Goal: Task Accomplishment & Management: Use online tool/utility

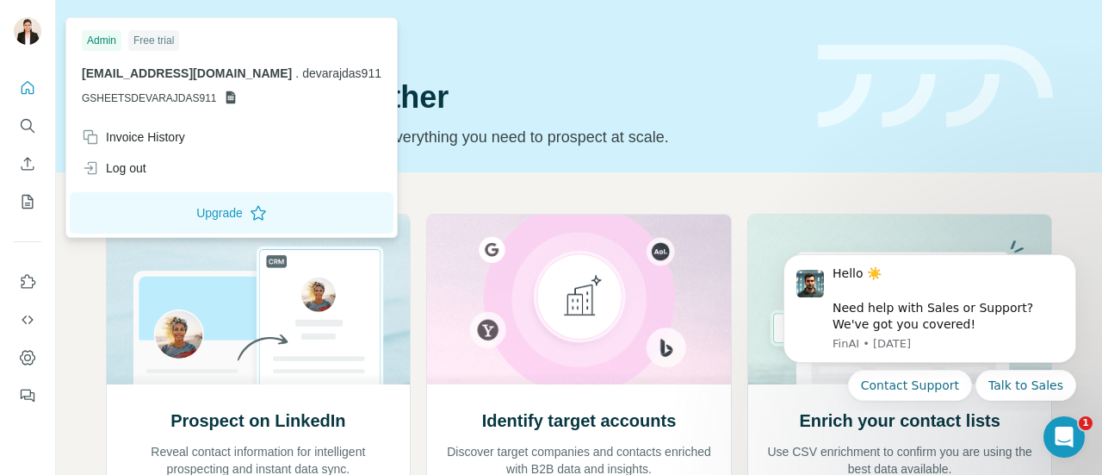
click at [36, 40] on img at bounding box center [28, 31] width 28 height 28
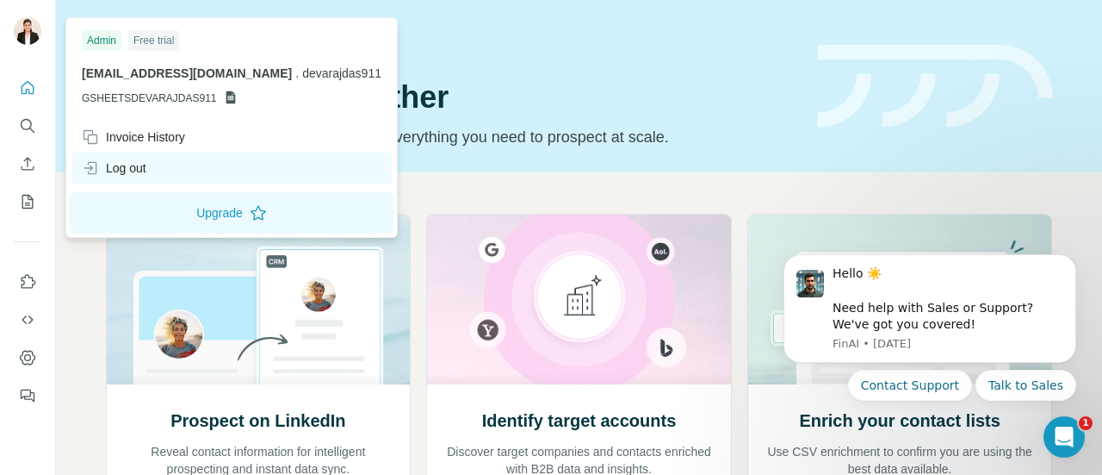
click at [146, 170] on div "Log out" at bounding box center [114, 167] width 65 height 17
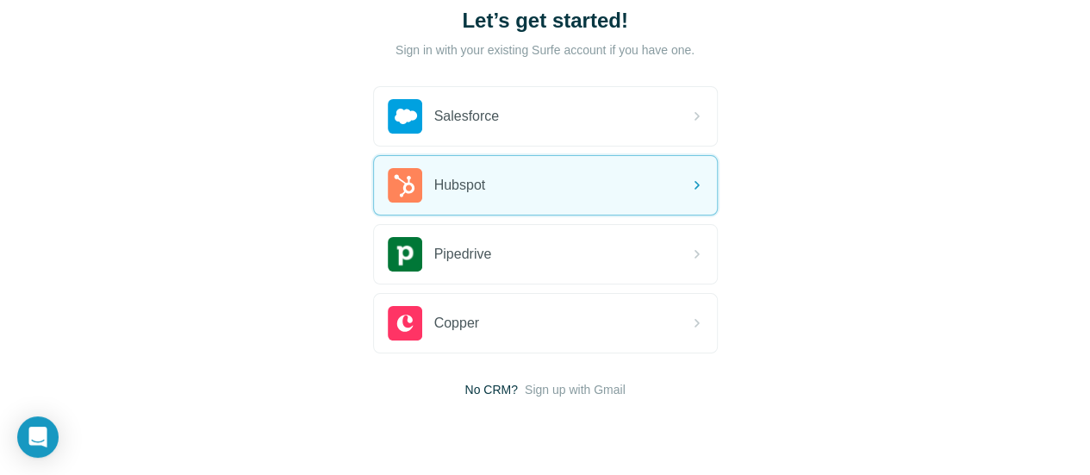
scroll to position [162, 0]
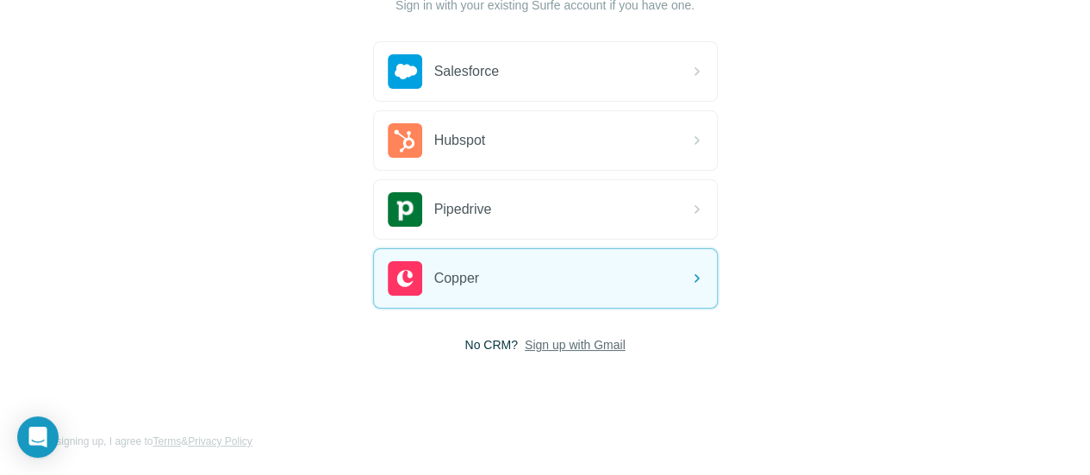
click at [525, 345] on span "Sign up with Gmail" at bounding box center [575, 344] width 101 height 17
click at [373, 392] on button "Sign up with Google" at bounding box center [545, 387] width 345 height 34
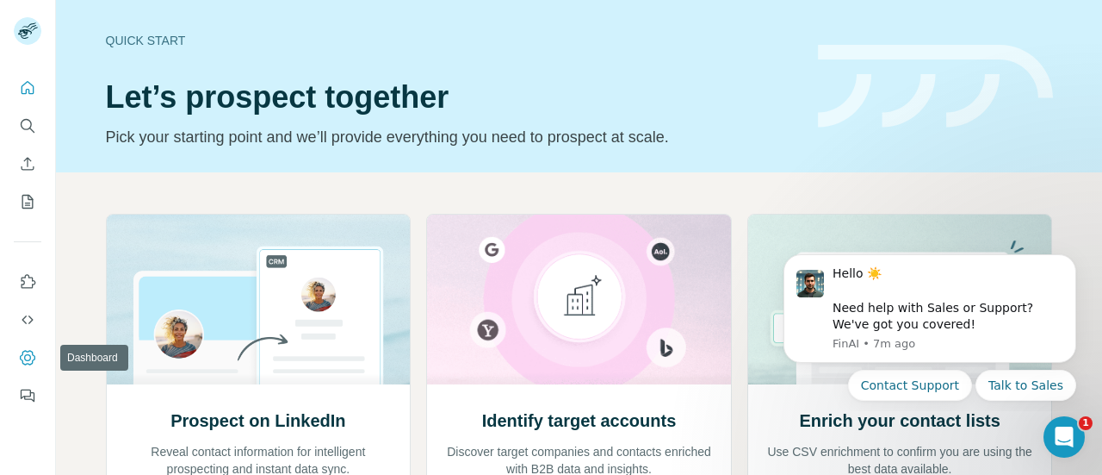
click at [21, 359] on icon "Dashboard" at bounding box center [27, 357] width 17 height 17
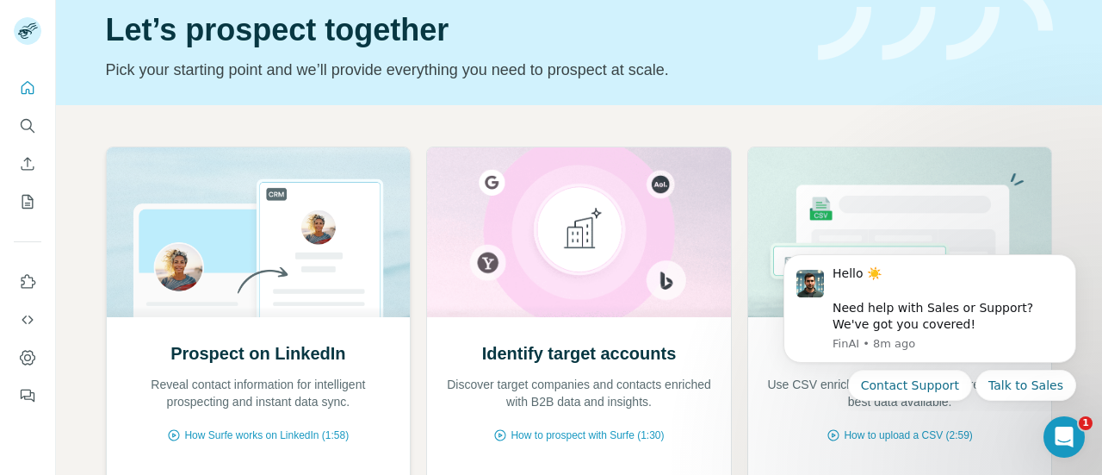
scroll to position [250, 0]
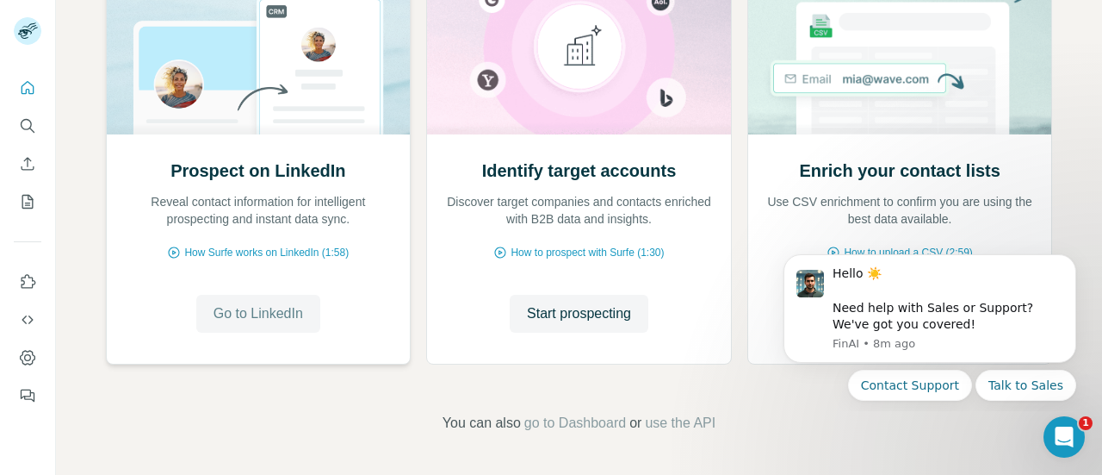
click at [240, 307] on span "Go to LinkedIn" at bounding box center [259, 313] width 90 height 21
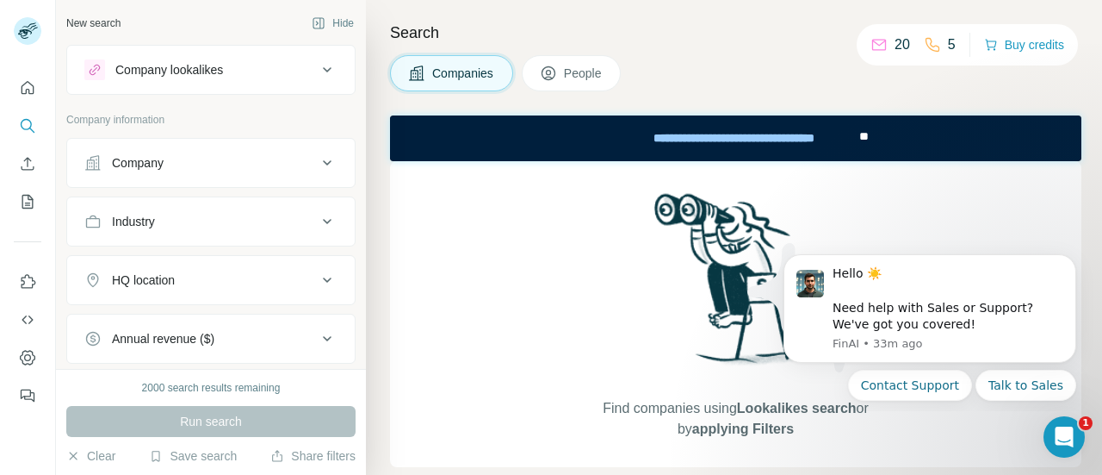
click at [272, 158] on div "Company" at bounding box center [200, 162] width 233 height 17
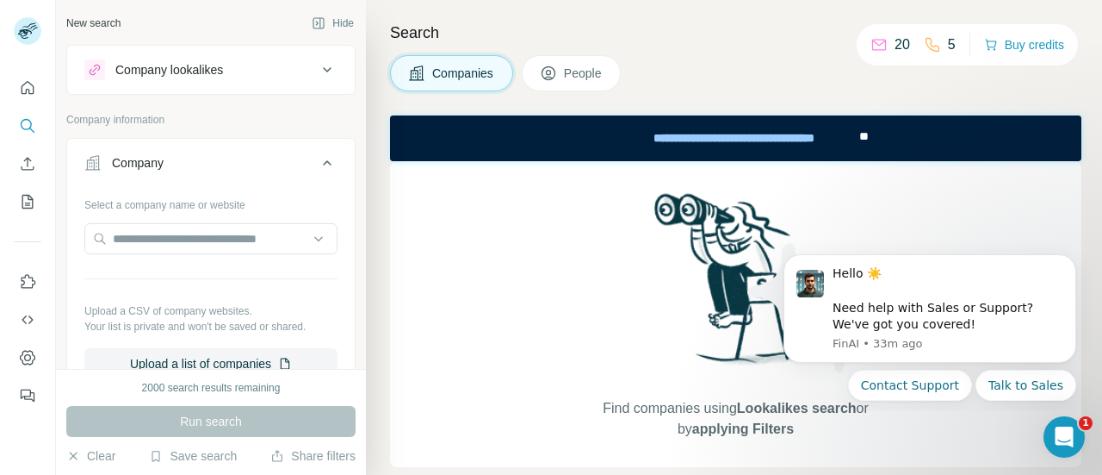
click at [193, 253] on div at bounding box center [210, 240] width 253 height 34
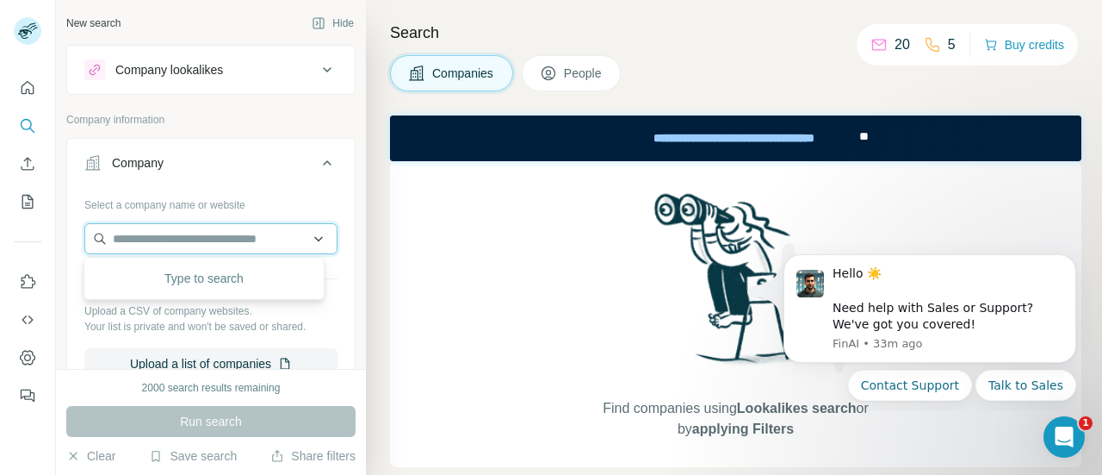
click at [221, 245] on input "text" at bounding box center [210, 238] width 253 height 31
drag, startPoint x: 167, startPoint y: 233, endPoint x: 105, endPoint y: 231, distance: 62.0
click at [105, 231] on input "********" at bounding box center [210, 238] width 253 height 31
paste input "***"
click at [122, 242] on input "**********" at bounding box center [210, 238] width 253 height 31
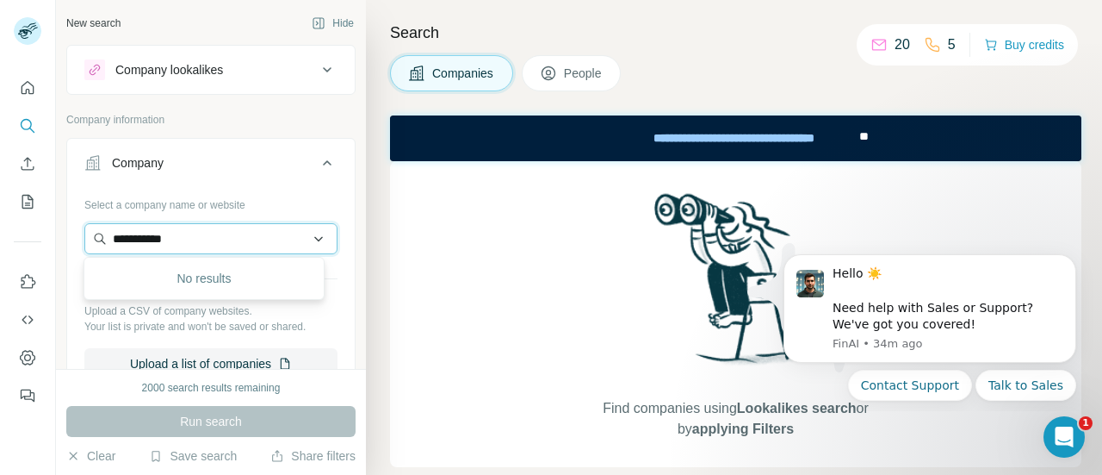
drag, startPoint x: 214, startPoint y: 242, endPoint x: 124, endPoint y: 242, distance: 89.6
click at [124, 242] on input "**********" at bounding box center [210, 238] width 253 height 31
type input "*"
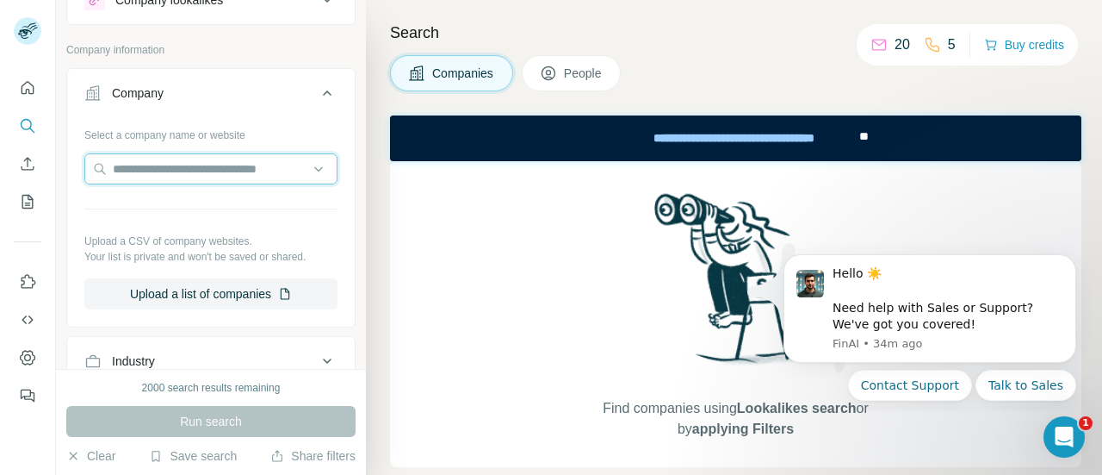
scroll to position [63, 0]
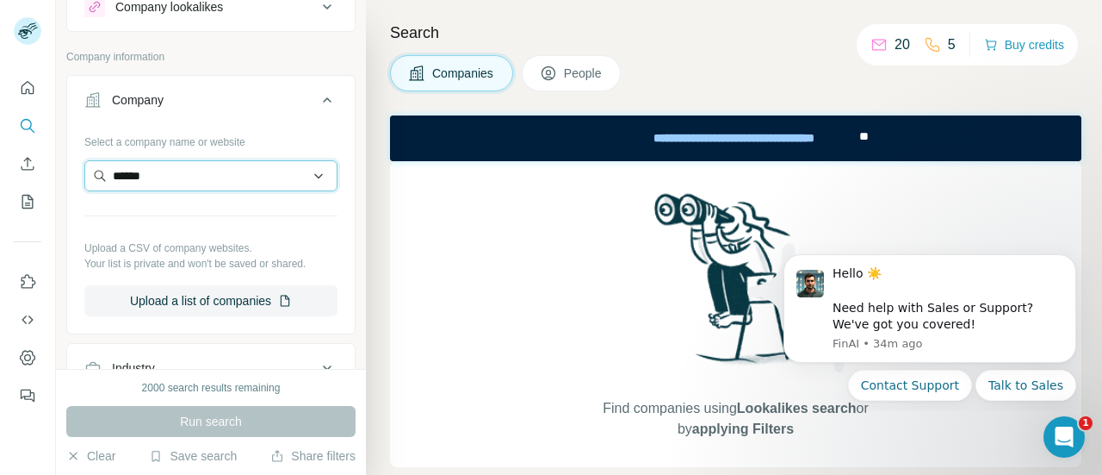
click at [307, 176] on input "******" at bounding box center [210, 175] width 253 height 31
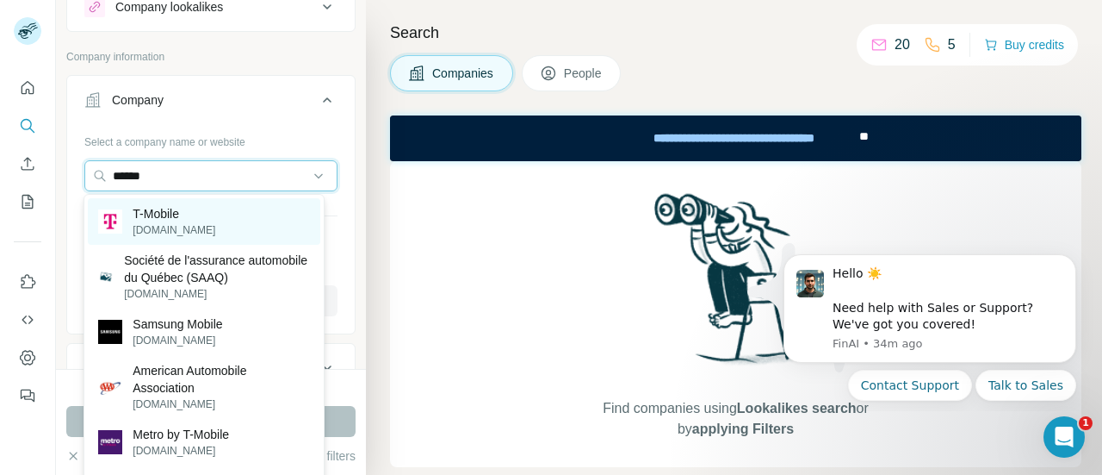
type input "******"
click at [231, 229] on div "T-Mobile t-mobile.com" at bounding box center [204, 221] width 232 height 47
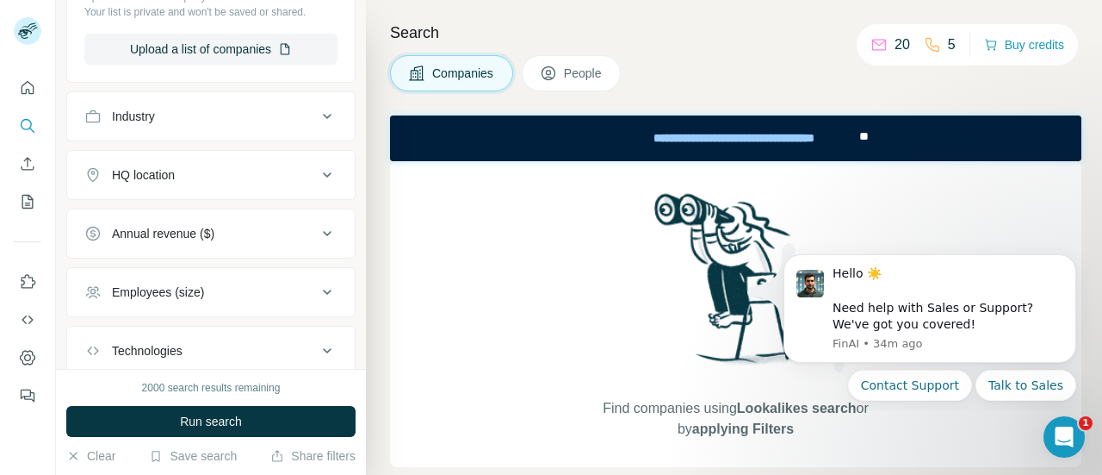
scroll to position [375, 0]
click at [312, 123] on button "Industry" at bounding box center [211, 115] width 288 height 41
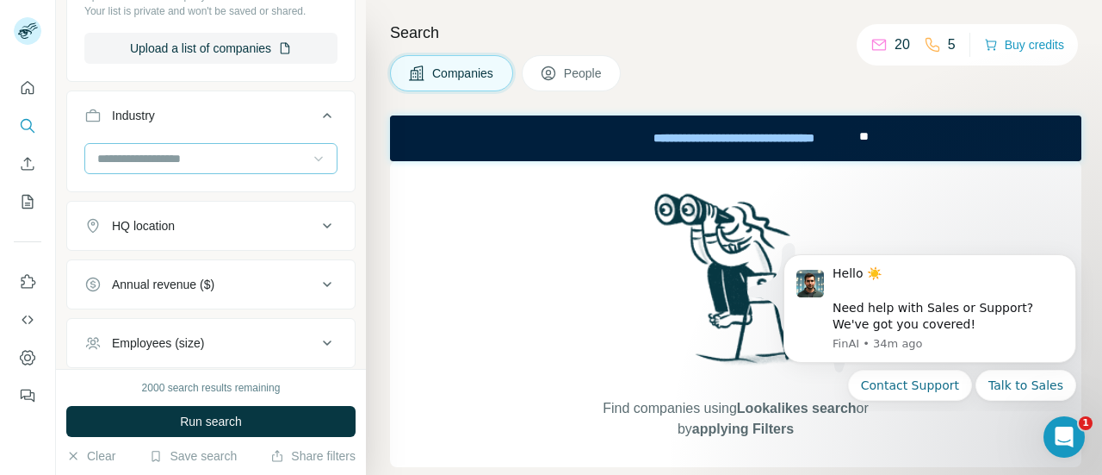
click at [310, 161] on icon at bounding box center [318, 158] width 17 height 17
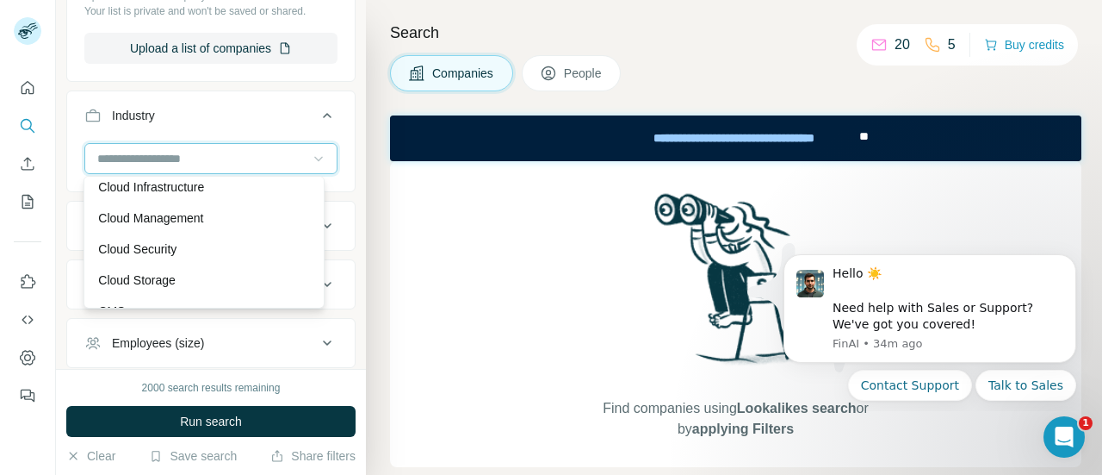
scroll to position [2804, 0]
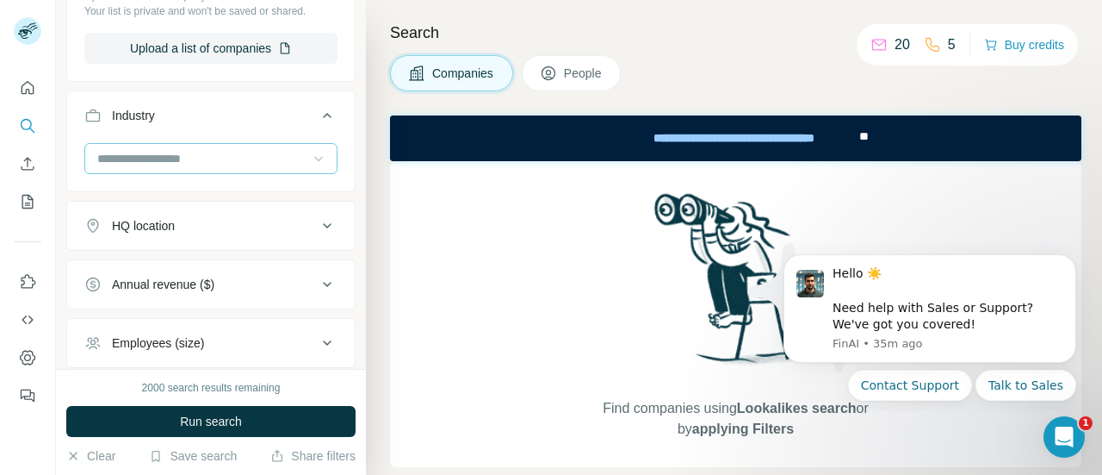
click at [461, 278] on div "Find companies using Lookalikes search or by applying Filters" at bounding box center [736, 314] width 692 height 306
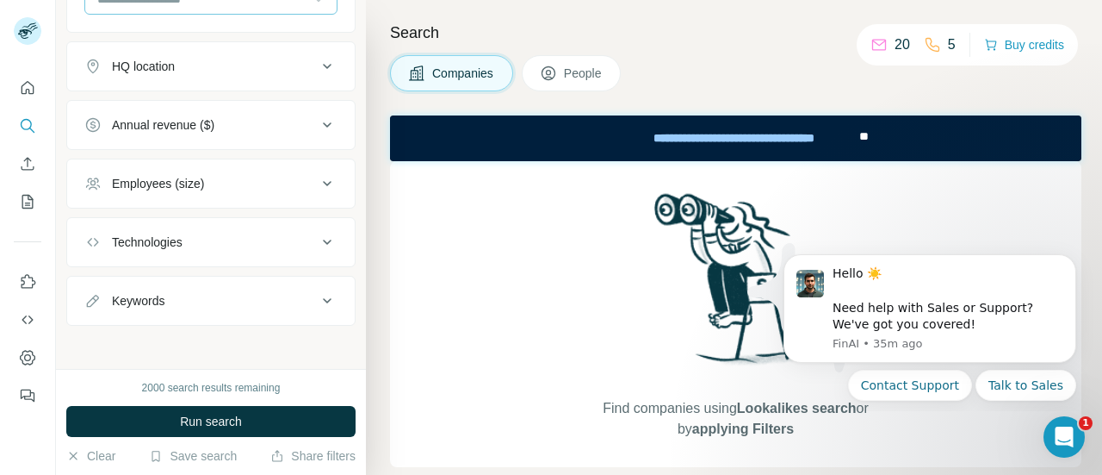
click at [322, 233] on icon at bounding box center [327, 242] width 21 height 21
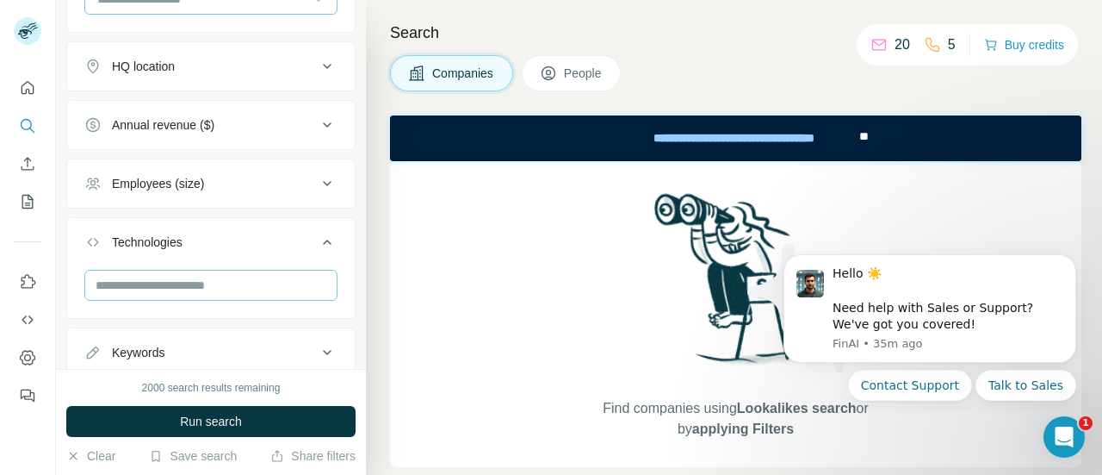
scroll to position [586, 0]
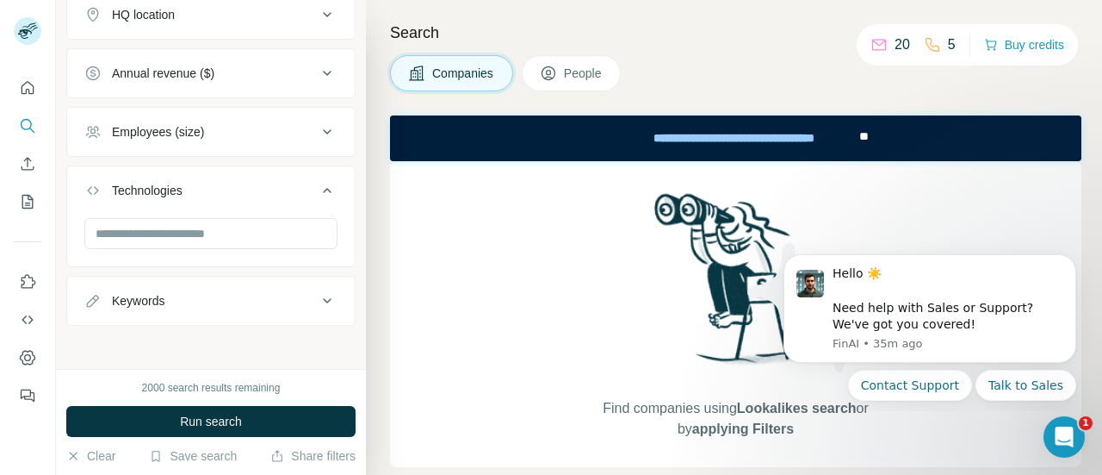
click at [317, 290] on icon at bounding box center [327, 300] width 21 height 21
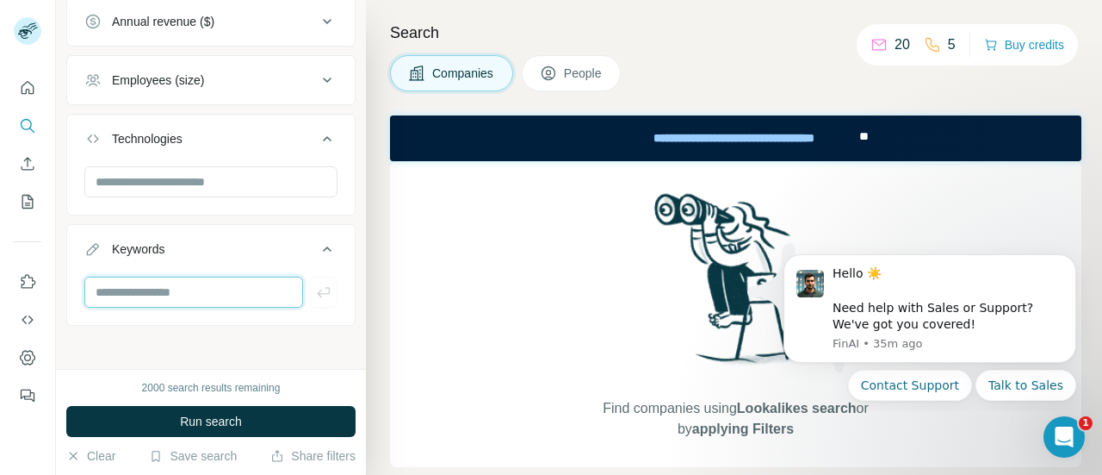
click at [210, 283] on input "text" at bounding box center [193, 291] width 219 height 31
type input "********"
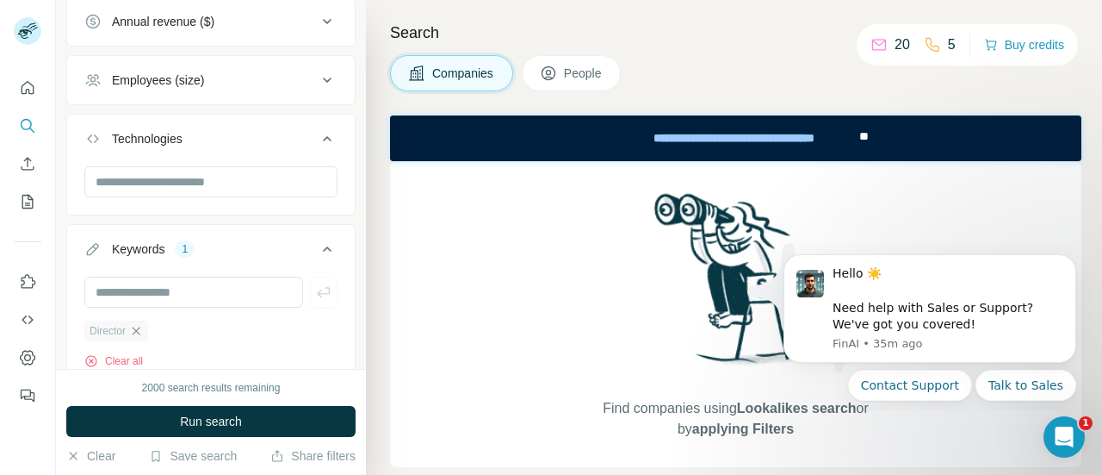
click at [141, 325] on icon "button" at bounding box center [136, 331] width 14 height 14
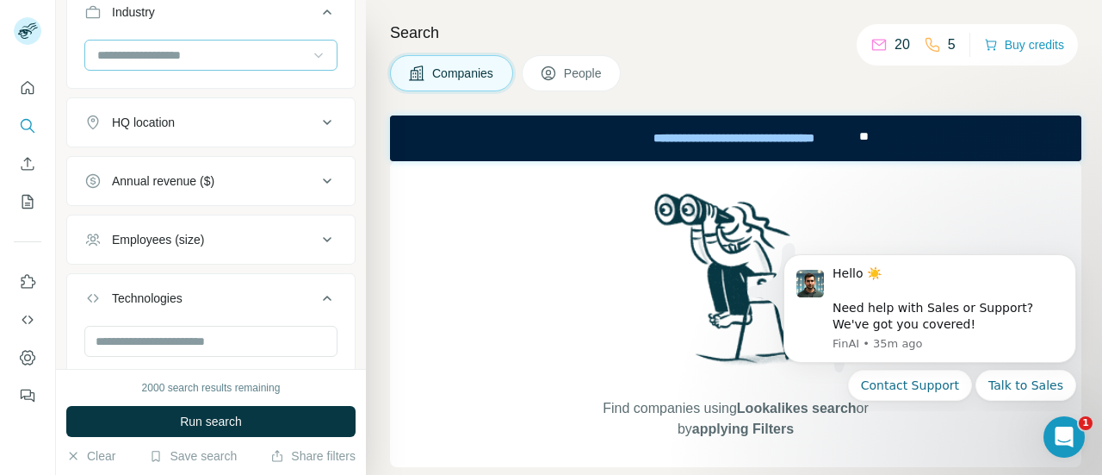
scroll to position [472, 0]
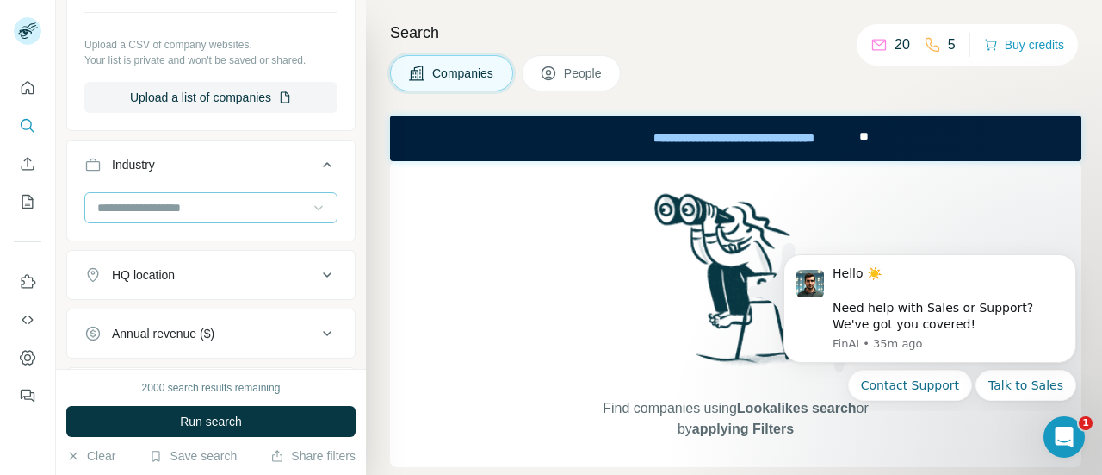
scroll to position [331, 0]
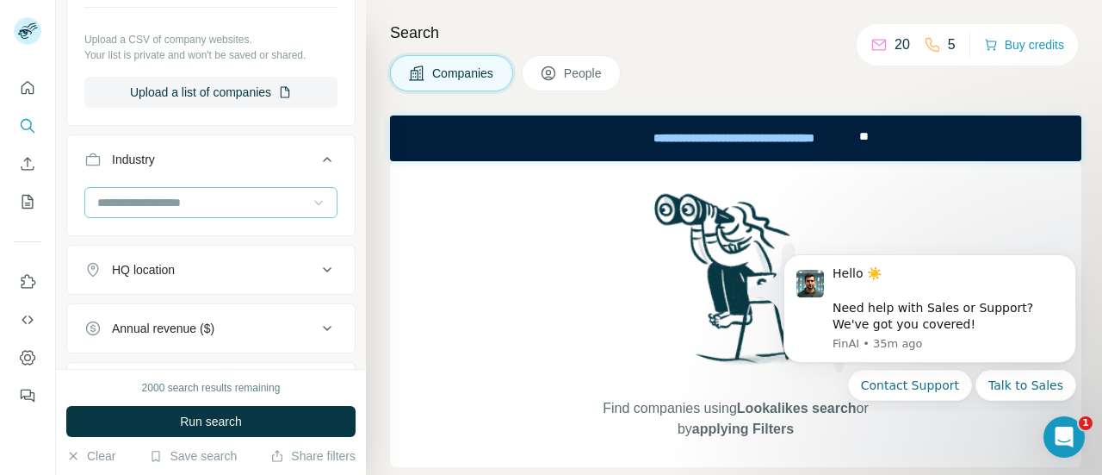
click at [317, 275] on icon at bounding box center [327, 269] width 21 height 21
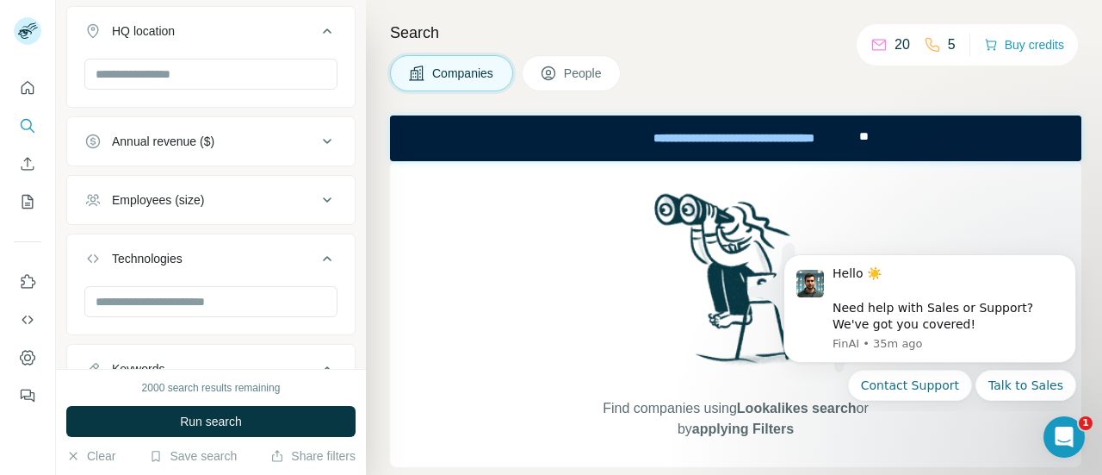
scroll to position [570, 0]
click at [317, 189] on icon at bounding box center [327, 199] width 21 height 21
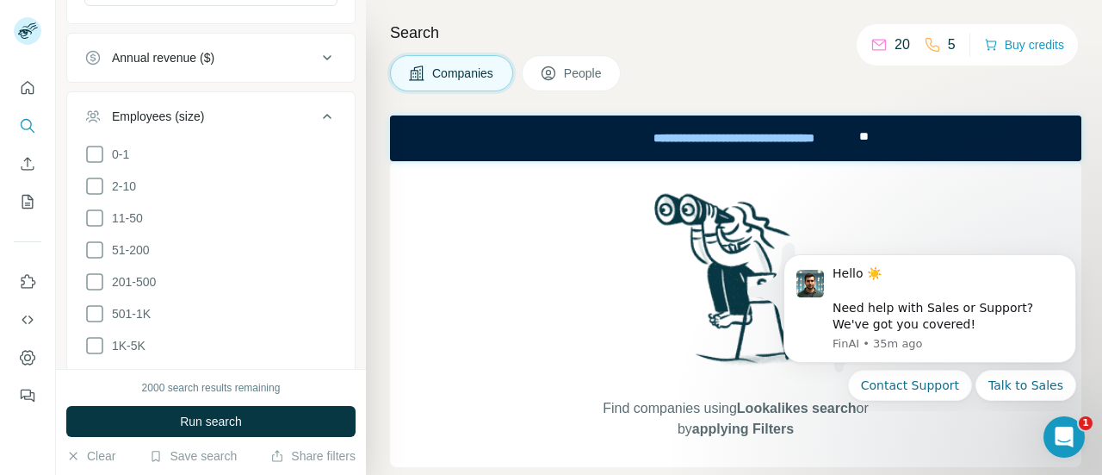
scroll to position [666, 0]
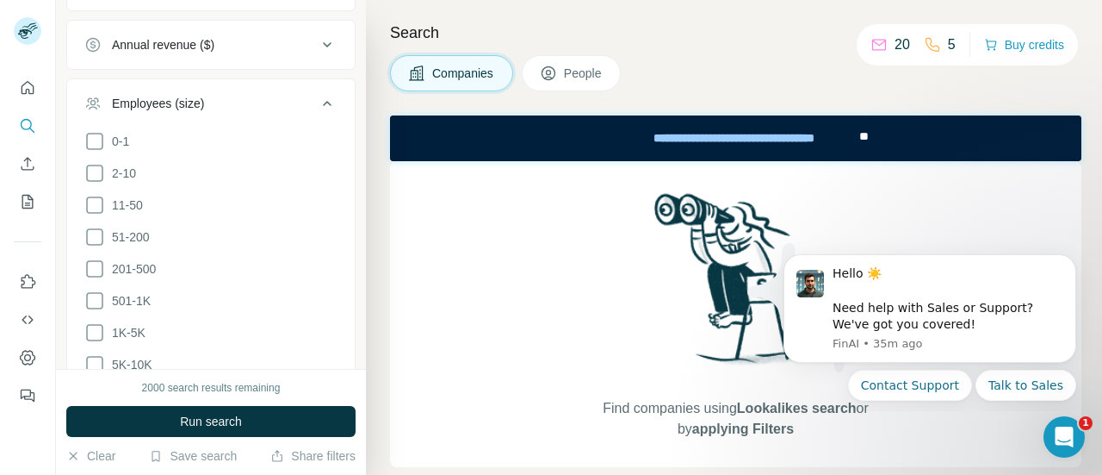
click at [317, 94] on icon at bounding box center [327, 103] width 21 height 21
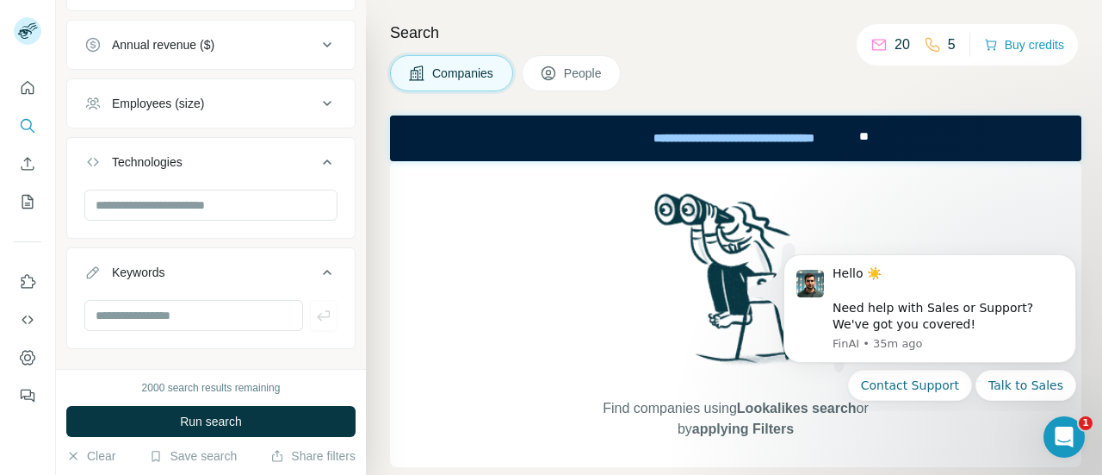
scroll to position [689, 0]
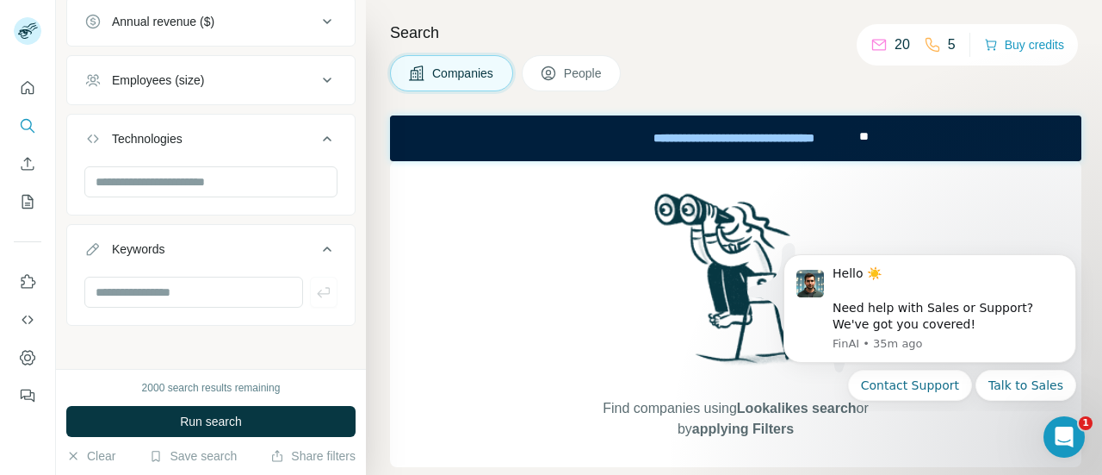
click at [587, 65] on span "People" at bounding box center [584, 73] width 40 height 17
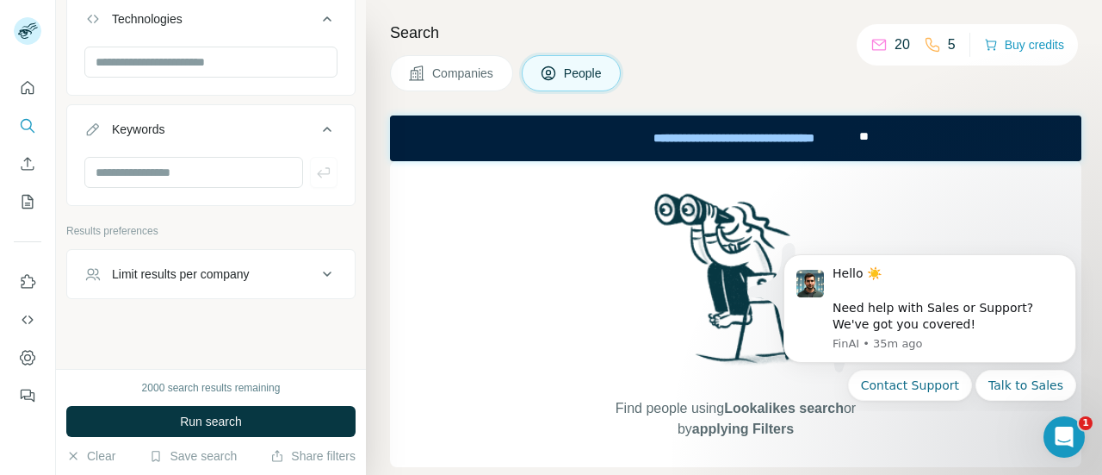
scroll to position [1078, 0]
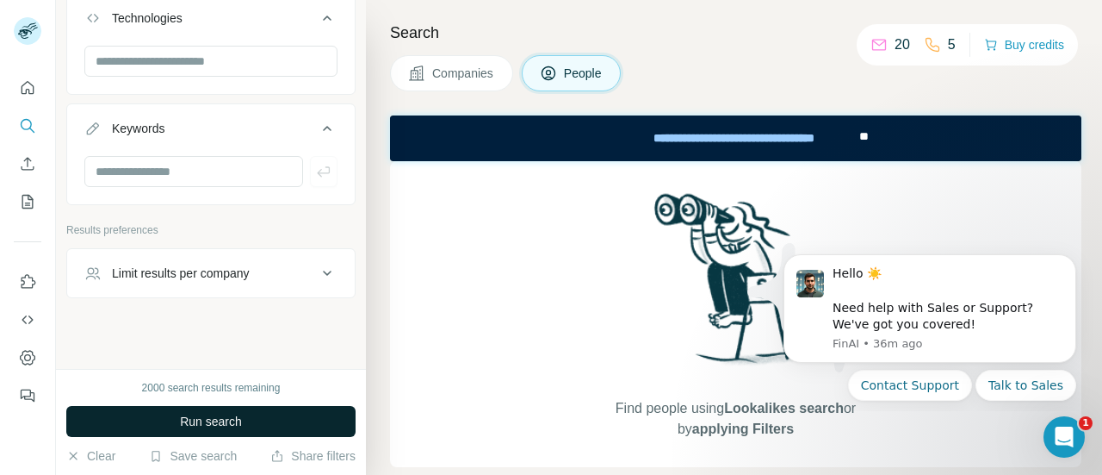
click at [244, 419] on button "Run search" at bounding box center [210, 421] width 289 height 31
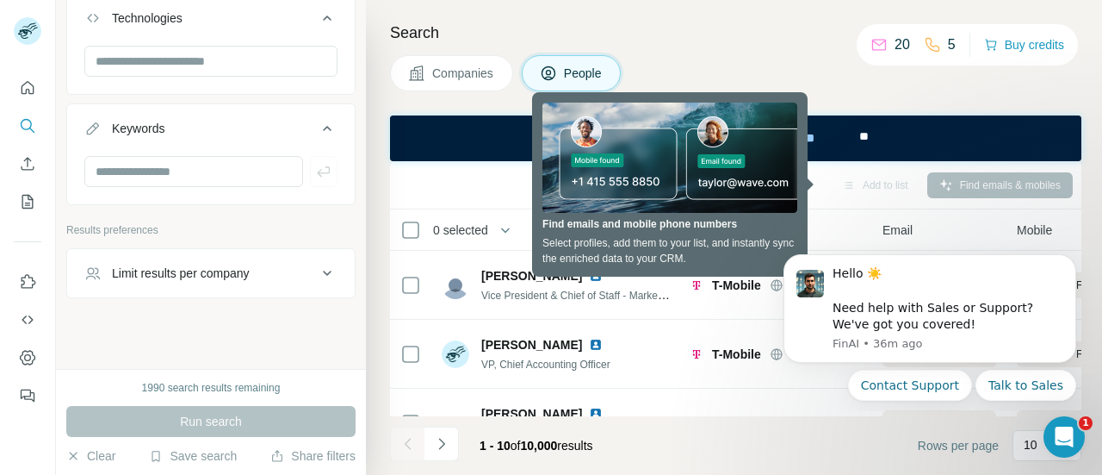
click at [1093, 331] on body "Hello ☀️ ​ Need help with Sales or Support? We've got you covered! FinAI • 36m …" at bounding box center [930, 325] width 331 height 157
click at [1061, 413] on html at bounding box center [1061, 433] width 41 height 41
click at [944, 99] on div "Search Companies People Add to list Find emails & mobiles 0 selected People Com…" at bounding box center [734, 237] width 736 height 475
click at [703, 30] on h4 "Search" at bounding box center [736, 33] width 692 height 24
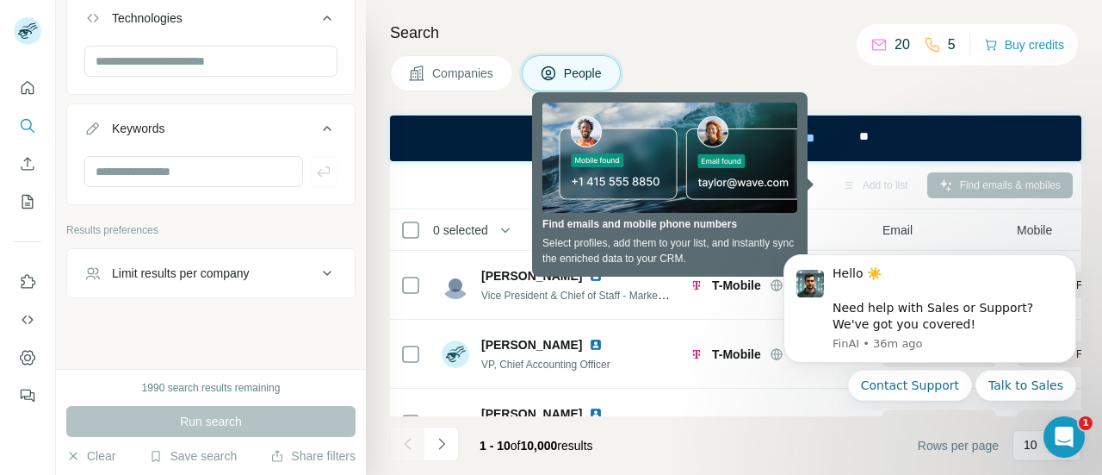
click at [498, 77] on button "Companies" at bounding box center [451, 73] width 123 height 36
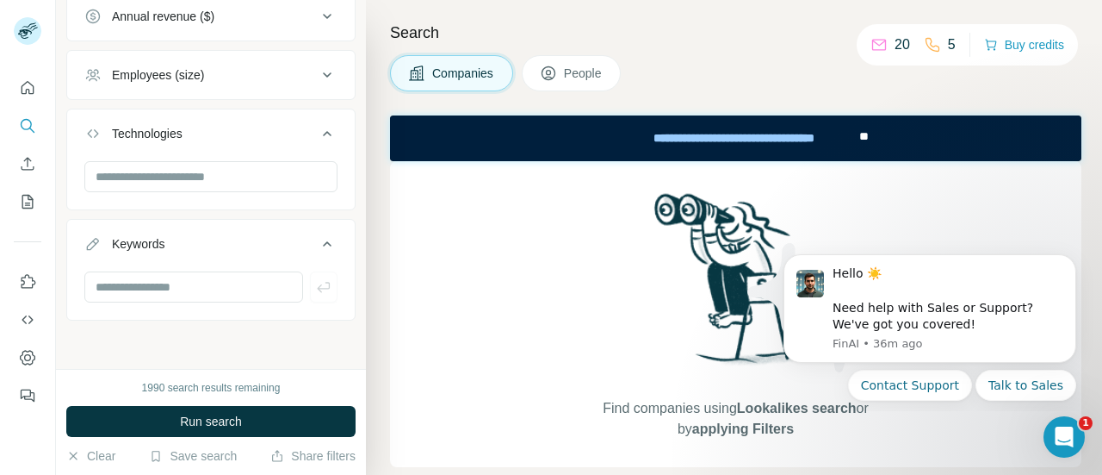
scroll to position [689, 0]
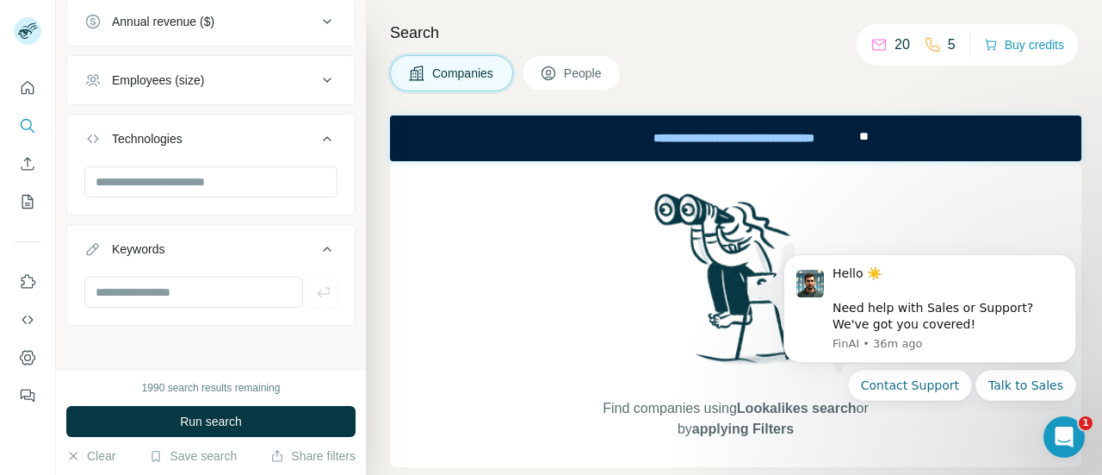
click at [589, 65] on span "People" at bounding box center [584, 73] width 40 height 17
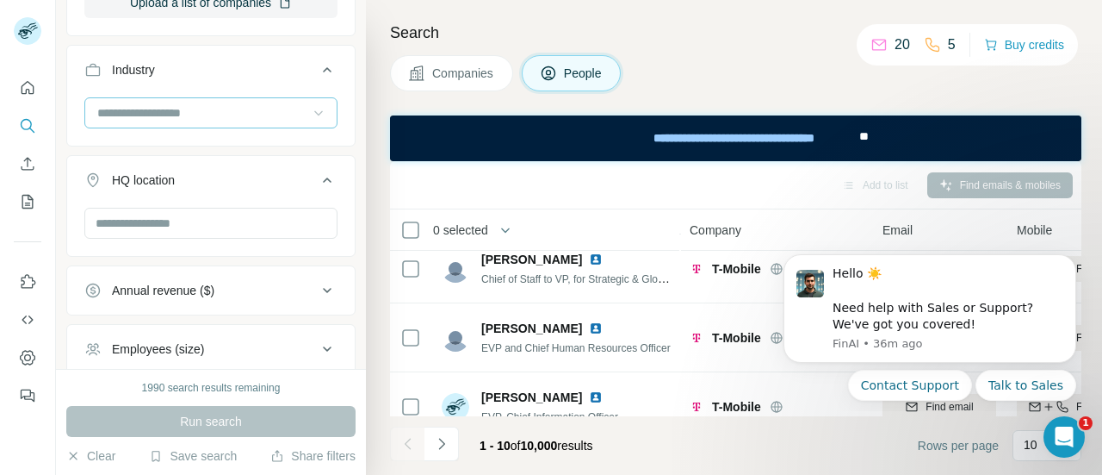
scroll to position [0, 0]
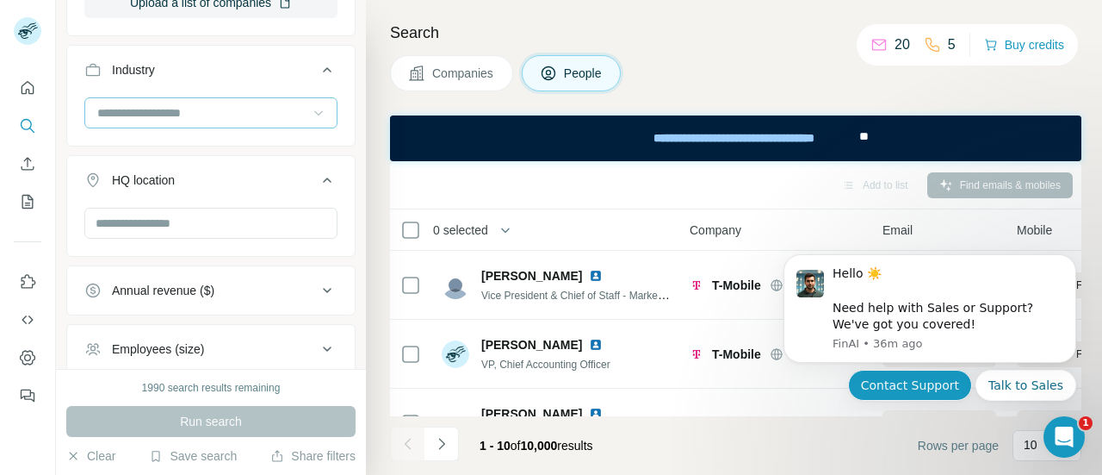
click at [970, 384] on button "Contact Support" at bounding box center [910, 384] width 124 height 31
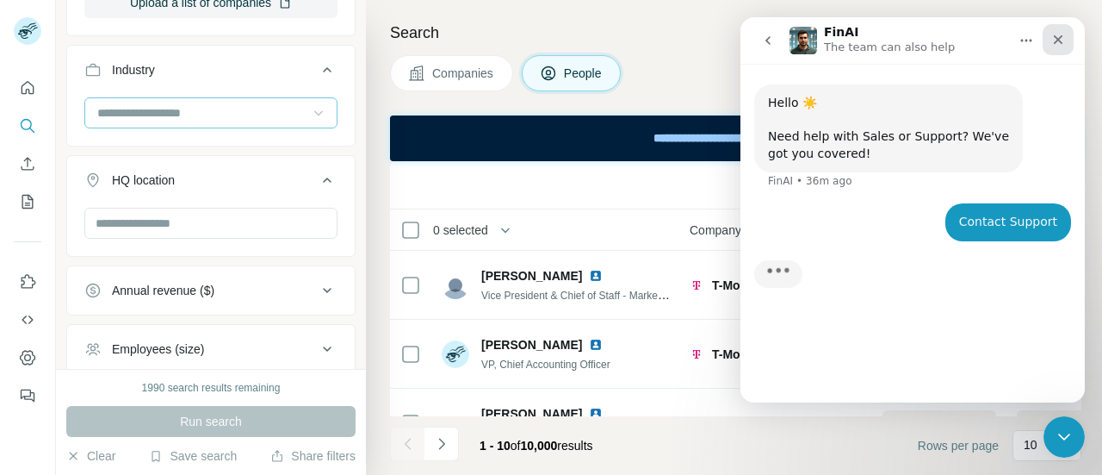
click at [1056, 40] on icon "Close" at bounding box center [1059, 40] width 14 height 14
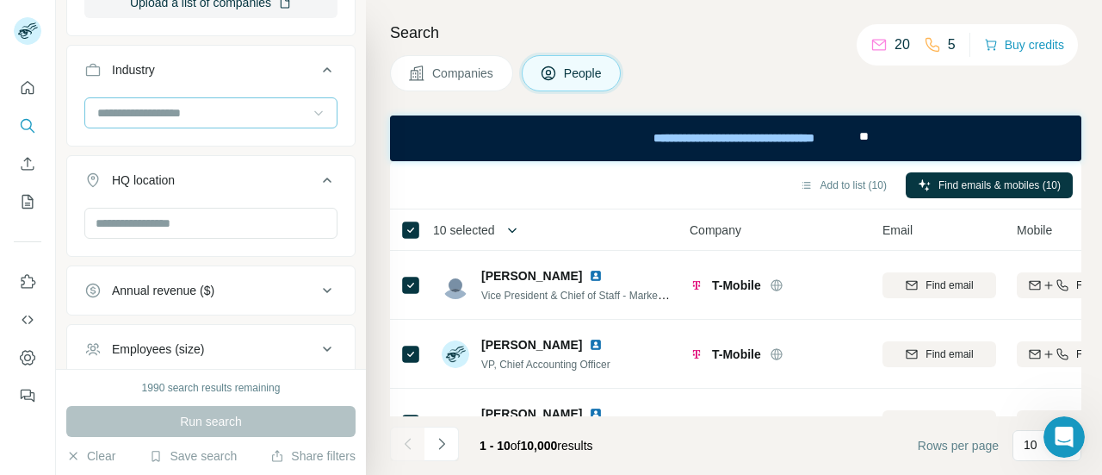
click at [517, 228] on icon "button" at bounding box center [512, 229] width 17 height 17
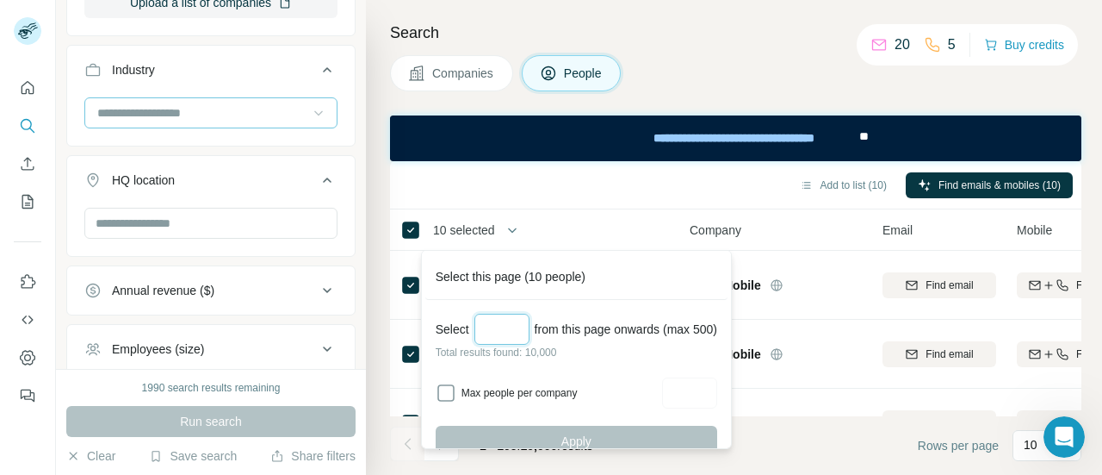
click at [508, 331] on input "Select a number (up to 500)" at bounding box center [502, 329] width 55 height 31
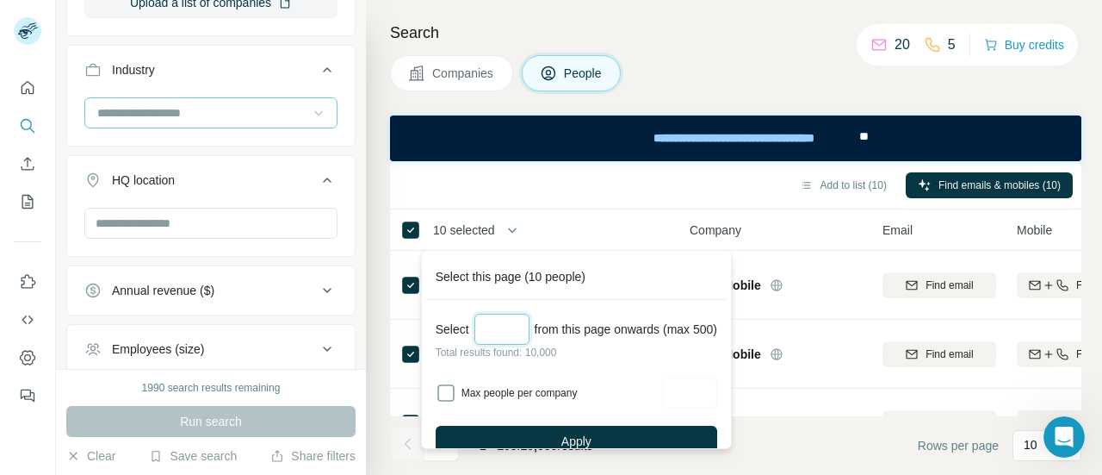
type input "**"
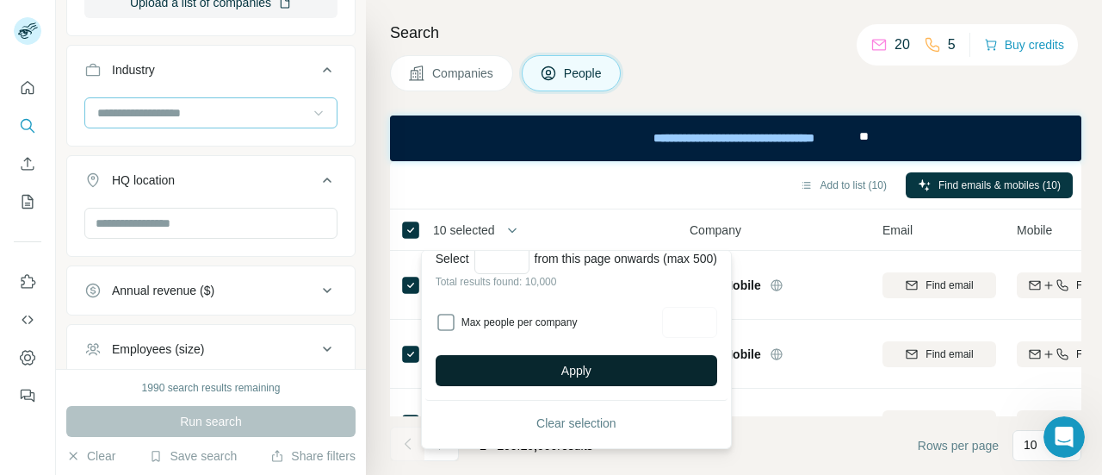
click at [577, 371] on span "Apply" at bounding box center [577, 370] width 30 height 17
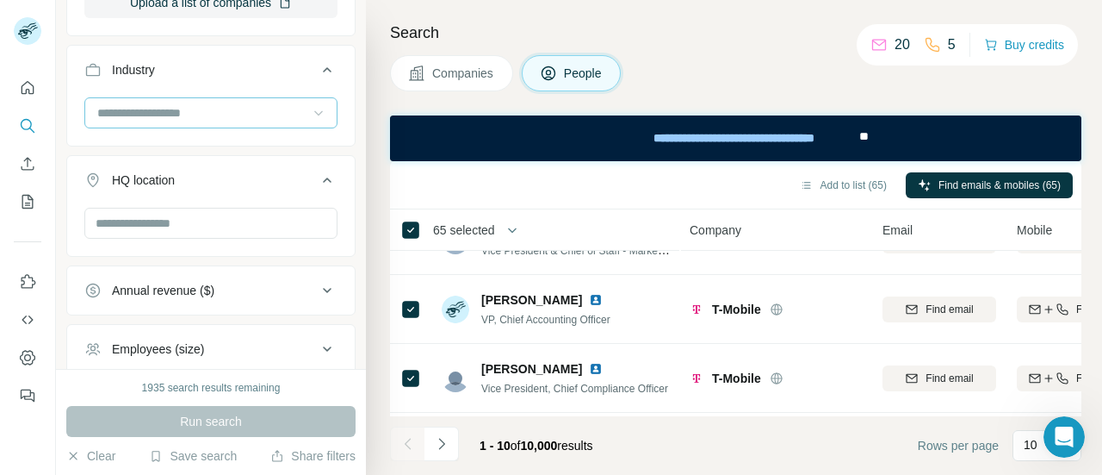
scroll to position [0, 0]
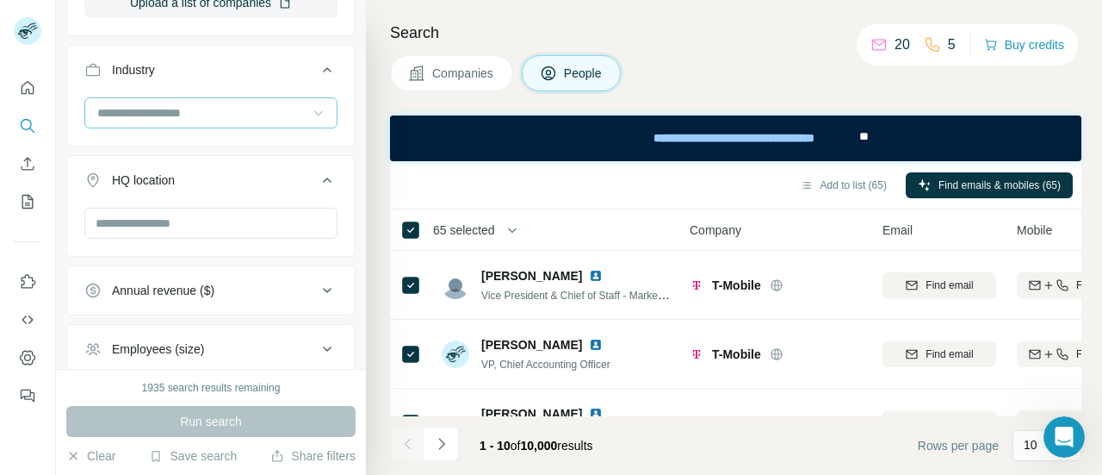
click at [495, 224] on span "65 selected" at bounding box center [464, 229] width 62 height 17
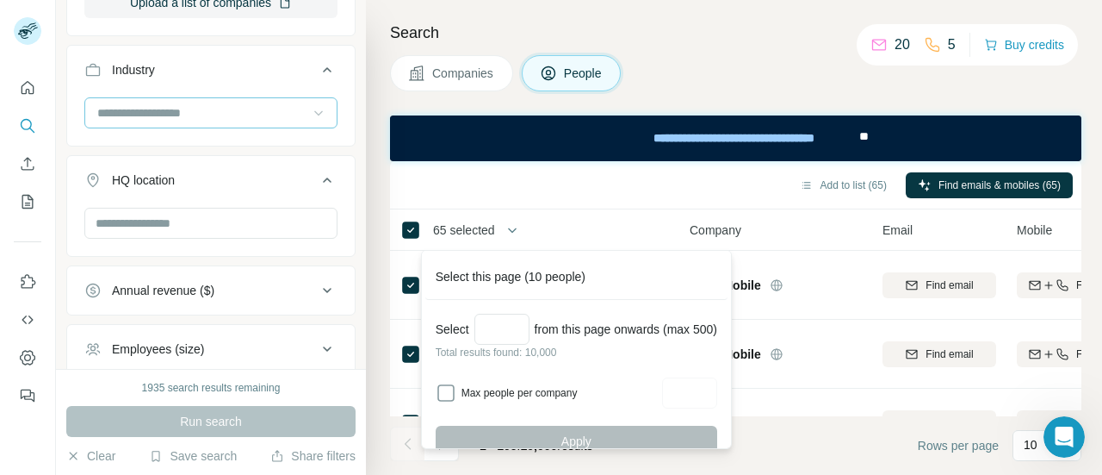
click at [970, 440] on span "Rows per page" at bounding box center [958, 445] width 81 height 17
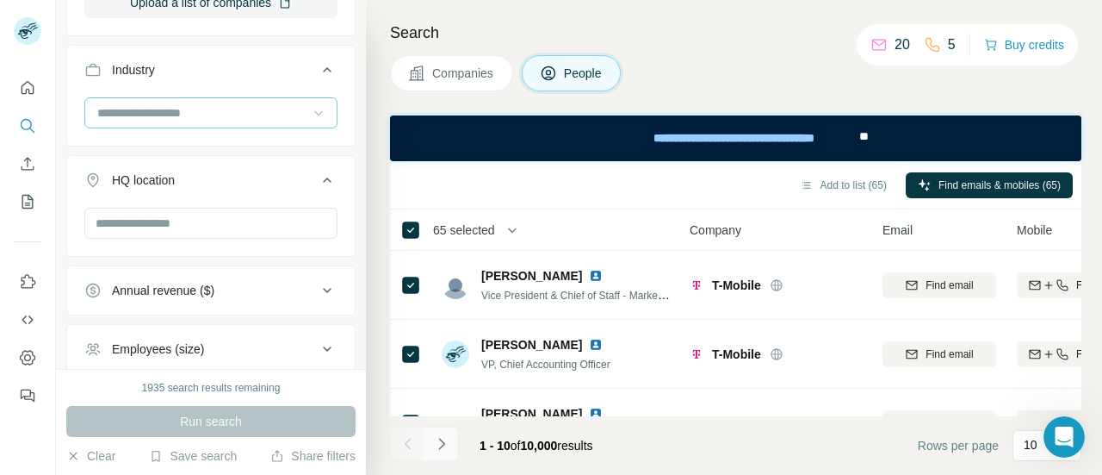
click at [439, 444] on icon "Navigate to next page" at bounding box center [441, 443] width 17 height 17
click at [440, 449] on icon "Navigate to next page" at bounding box center [441, 443] width 17 height 17
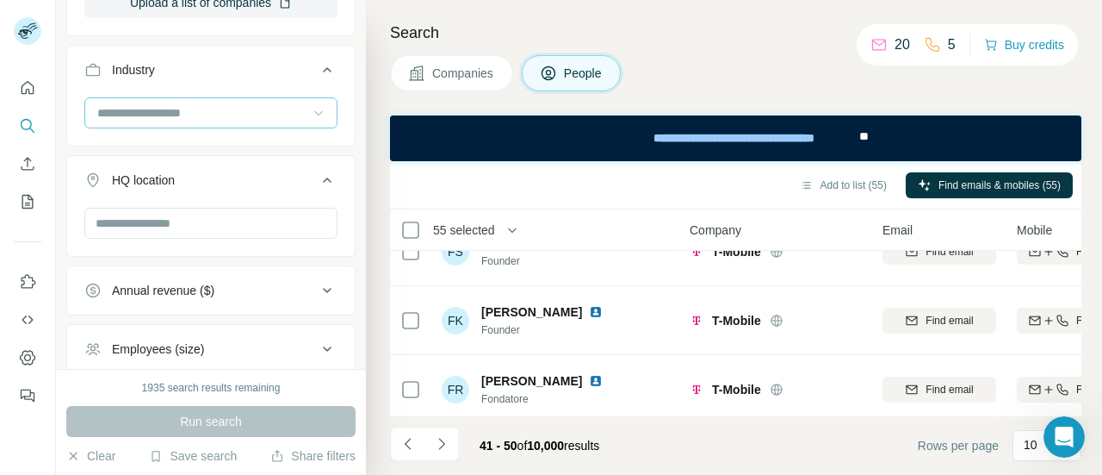
scroll to position [527, 0]
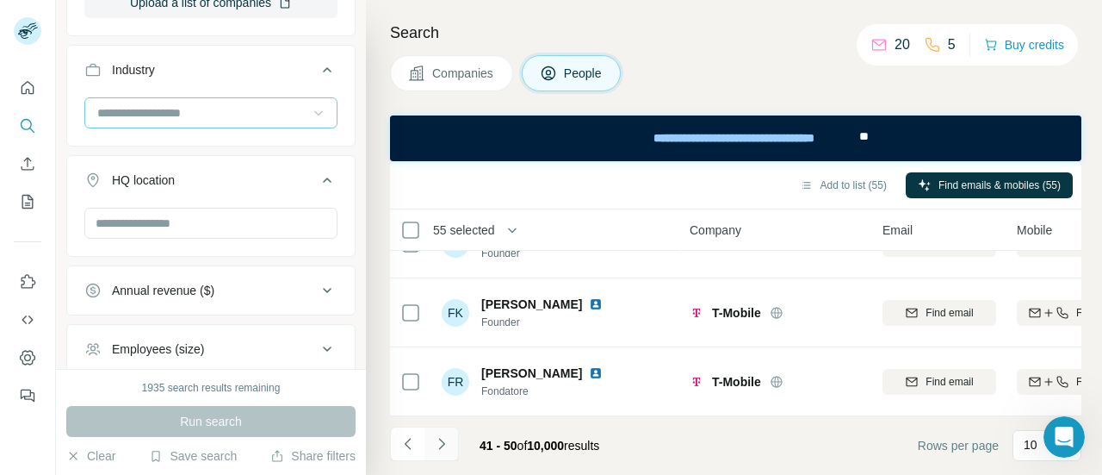
click at [444, 449] on icon "Navigate to next page" at bounding box center [441, 443] width 17 height 17
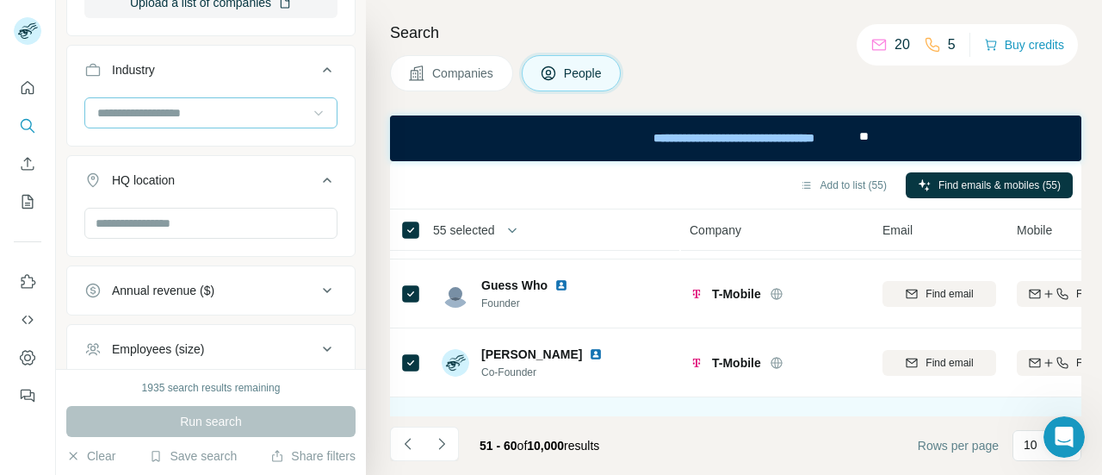
scroll to position [531, 0]
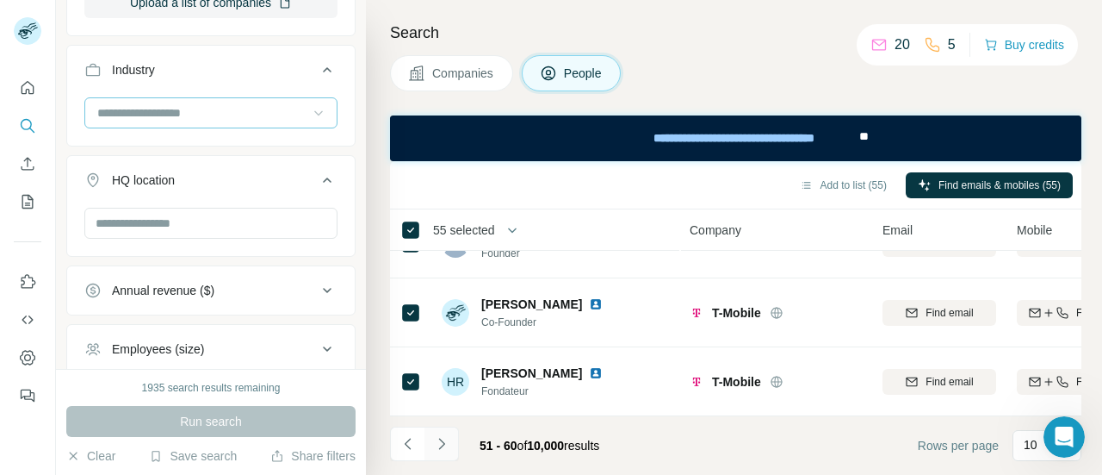
click at [452, 442] on button "Navigate to next page" at bounding box center [442, 443] width 34 height 34
click at [448, 442] on icon "Navigate to next page" at bounding box center [441, 443] width 17 height 17
click at [448, 447] on icon "Navigate to next page" at bounding box center [441, 443] width 17 height 17
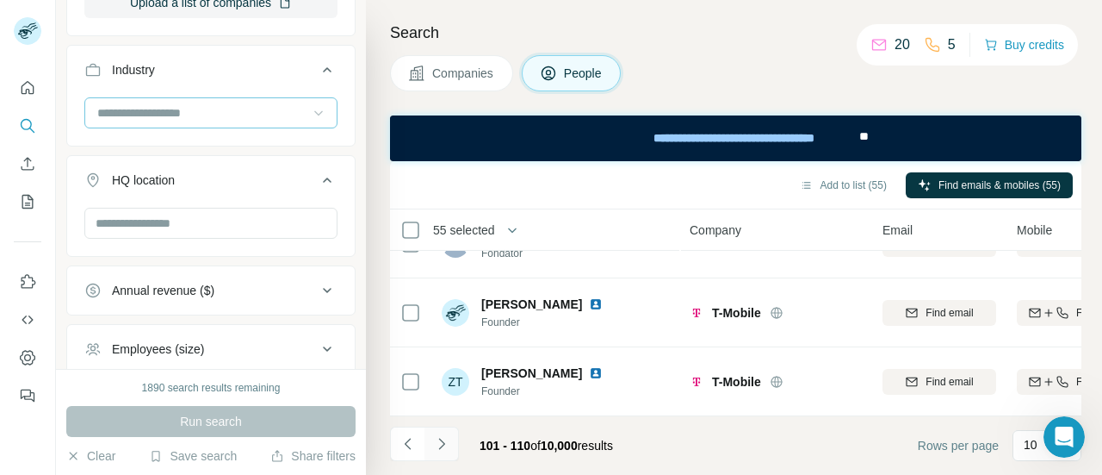
click at [439, 442] on icon "Navigate to next page" at bounding box center [441, 443] width 17 height 17
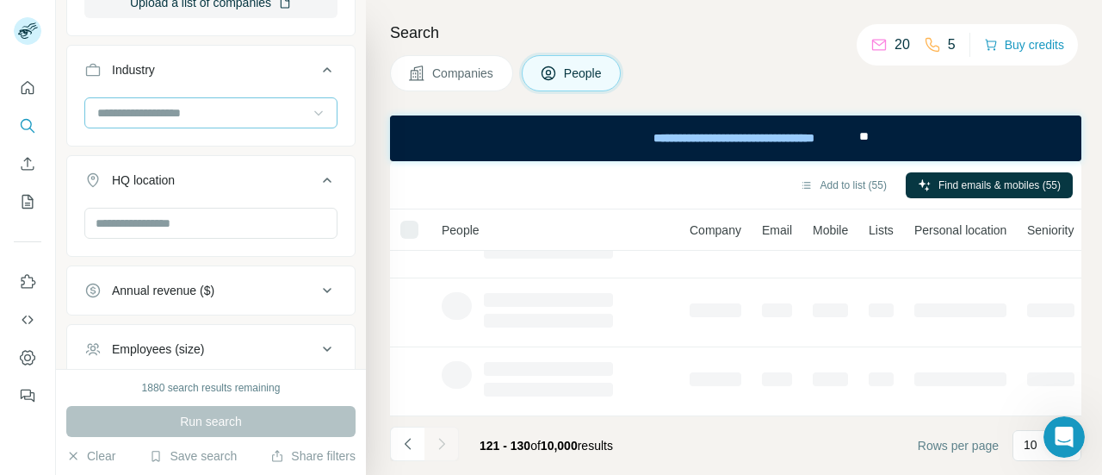
click at [439, 442] on icon "Navigate to next page" at bounding box center [441, 443] width 17 height 17
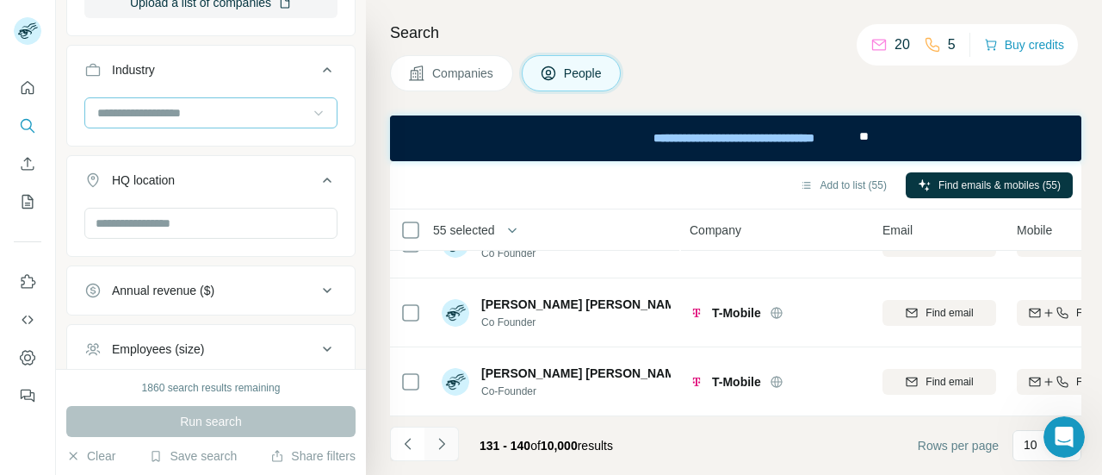
click at [439, 442] on icon "Navigate to next page" at bounding box center [441, 443] width 17 height 17
click at [823, 182] on button "Add to list (55)" at bounding box center [843, 185] width 111 height 26
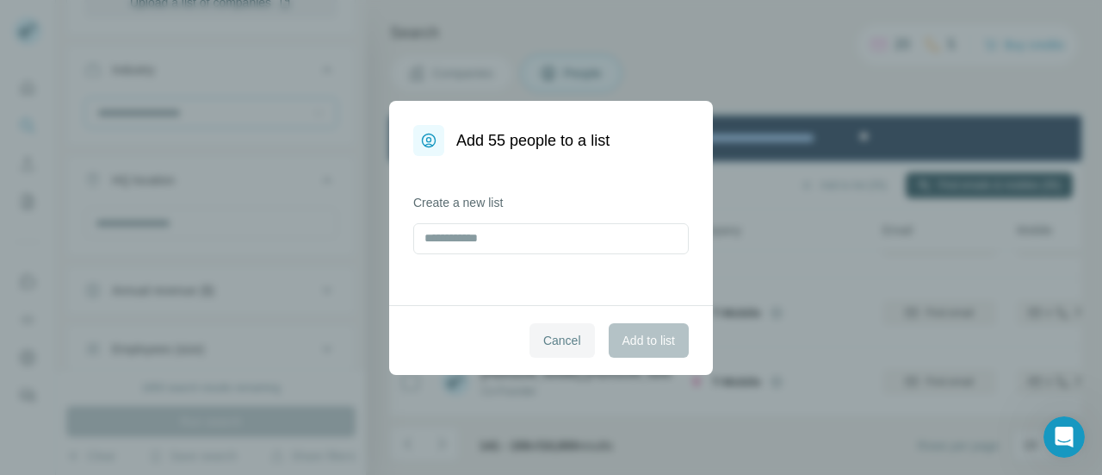
click at [571, 351] on button "Cancel" at bounding box center [562, 340] width 65 height 34
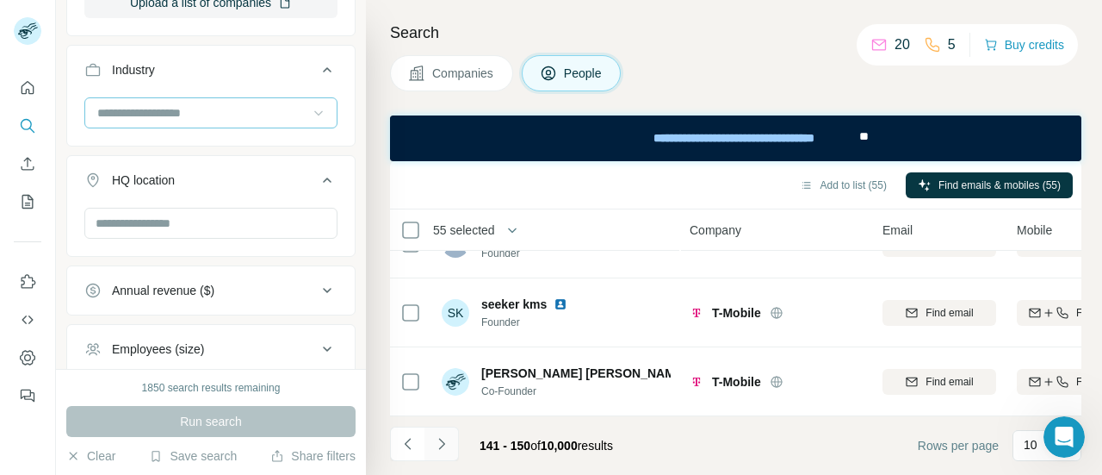
click at [448, 447] on icon "Navigate to next page" at bounding box center [441, 443] width 17 height 17
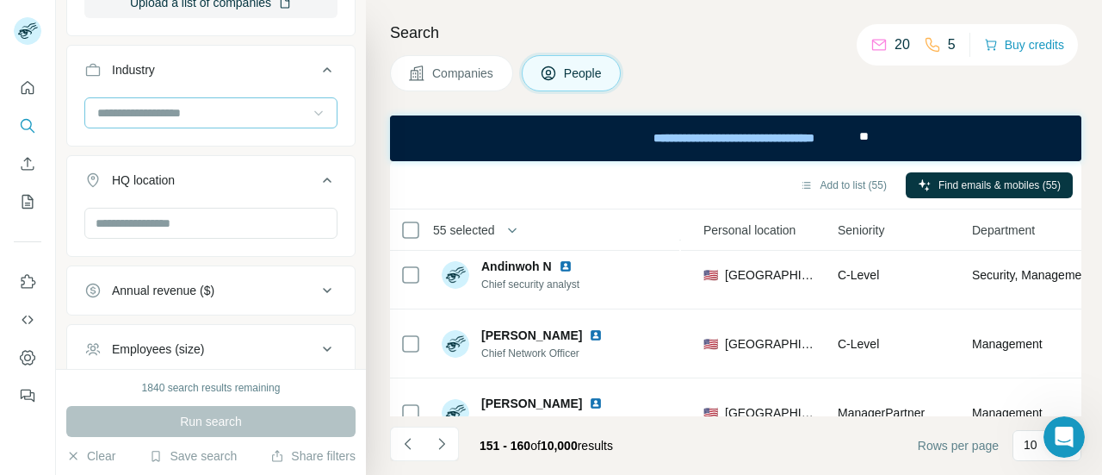
scroll to position [493, 0]
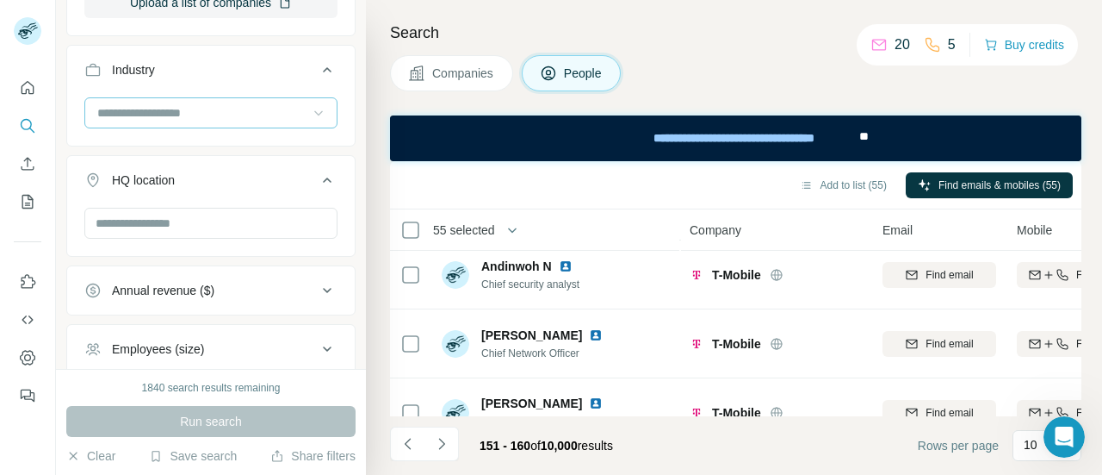
click at [255, 115] on input at bounding box center [202, 112] width 213 height 19
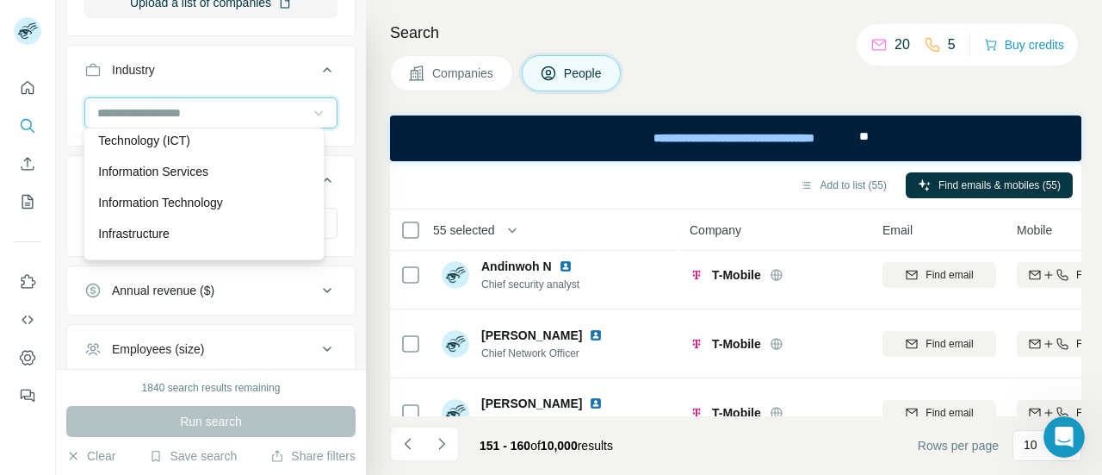
scroll to position [9421, 0]
click at [243, 147] on div "Information Technology" at bounding box center [203, 138] width 211 height 17
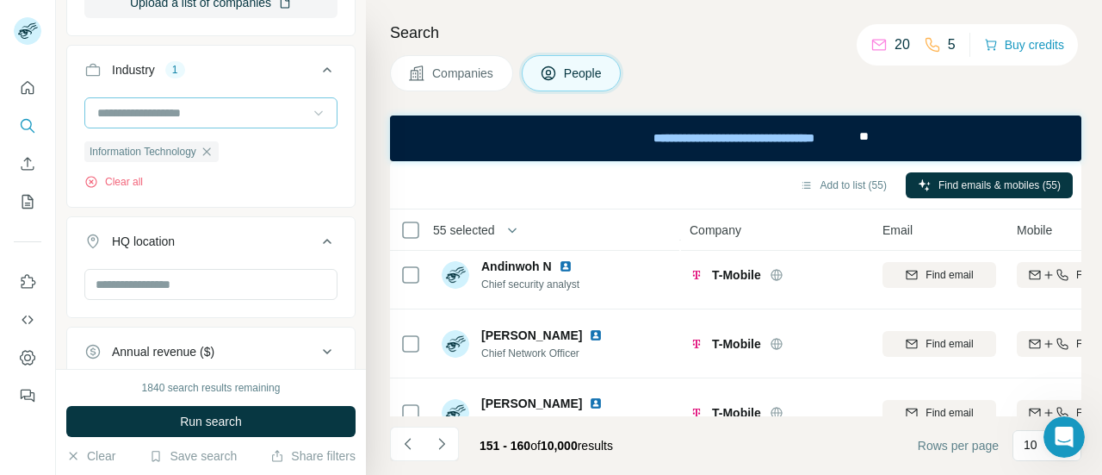
click at [247, 103] on input at bounding box center [202, 112] width 213 height 19
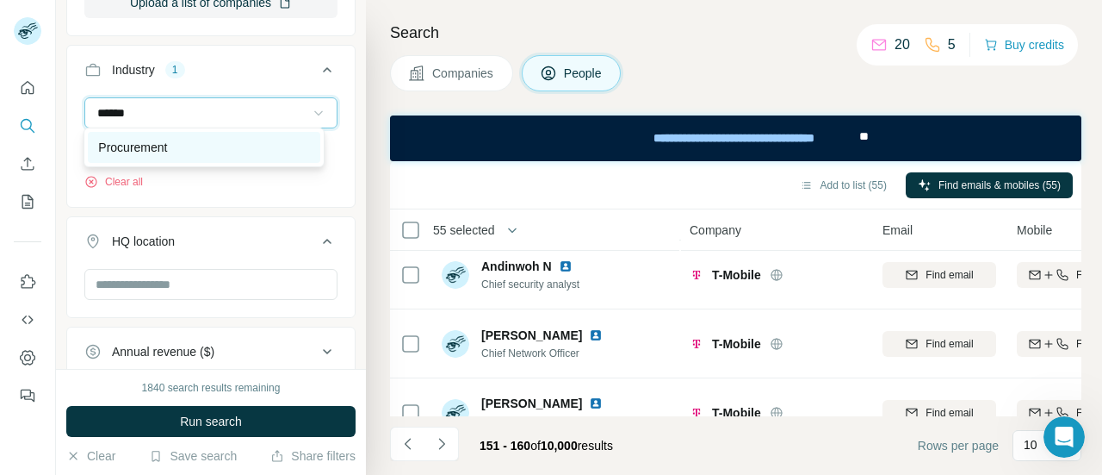
type input "******"
click at [247, 146] on div "Procurement" at bounding box center [203, 147] width 211 height 17
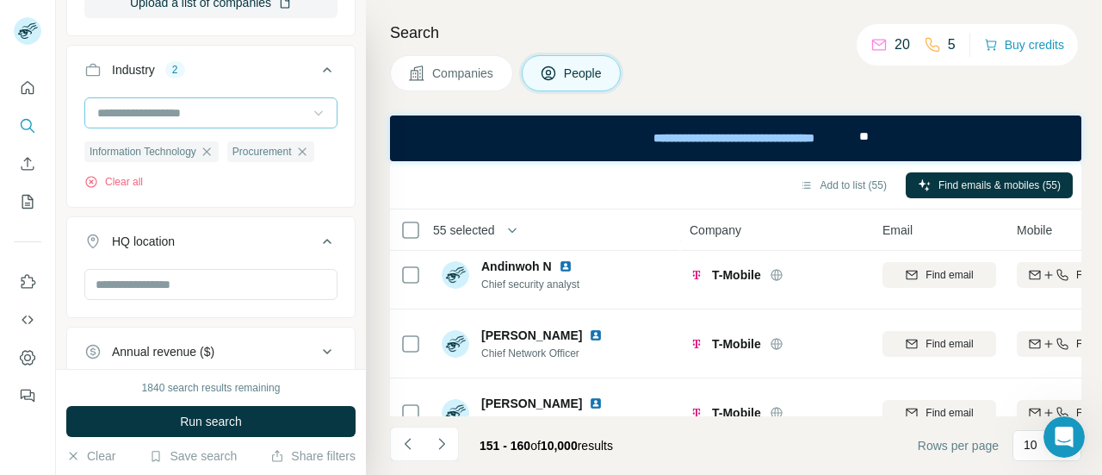
click at [262, 118] on div at bounding box center [202, 112] width 213 height 29
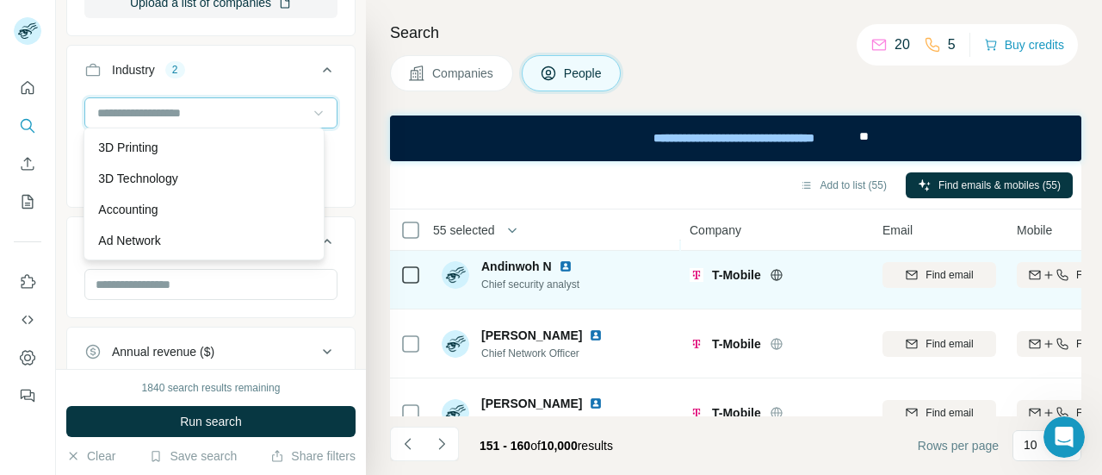
scroll to position [531, 0]
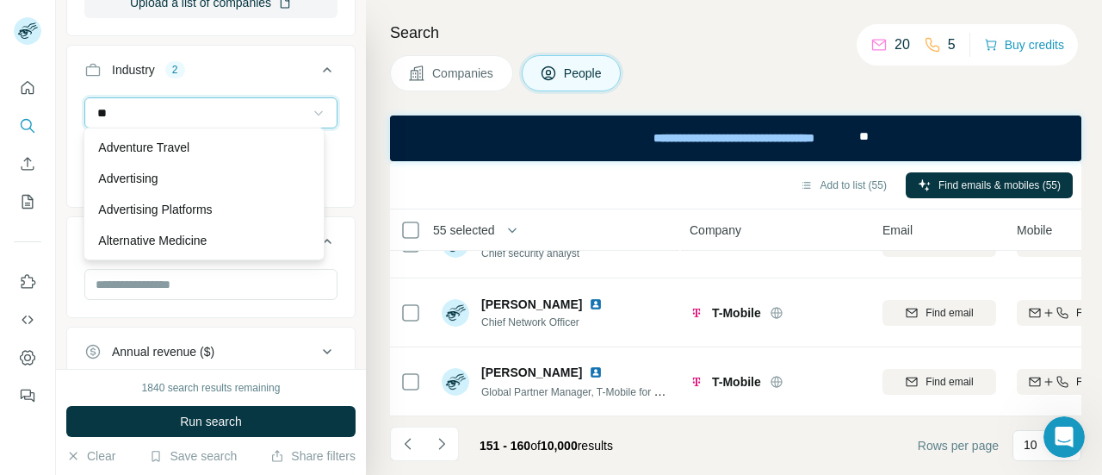
type input "*"
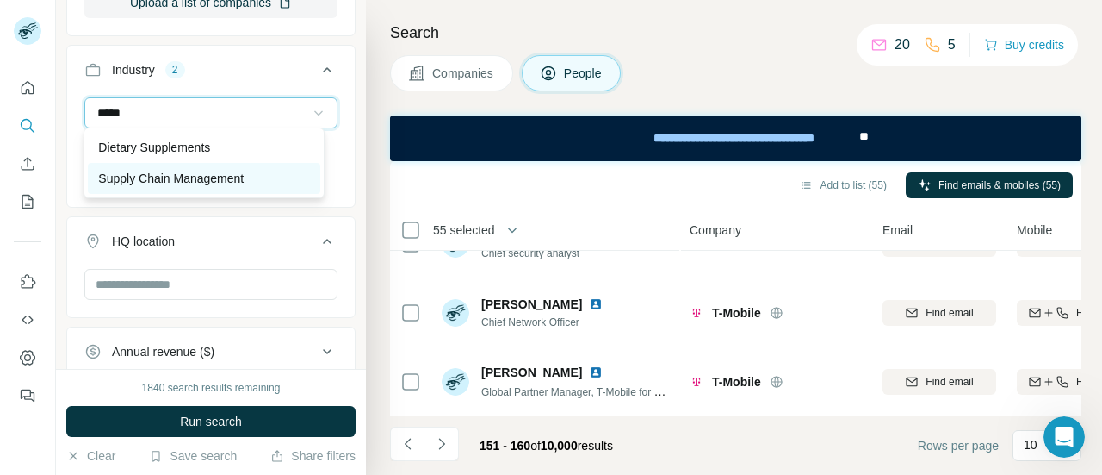
type input "*****"
click at [198, 173] on p "Supply Chain Management" at bounding box center [171, 178] width 146 height 17
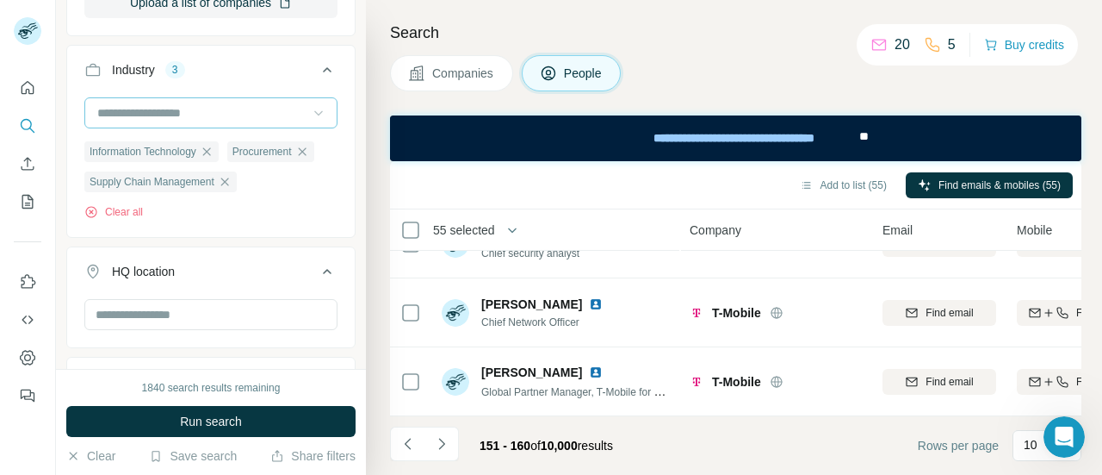
click at [258, 113] on input at bounding box center [202, 112] width 213 height 19
type input "*"
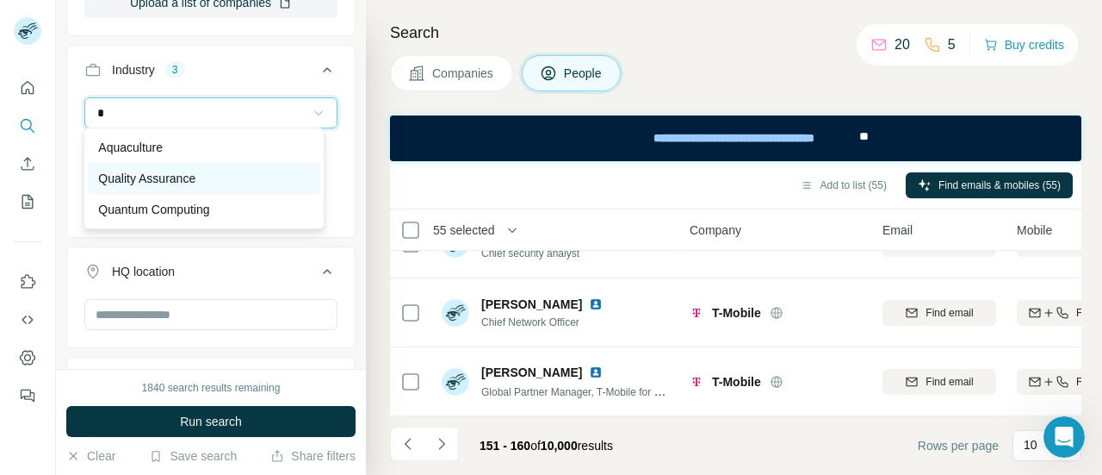
type input "*"
click at [254, 171] on div "Quality Assurance" at bounding box center [203, 178] width 211 height 17
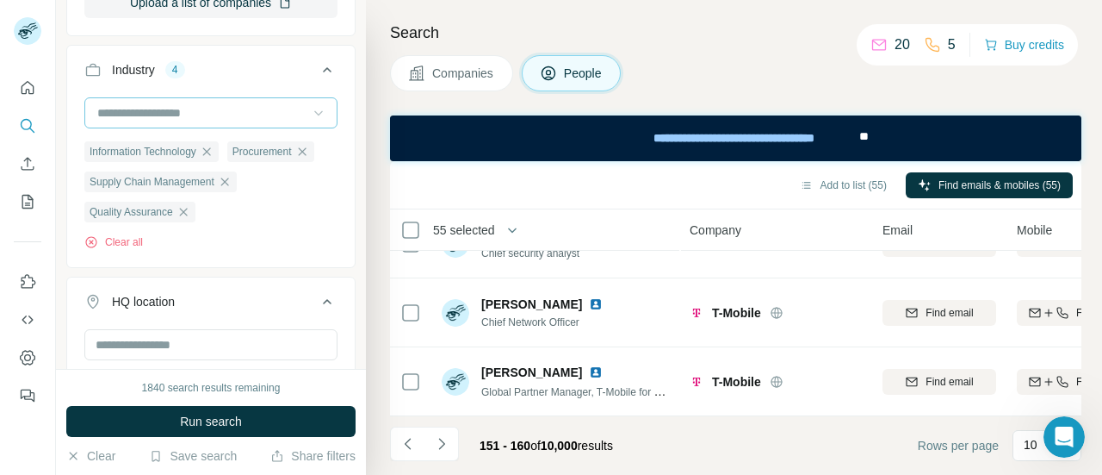
click at [234, 106] on input at bounding box center [202, 112] width 213 height 19
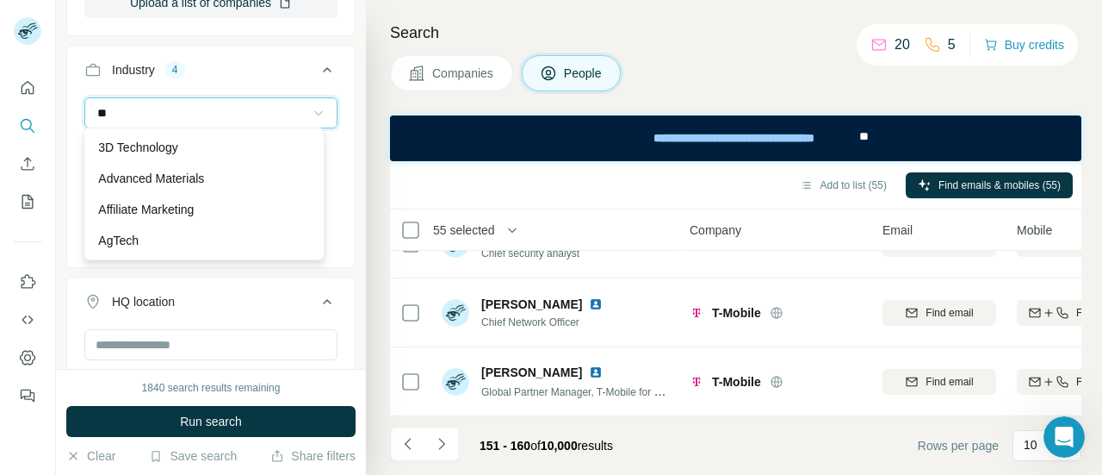
type input "*"
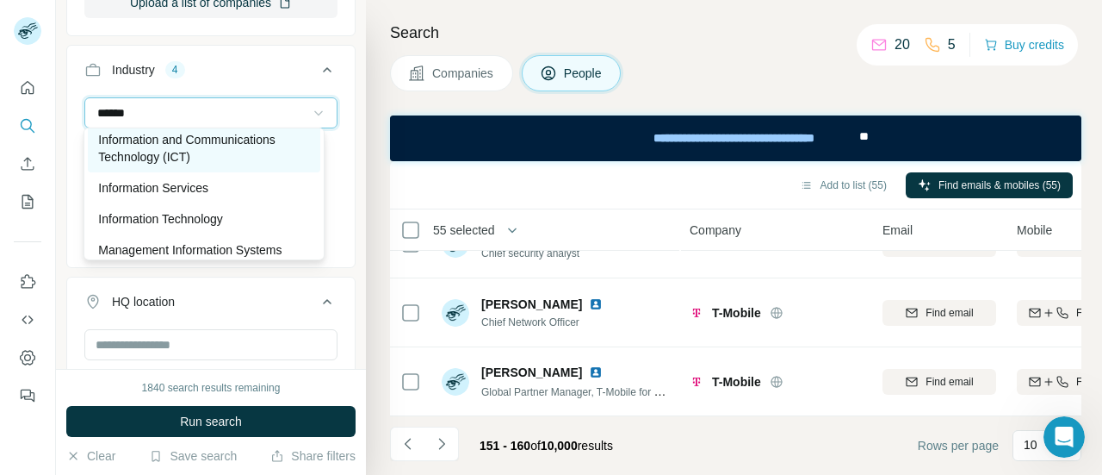
scroll to position [79, 0]
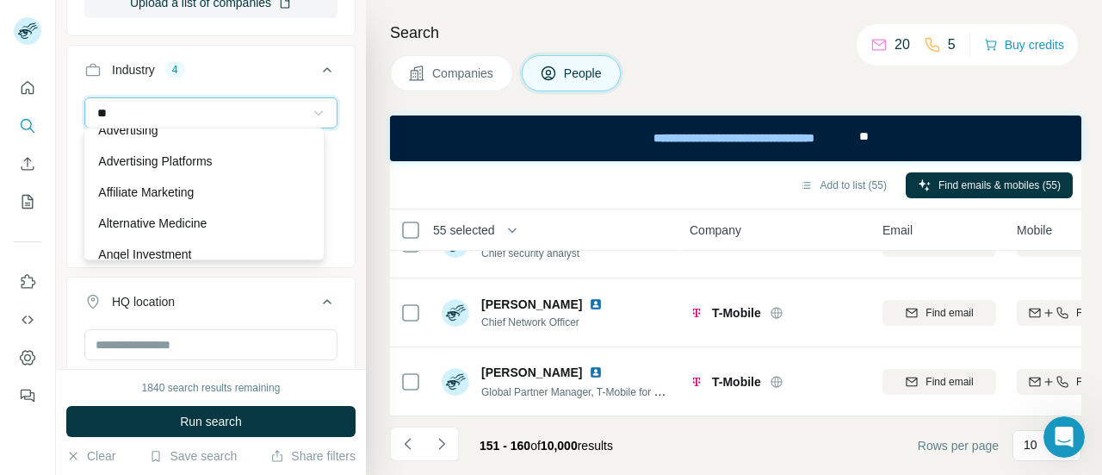
type input "*"
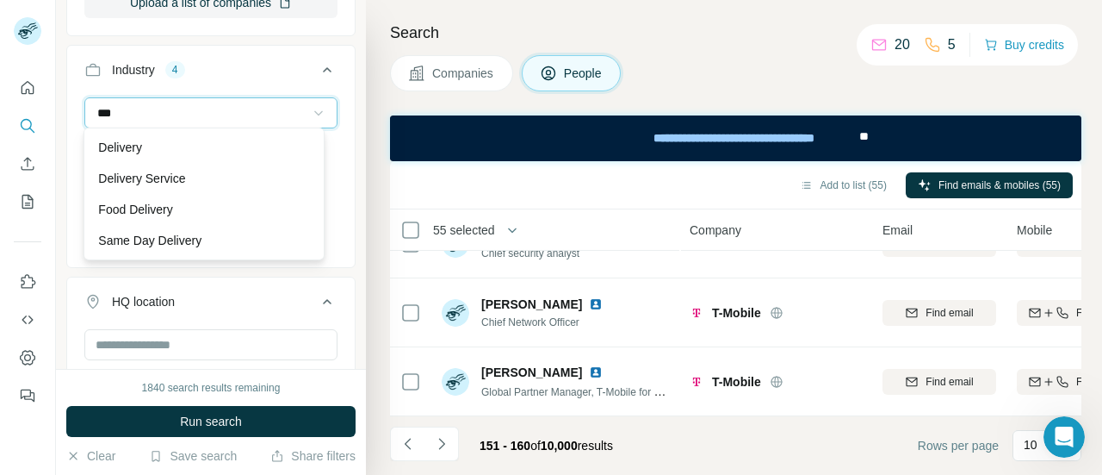
scroll to position [31, 0]
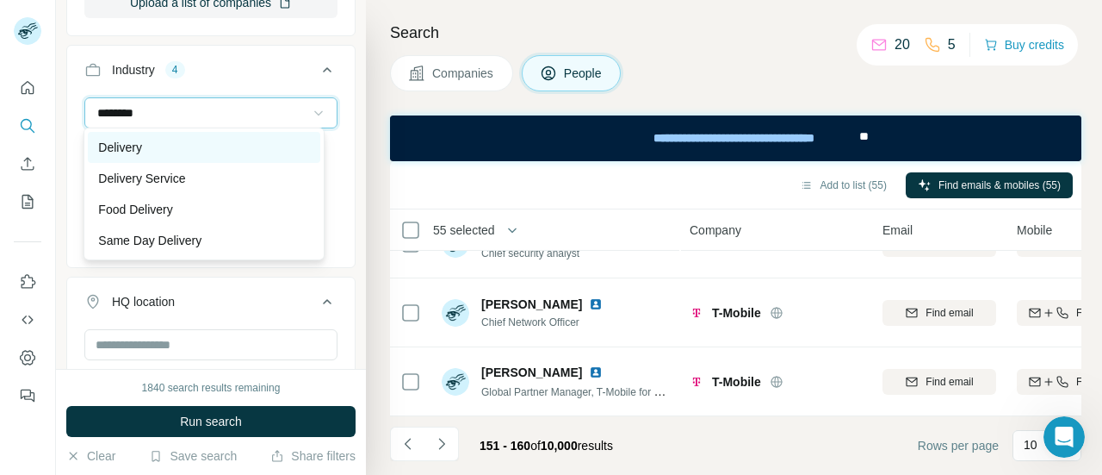
type input "********"
click at [222, 147] on div "Delivery" at bounding box center [203, 147] width 211 height 17
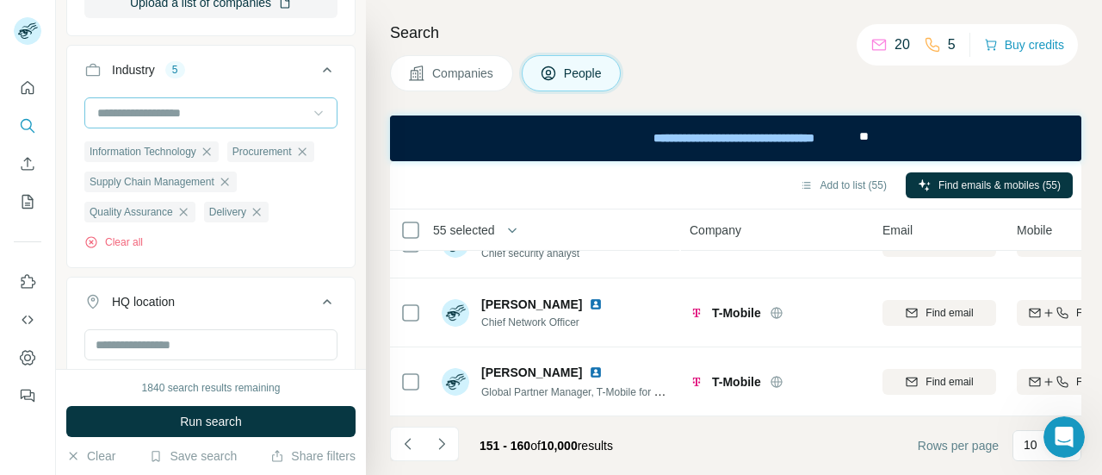
click at [273, 109] on input at bounding box center [202, 112] width 213 height 19
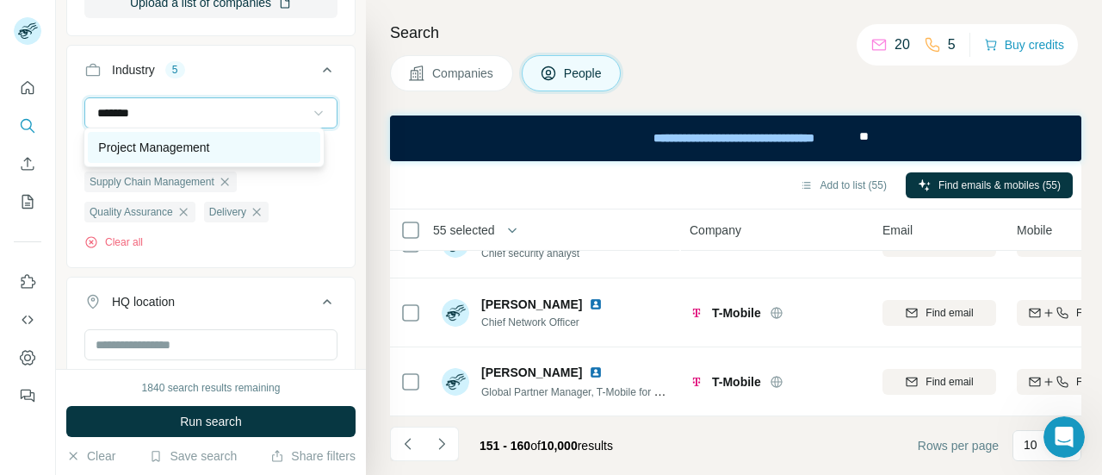
type input "*******"
click at [254, 142] on div "Project Management" at bounding box center [203, 147] width 211 height 17
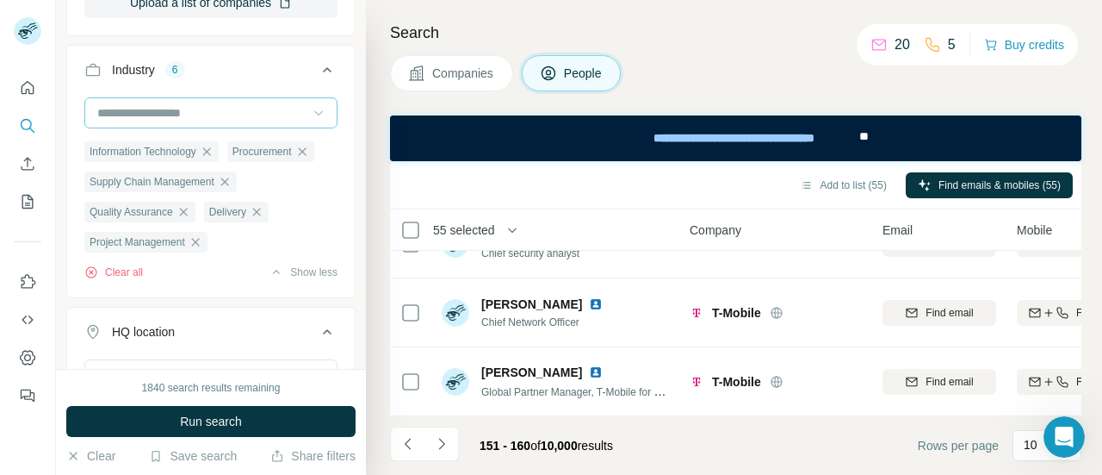
click at [235, 111] on input at bounding box center [202, 112] width 213 height 19
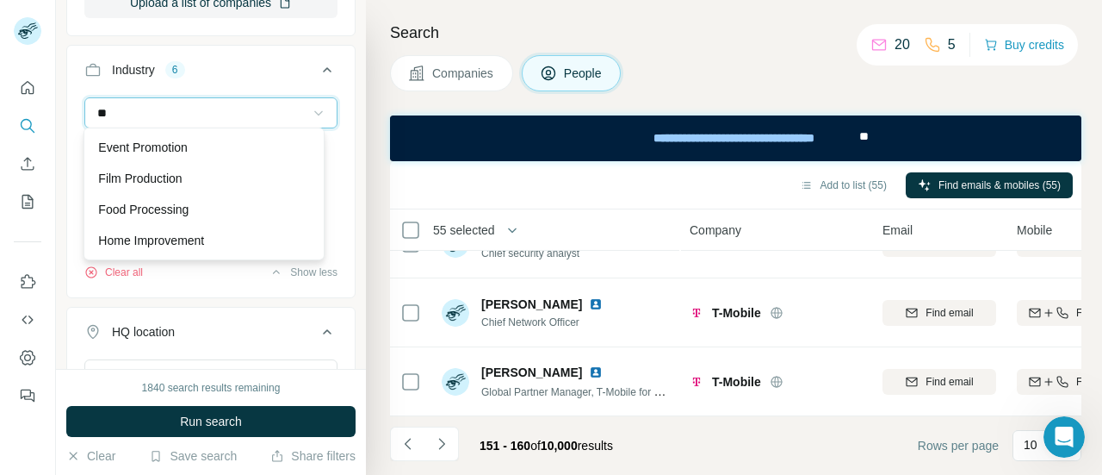
type input "*"
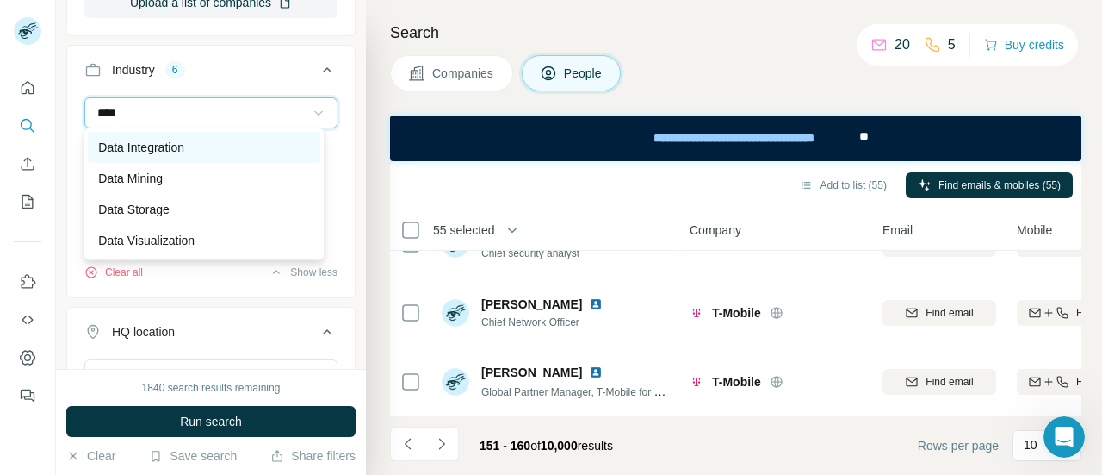
type input "****"
click at [193, 149] on div "Data Integration" at bounding box center [203, 147] width 211 height 17
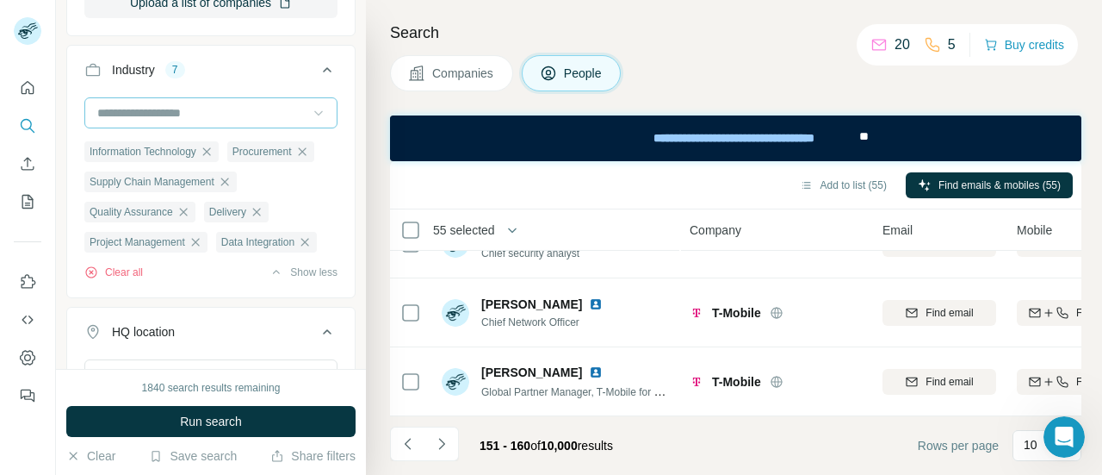
click at [168, 111] on input at bounding box center [202, 112] width 213 height 19
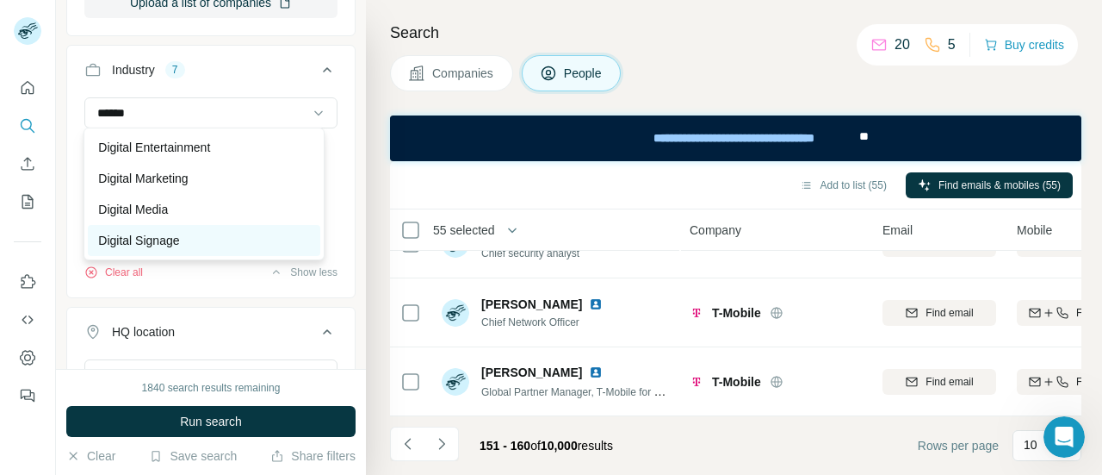
type input "******"
click at [215, 244] on div "Digital Signage" at bounding box center [203, 240] width 211 height 17
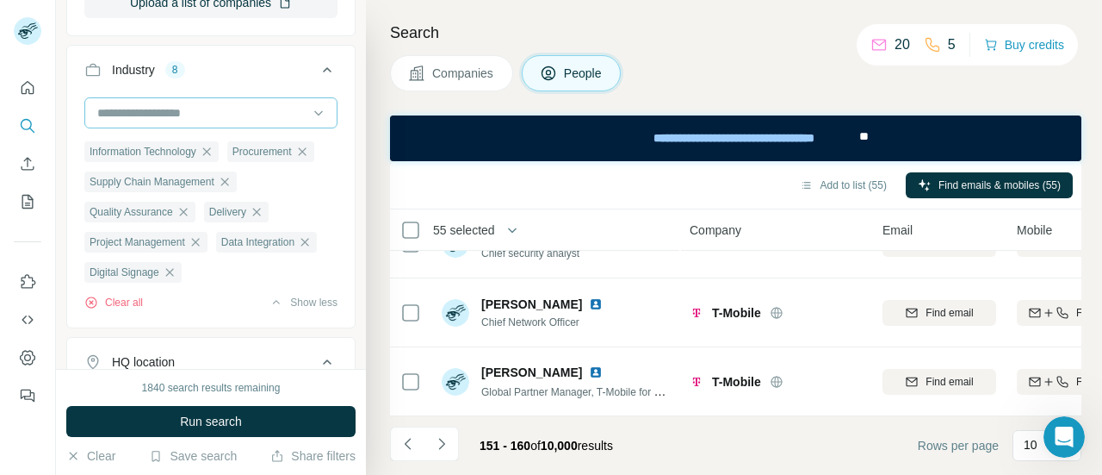
click at [252, 98] on div at bounding box center [202, 112] width 213 height 29
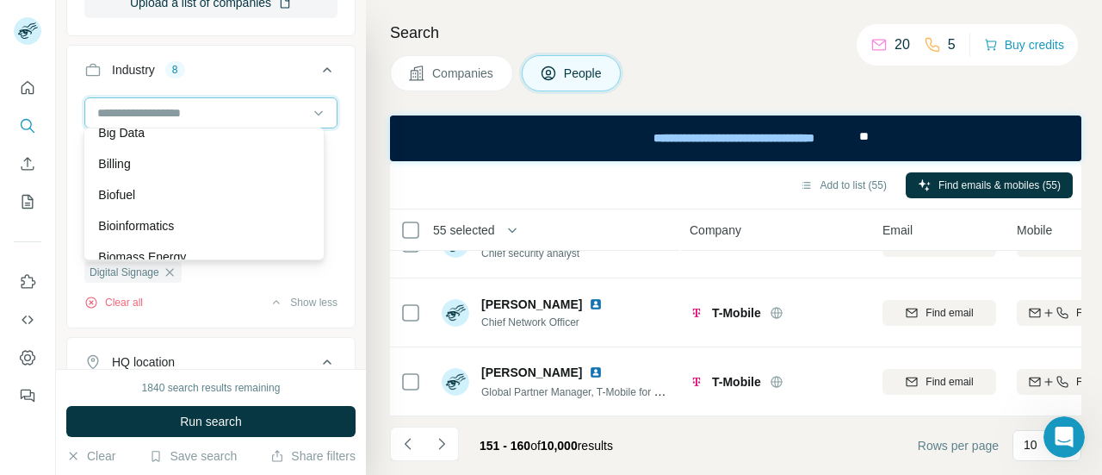
scroll to position [1535, 0]
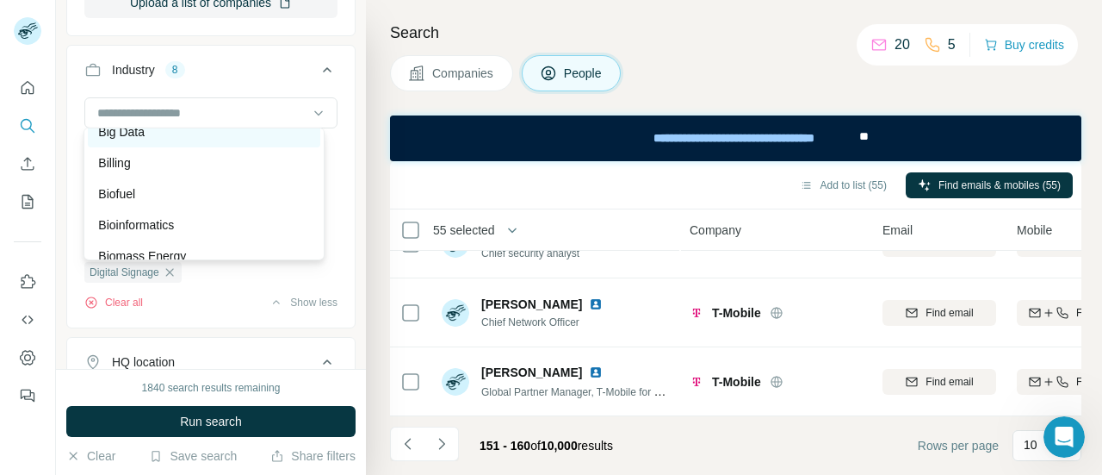
click at [202, 140] on div "Big Data" at bounding box center [203, 131] width 211 height 17
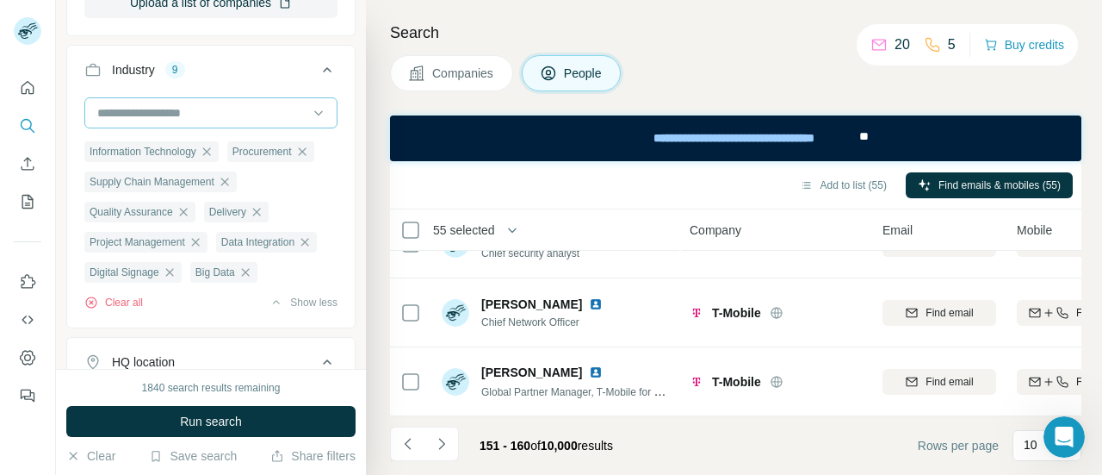
click at [221, 103] on input at bounding box center [202, 112] width 213 height 19
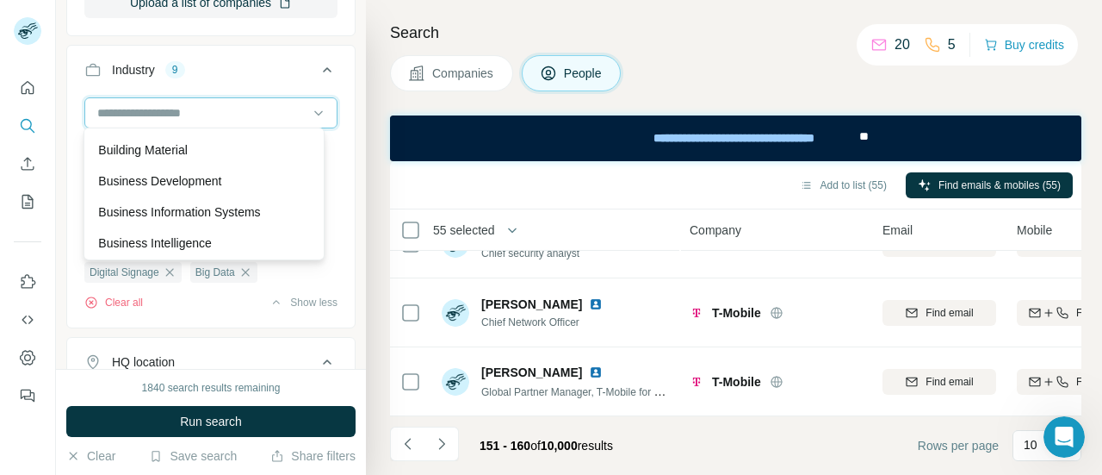
scroll to position [2014, 0]
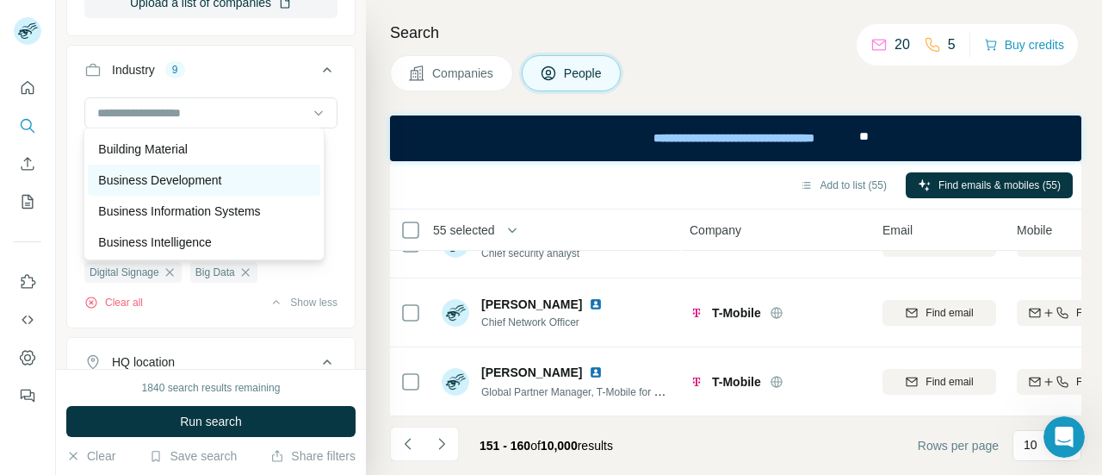
click at [219, 189] on p "Business Development" at bounding box center [159, 179] width 123 height 17
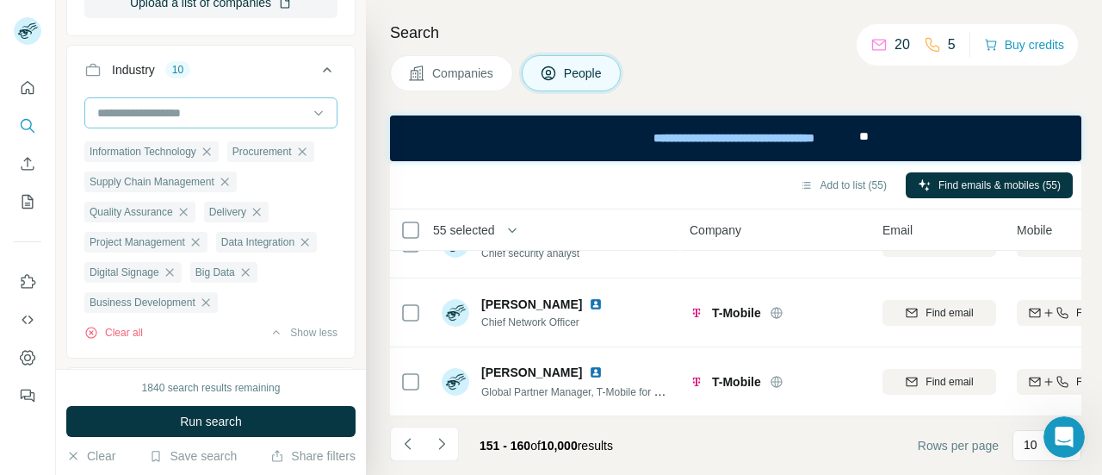
click at [205, 110] on input at bounding box center [202, 112] width 213 height 19
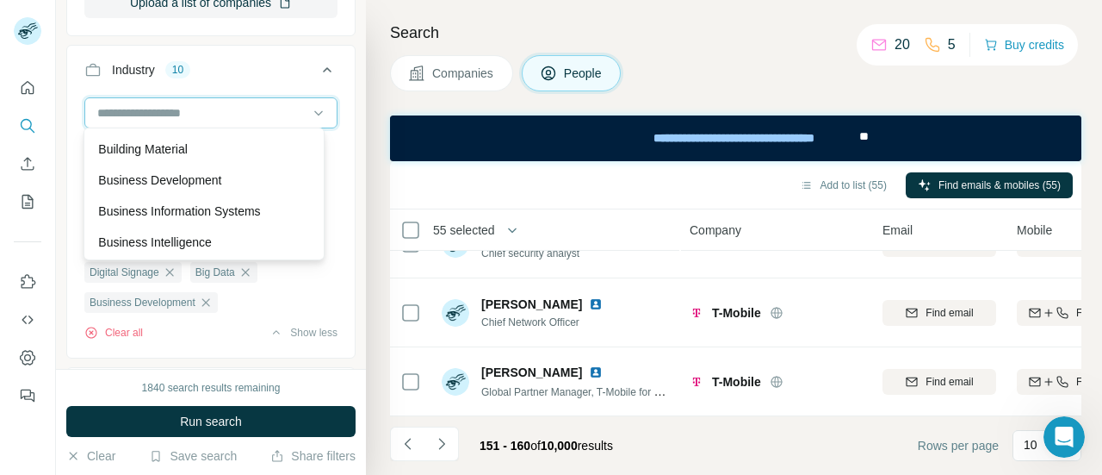
scroll to position [2068, 0]
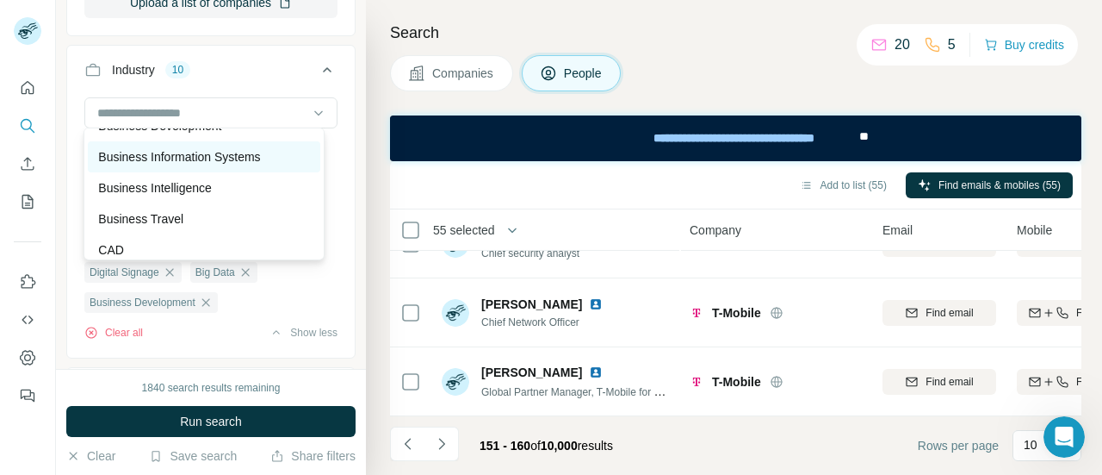
click at [227, 165] on p "Business Information Systems" at bounding box center [179, 156] width 162 height 17
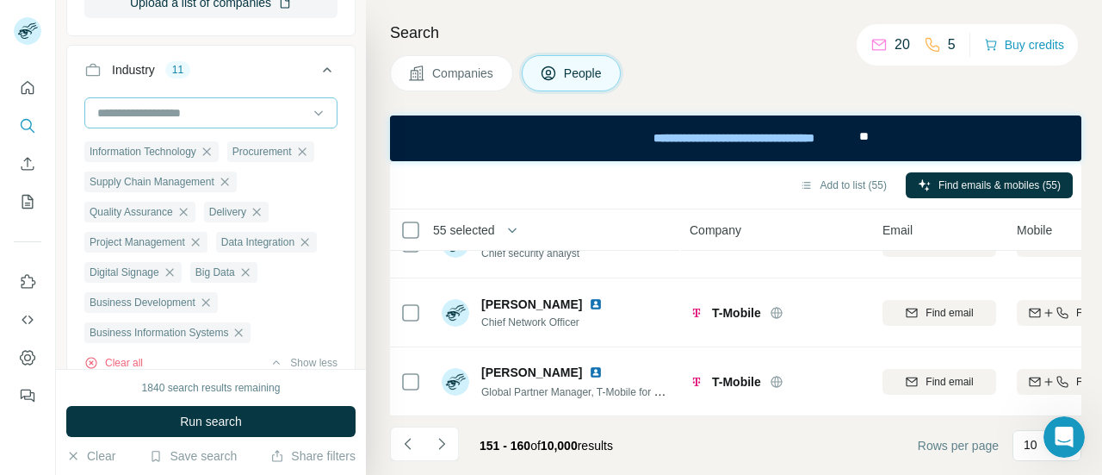
click at [259, 105] on input at bounding box center [202, 112] width 213 height 19
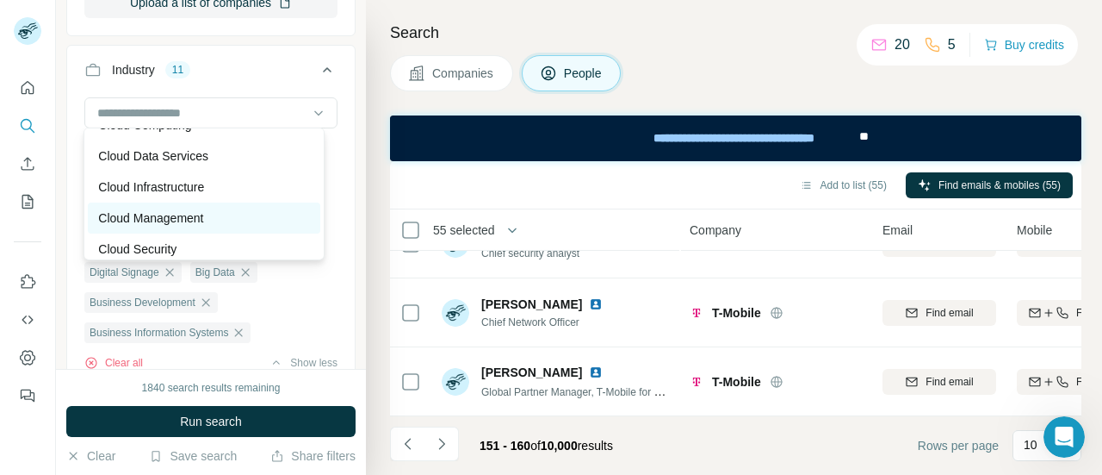
scroll to position [2749, 0]
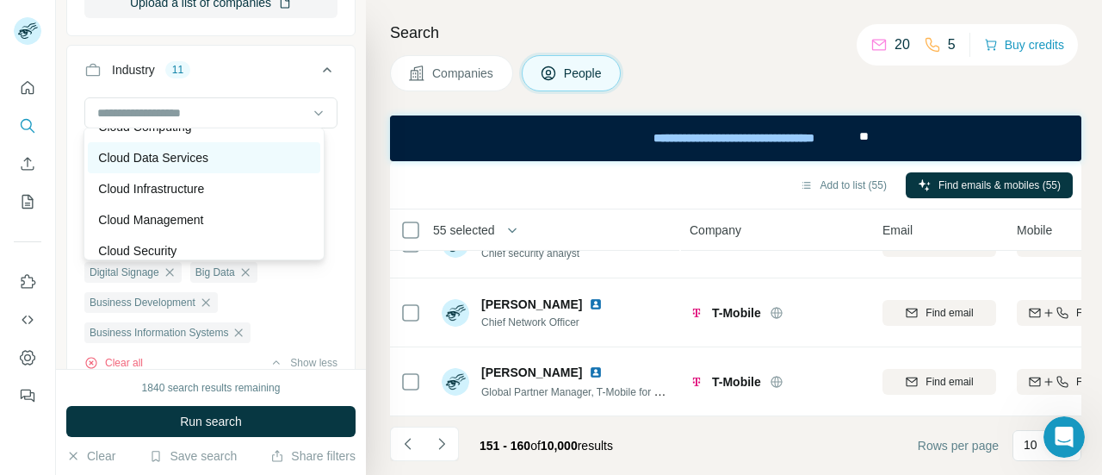
click at [203, 173] on div "Cloud Data Services" at bounding box center [204, 157] width 232 height 31
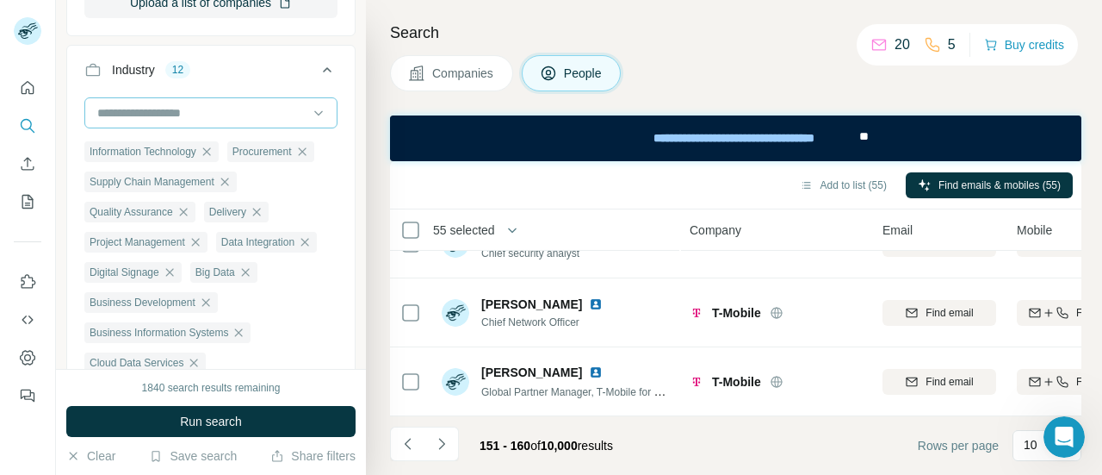
click at [210, 109] on input at bounding box center [202, 112] width 213 height 19
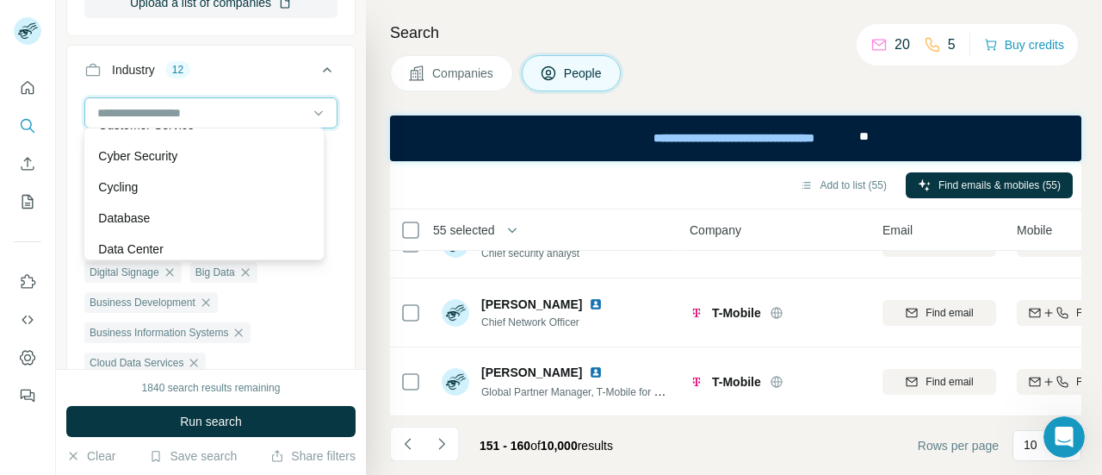
scroll to position [4426, 0]
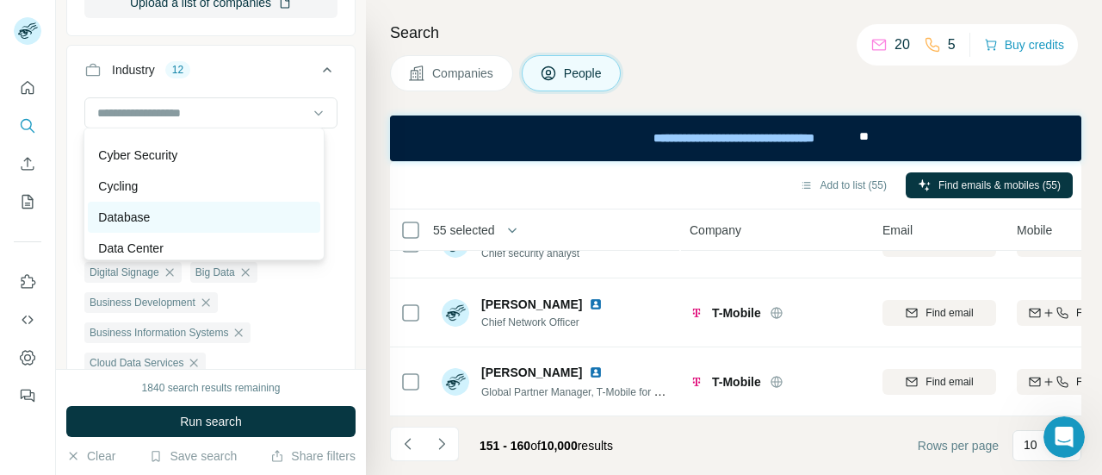
click at [192, 226] on div "Database" at bounding box center [203, 216] width 211 height 17
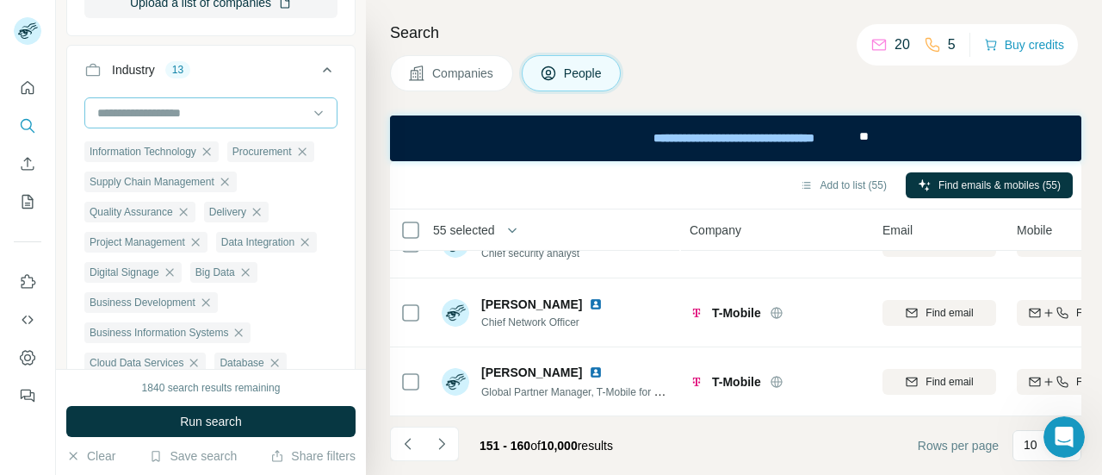
click at [194, 98] on div at bounding box center [202, 112] width 213 height 29
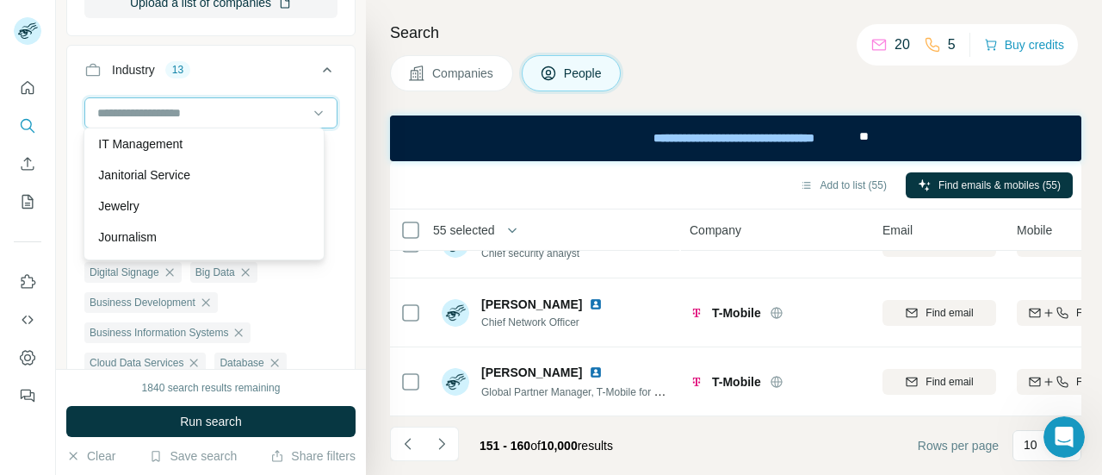
scroll to position [9851, 0]
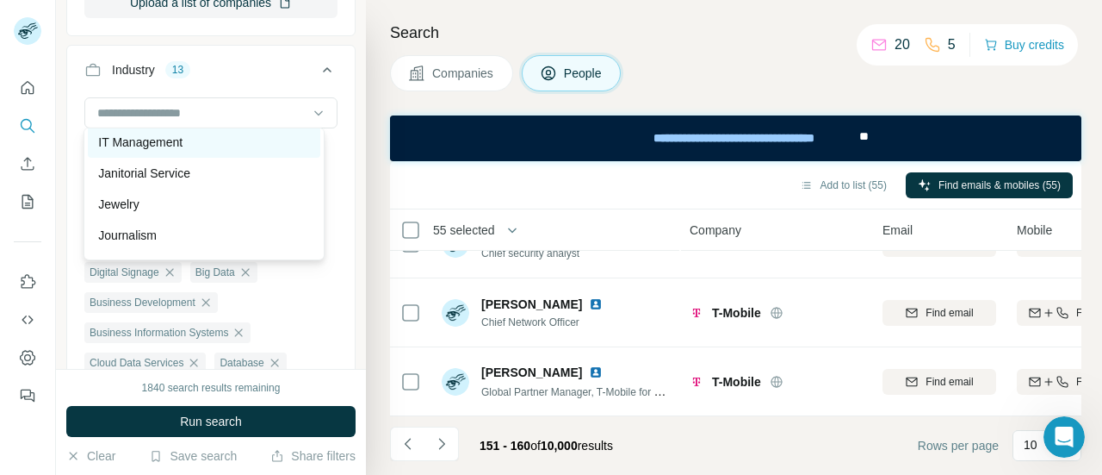
click at [196, 151] on div "IT Management" at bounding box center [203, 142] width 211 height 17
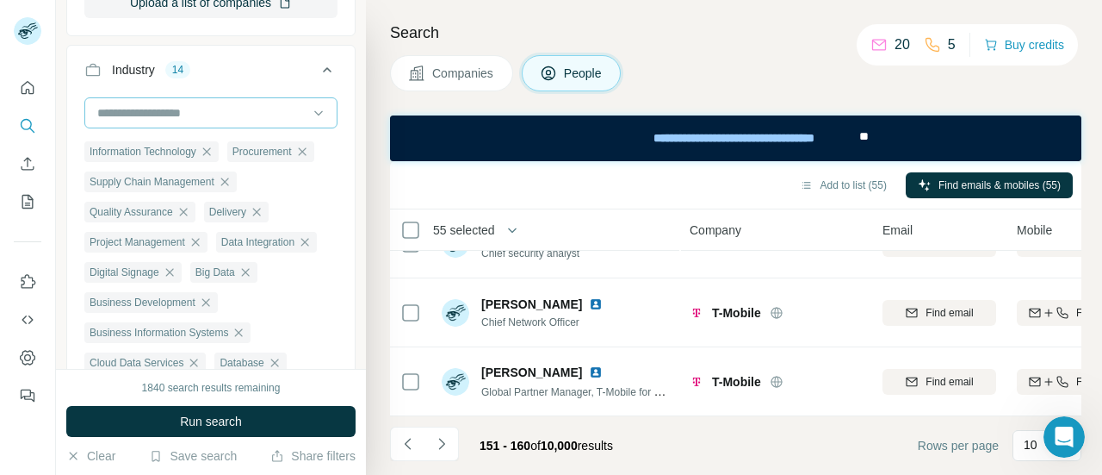
click at [276, 109] on input at bounding box center [202, 112] width 213 height 19
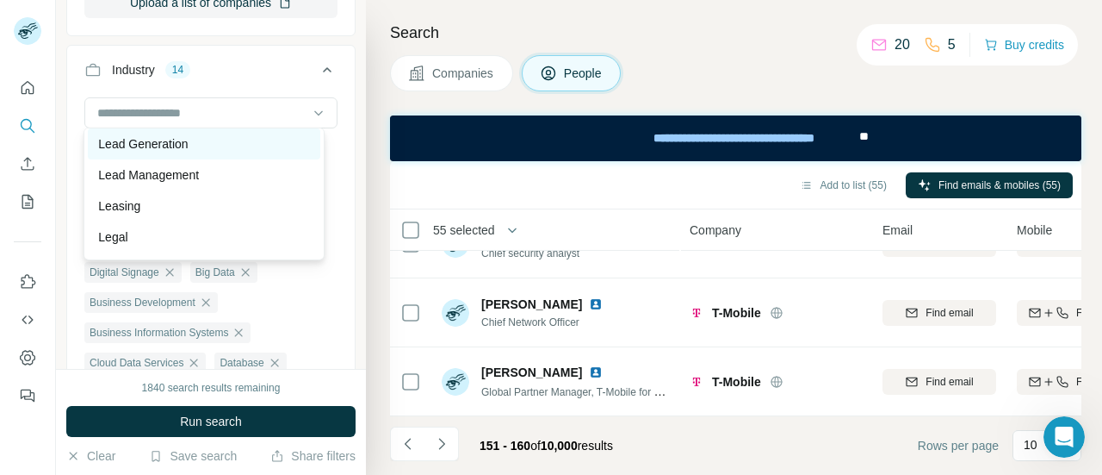
scroll to position [10192, 0]
click at [222, 183] on div "Lead Management" at bounding box center [203, 173] width 211 height 17
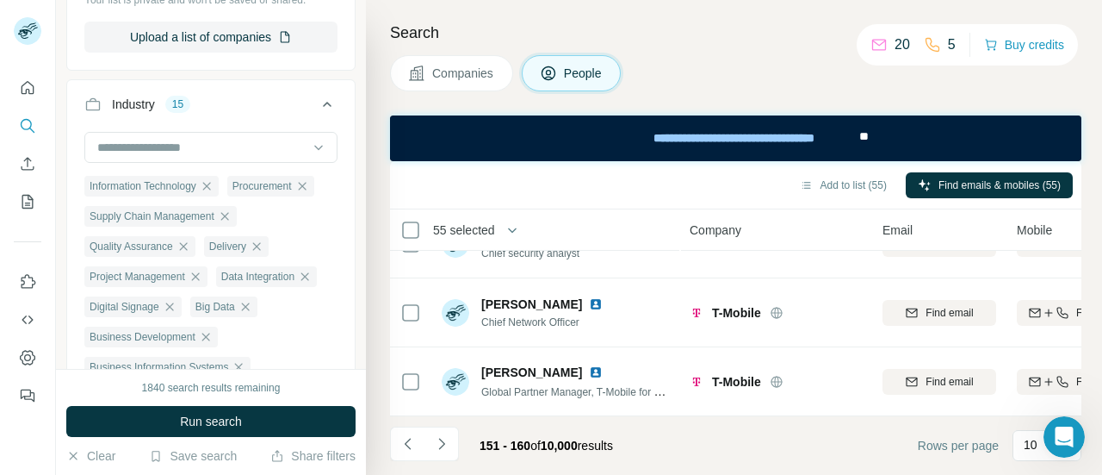
scroll to position [650, 0]
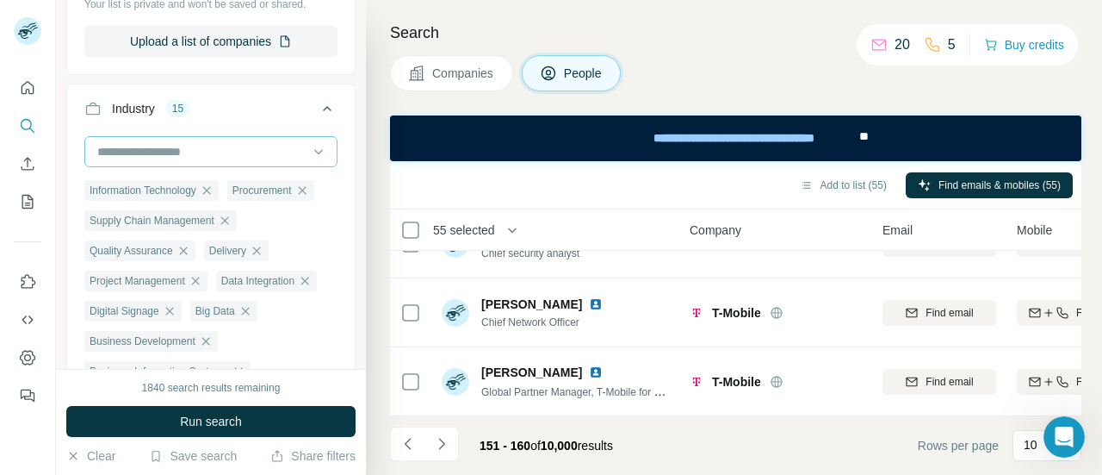
click at [255, 154] on input at bounding box center [202, 151] width 213 height 19
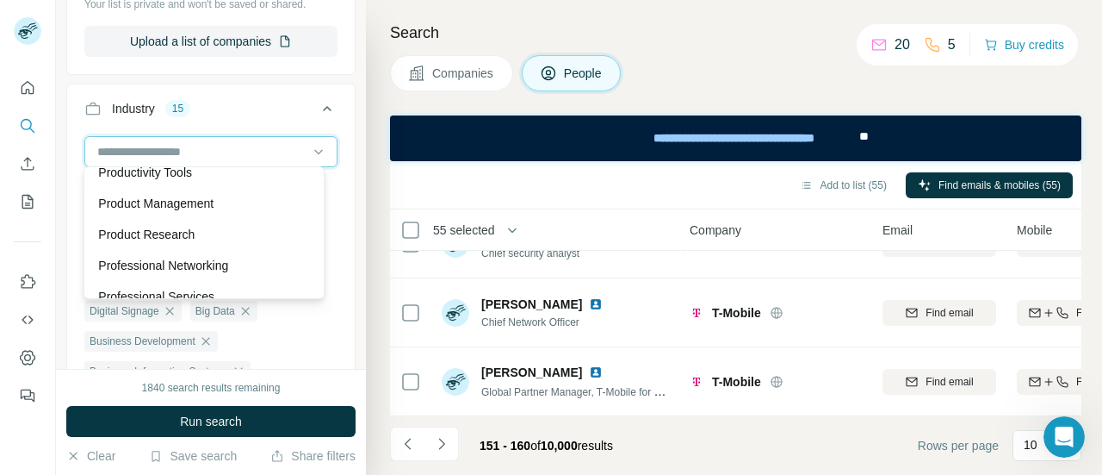
scroll to position [13893, 0]
click at [208, 117] on div "Procurement" at bounding box center [203, 108] width 211 height 17
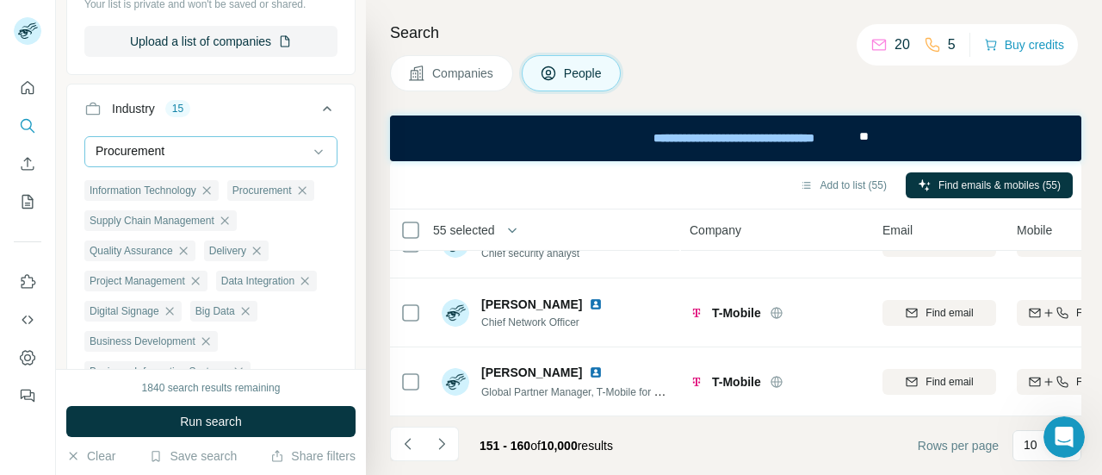
click at [264, 137] on div "Procurement" at bounding box center [202, 151] width 213 height 29
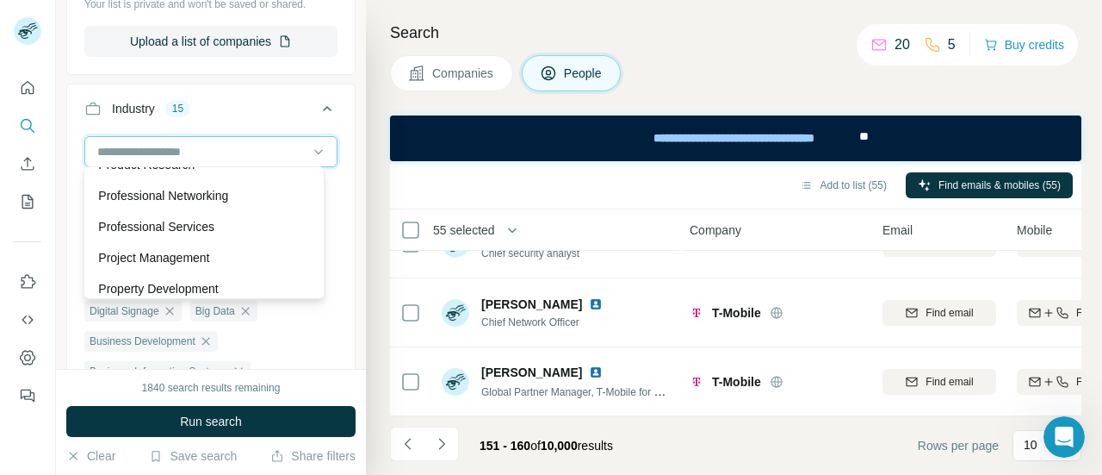
scroll to position [13977, 0]
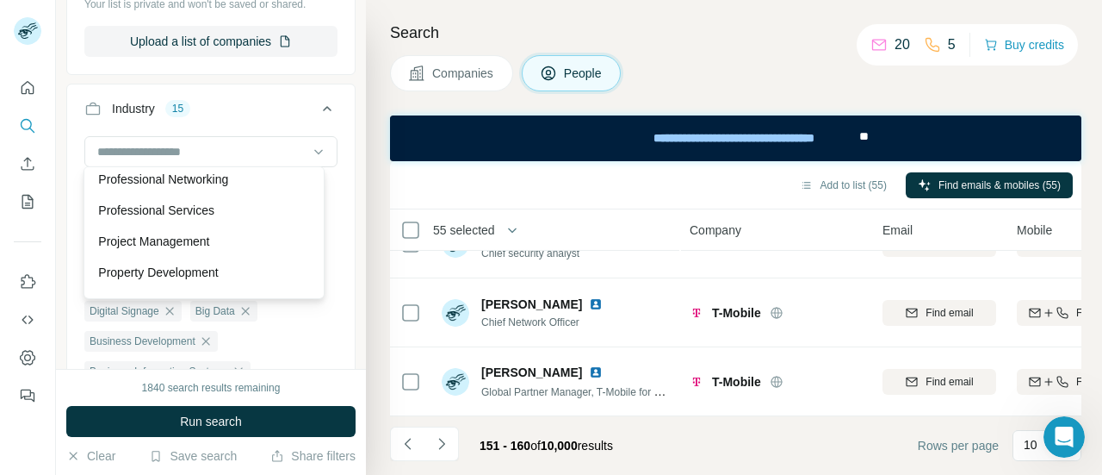
click at [239, 126] on div "Product Management" at bounding box center [203, 117] width 211 height 17
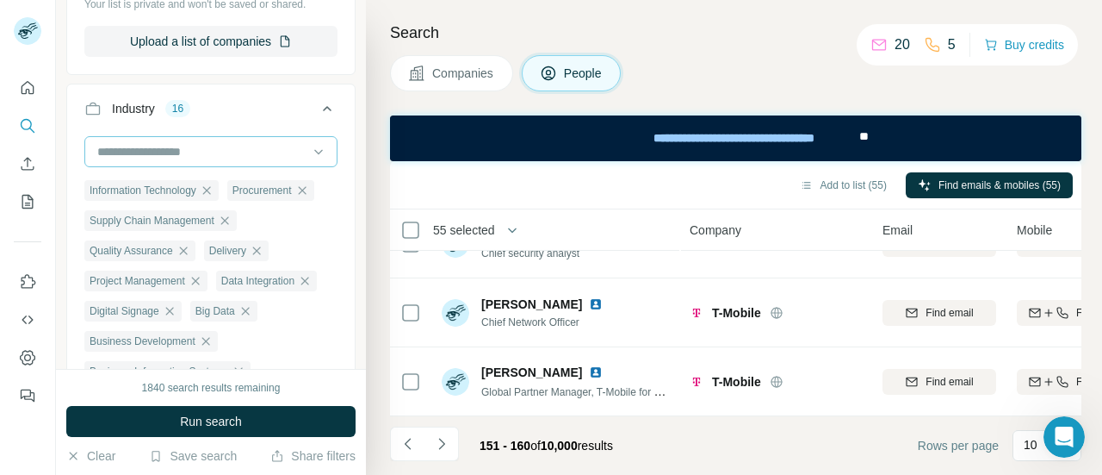
click at [231, 154] on input at bounding box center [202, 151] width 213 height 19
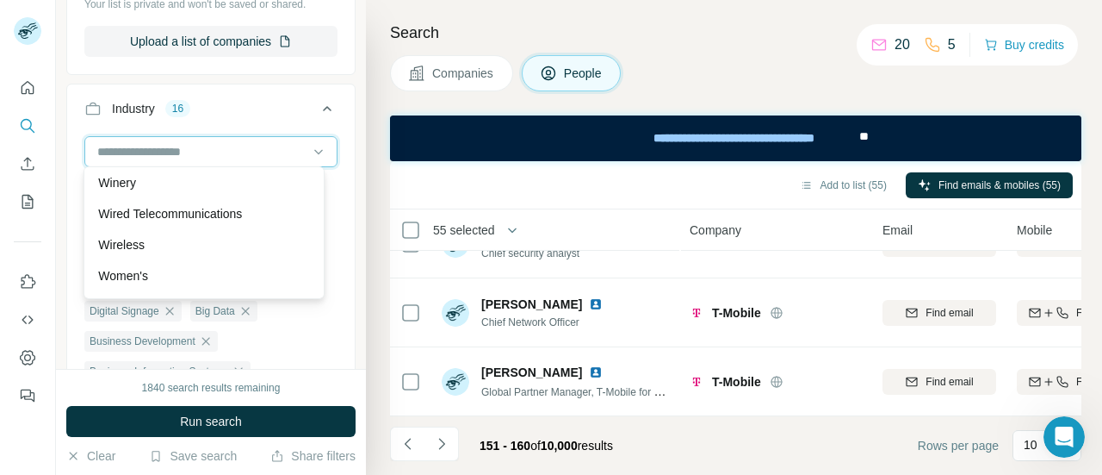
scroll to position [19310, 0]
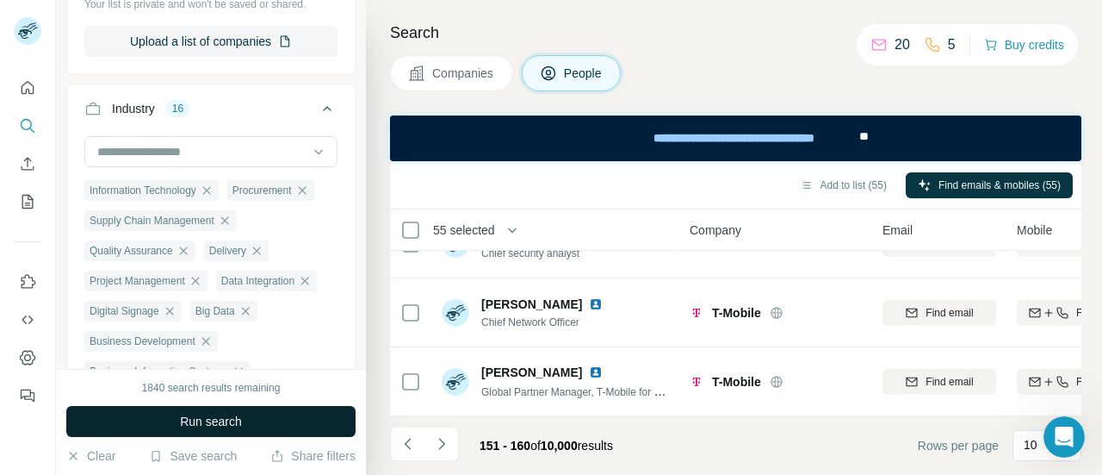
click at [312, 428] on button "Run search" at bounding box center [210, 421] width 289 height 31
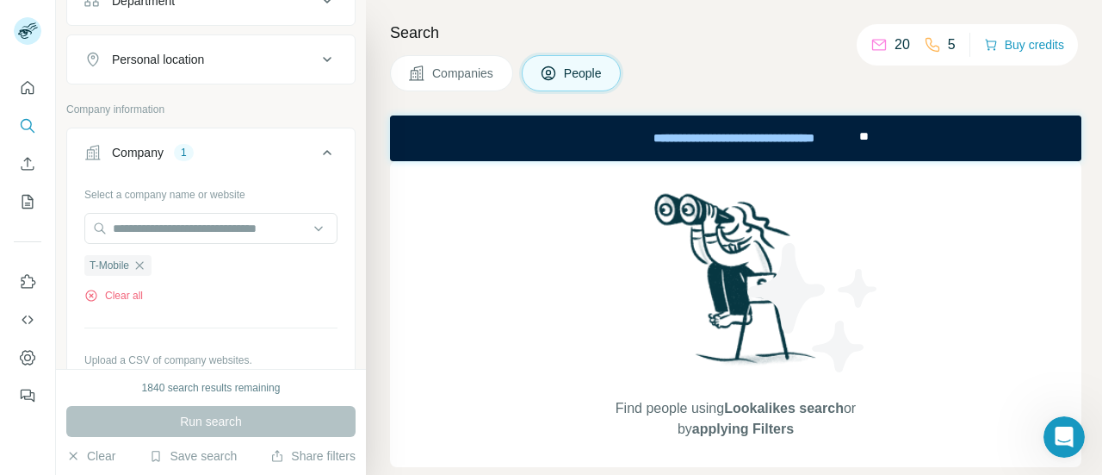
scroll to position [301, 0]
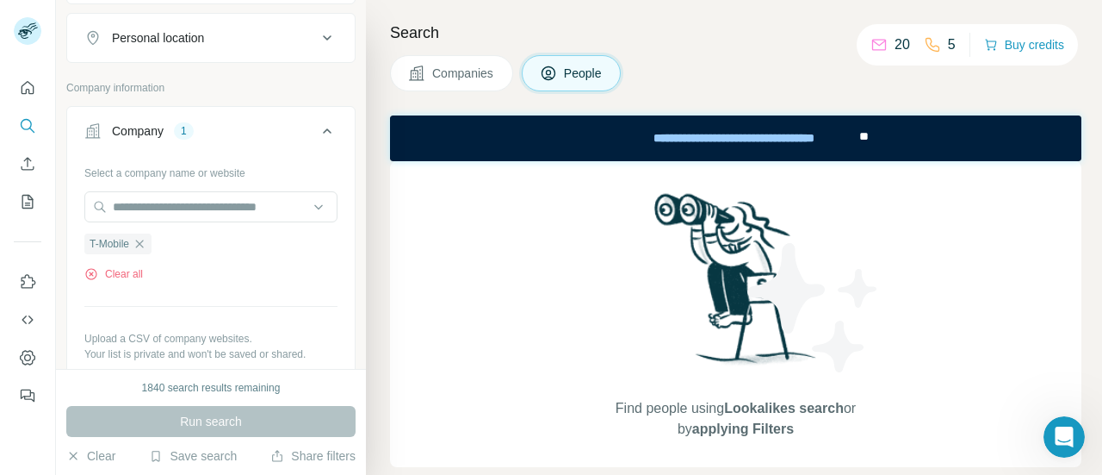
click at [557, 77] on icon at bounding box center [548, 73] width 17 height 17
click at [463, 62] on button "Companies" at bounding box center [451, 73] width 123 height 36
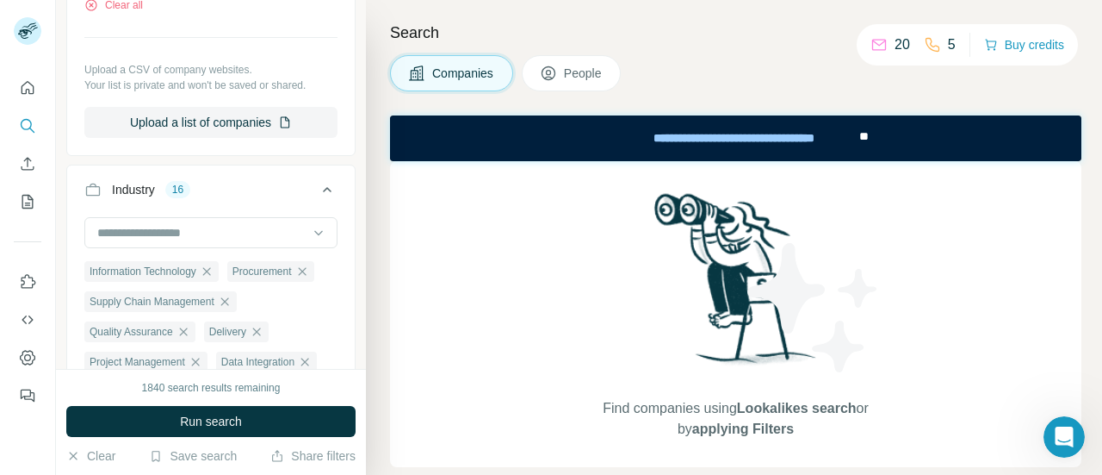
click at [563, 68] on button "People" at bounding box center [572, 73] width 100 height 36
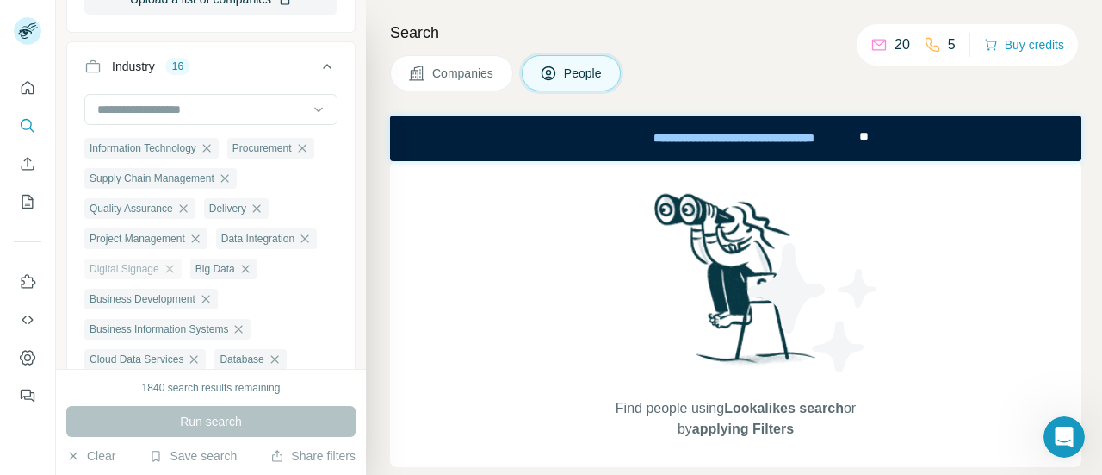
scroll to position [820, 0]
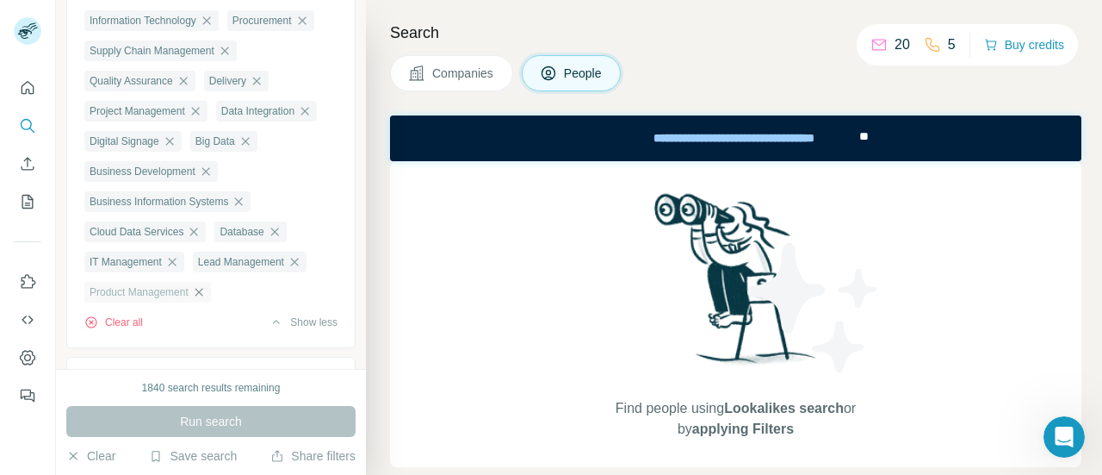
click at [206, 299] on icon "button" at bounding box center [199, 292] width 14 height 14
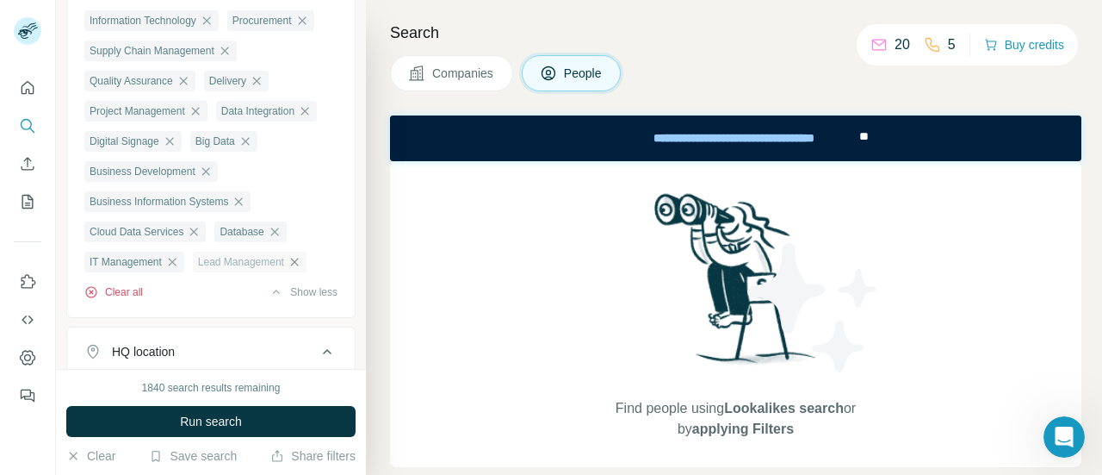
click at [134, 300] on button "Clear all" at bounding box center [113, 292] width 59 height 16
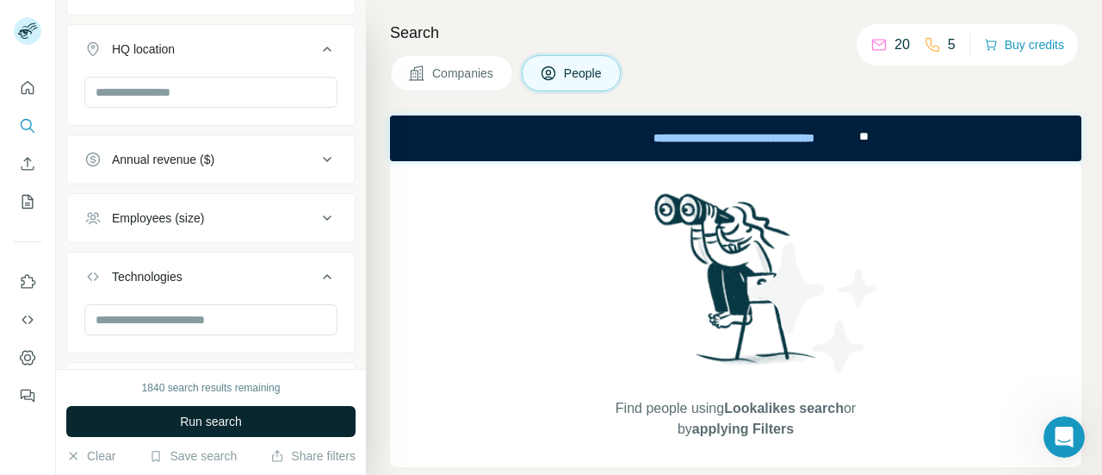
click at [252, 419] on button "Run search" at bounding box center [210, 421] width 289 height 31
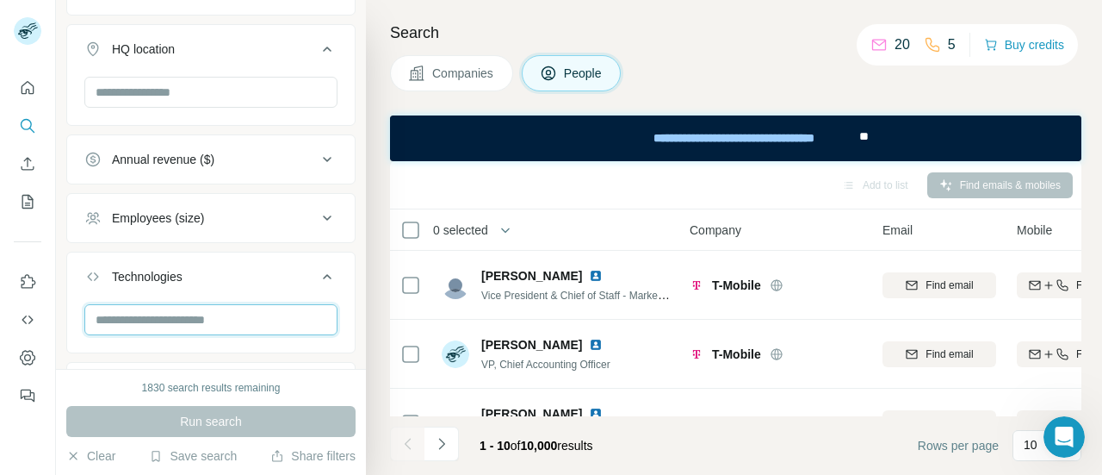
click at [218, 311] on input "text" at bounding box center [210, 319] width 253 height 31
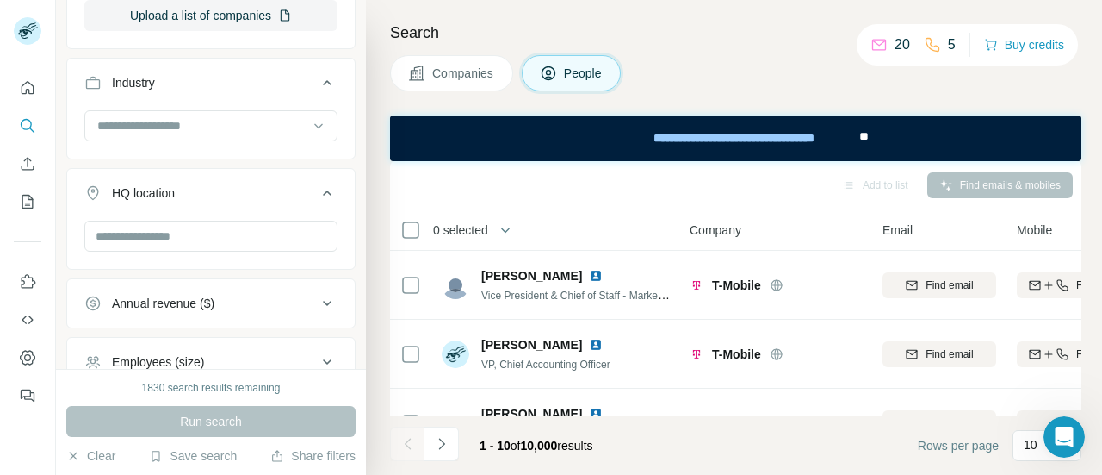
scroll to position [624, 0]
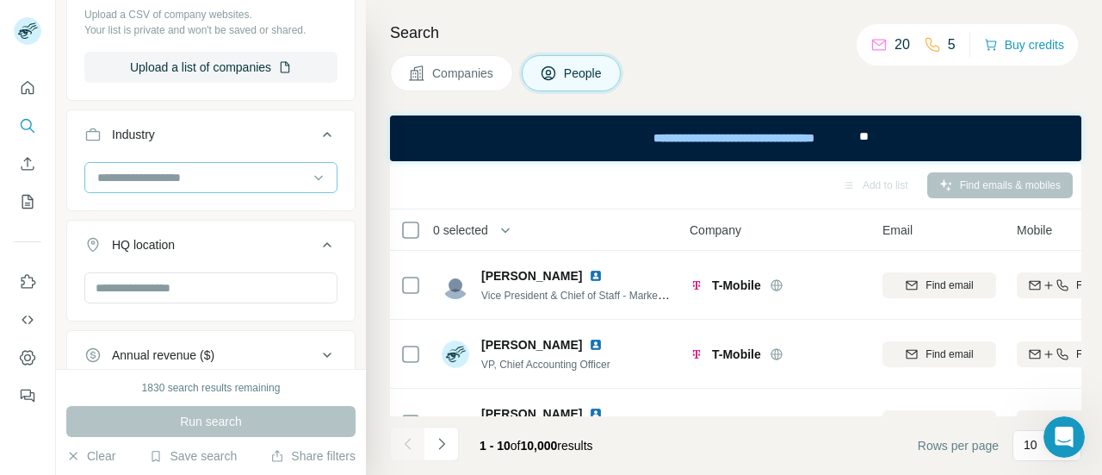
type input "**"
click at [282, 180] on input at bounding box center [202, 177] width 213 height 19
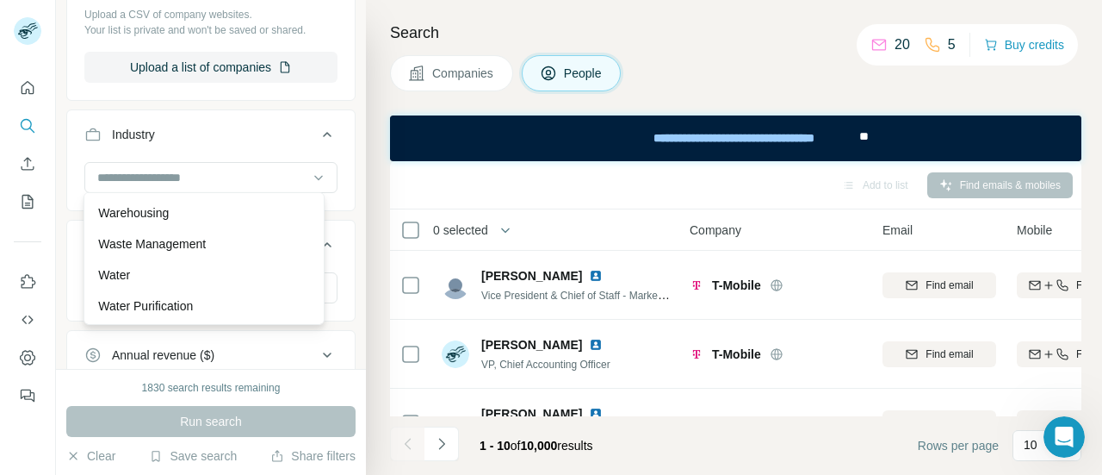
scroll to position [18650, 0]
click at [172, 174] on input at bounding box center [202, 177] width 213 height 19
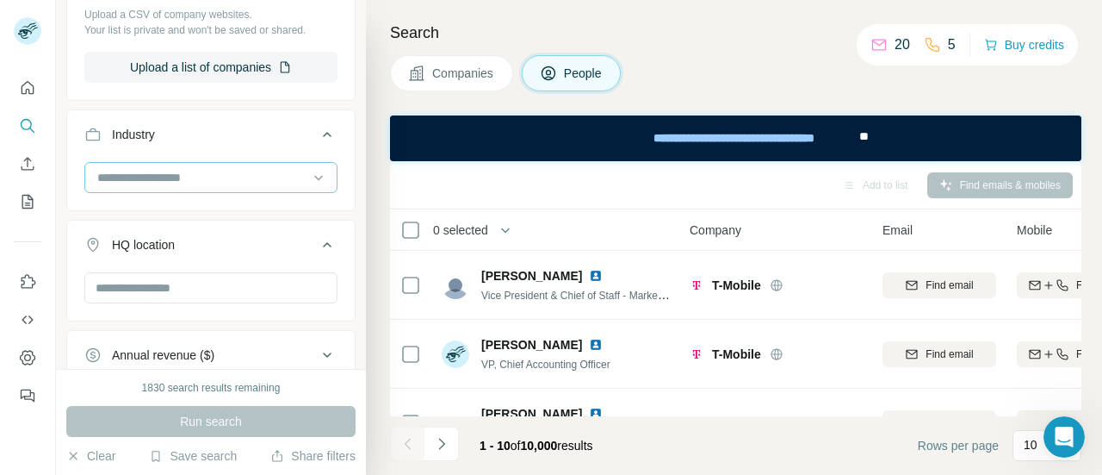
click at [172, 174] on input at bounding box center [202, 177] width 213 height 19
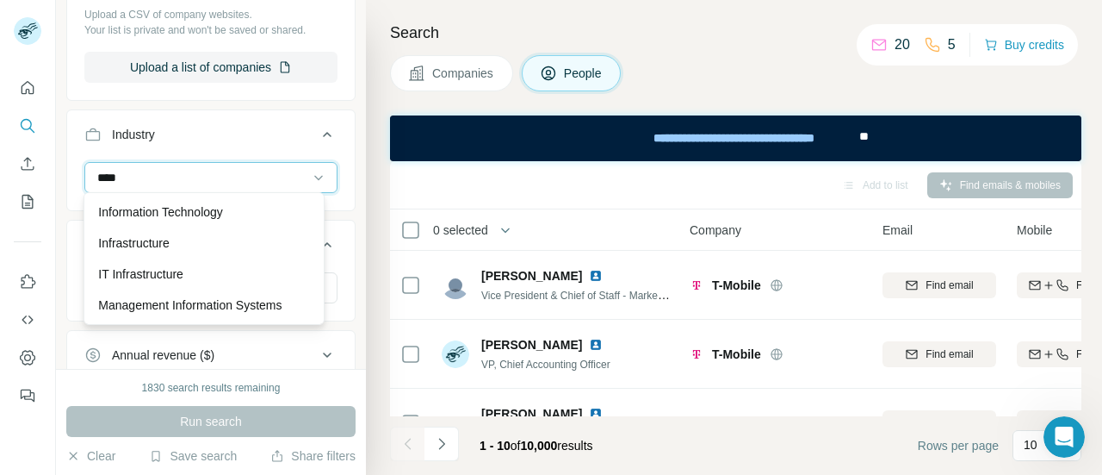
scroll to position [79, 0]
type input "******"
click at [147, 259] on div "Information Technology" at bounding box center [204, 273] width 232 height 31
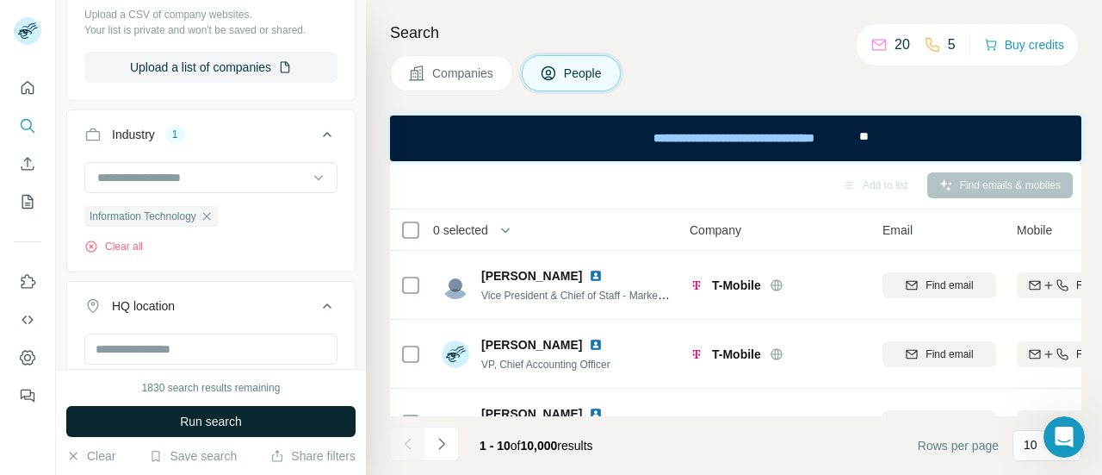
click at [251, 407] on button "Run search" at bounding box center [210, 421] width 289 height 31
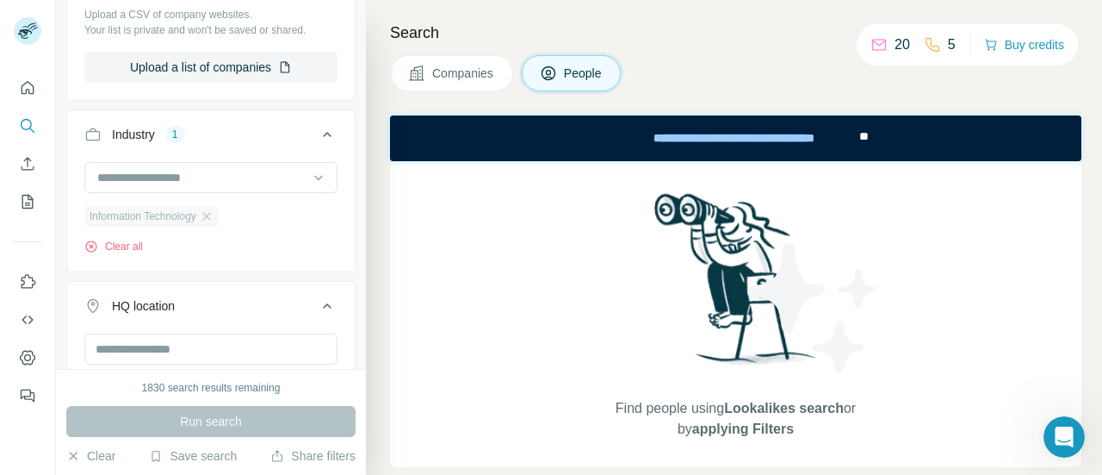
click at [216, 206] on div "Information Technology" at bounding box center [151, 216] width 134 height 21
click at [118, 242] on button "Clear all" at bounding box center [113, 247] width 59 height 16
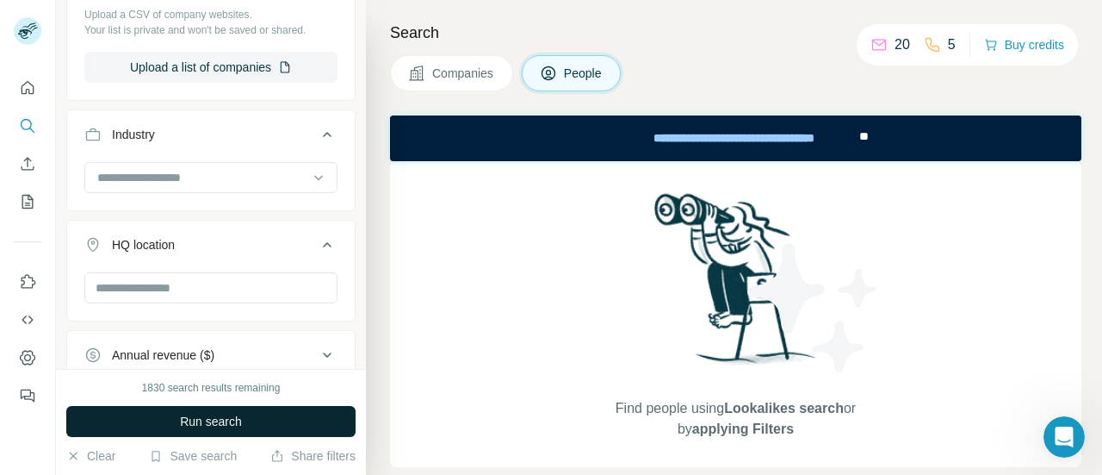
click at [177, 429] on button "Run search" at bounding box center [210, 421] width 289 height 31
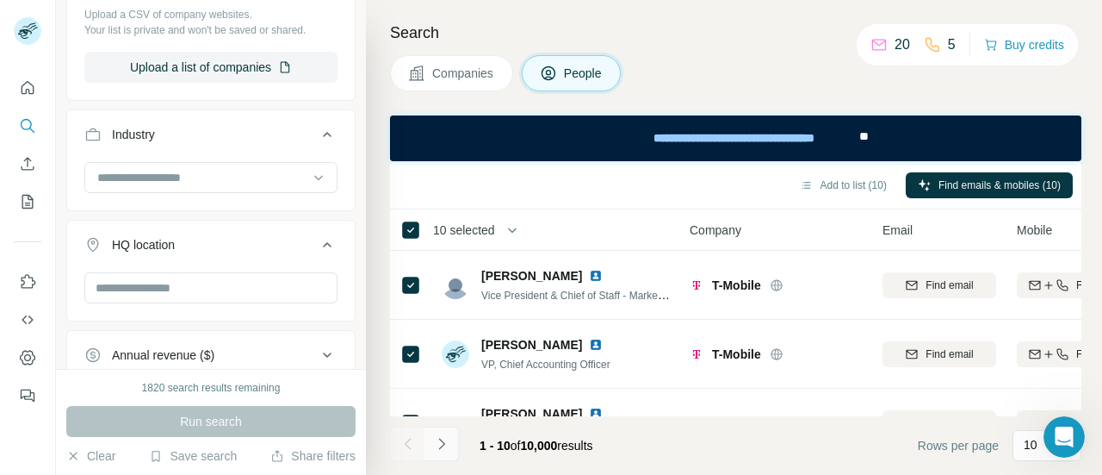
click at [452, 434] on button "Navigate to next page" at bounding box center [442, 443] width 34 height 34
click at [444, 439] on icon "Navigate to next page" at bounding box center [441, 443] width 17 height 17
click at [442, 442] on icon "Navigate to next page" at bounding box center [441, 443] width 6 height 11
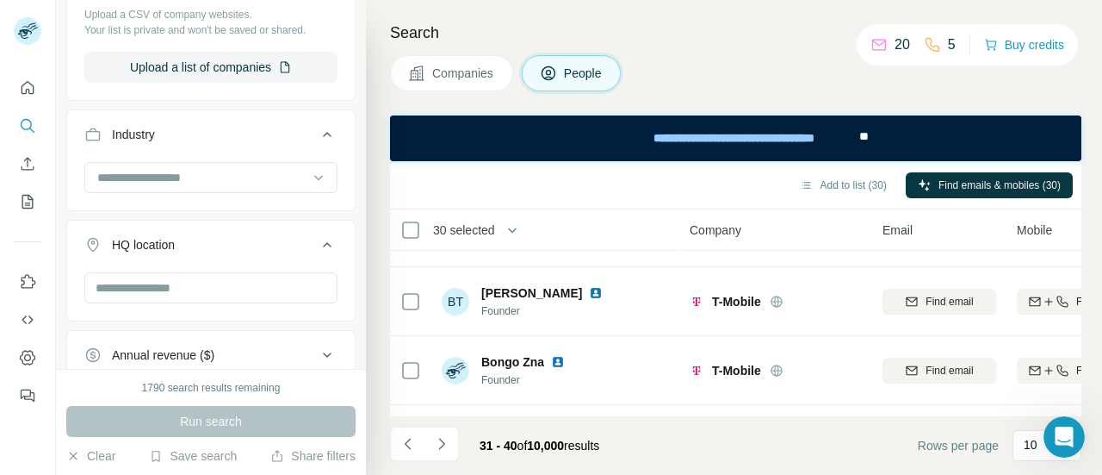
scroll to position [531, 0]
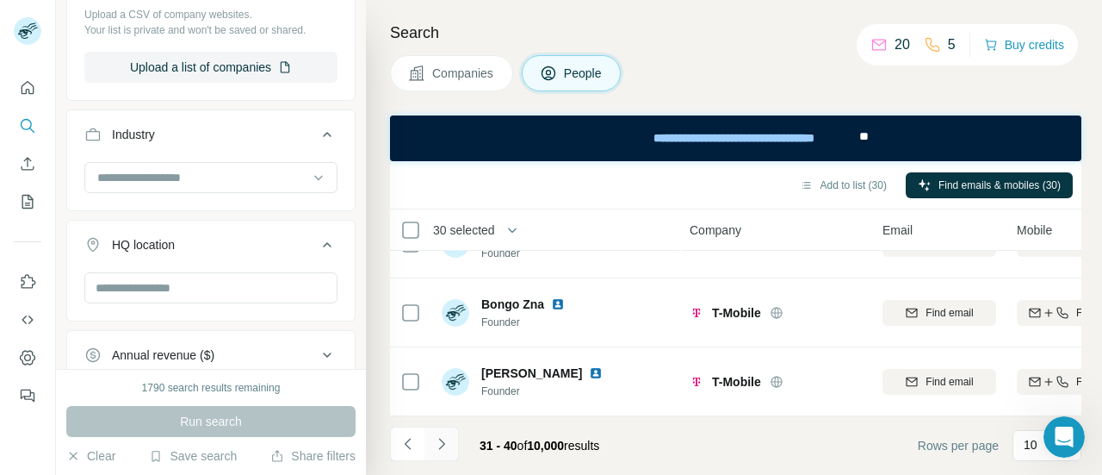
click at [451, 443] on button "Navigate to next page" at bounding box center [442, 443] width 34 height 34
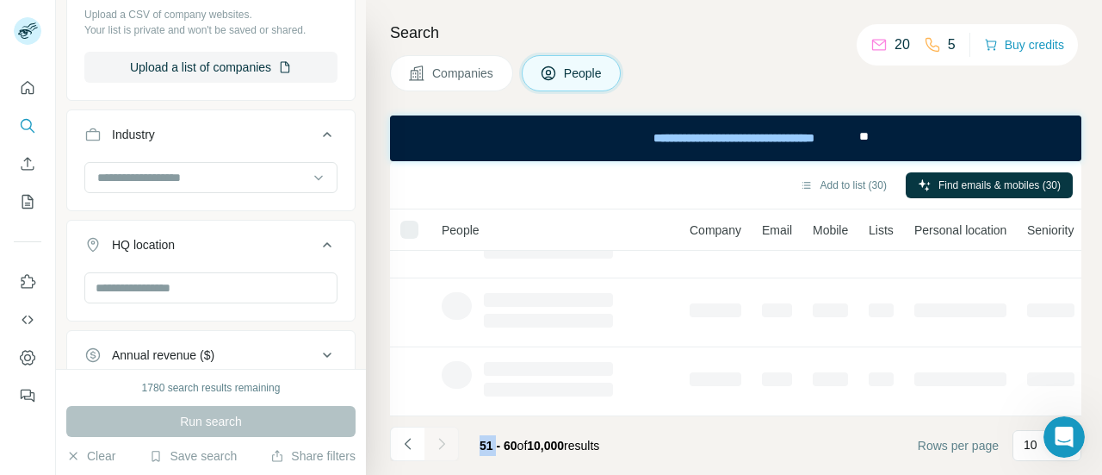
click at [451, 443] on div at bounding box center [442, 443] width 34 height 34
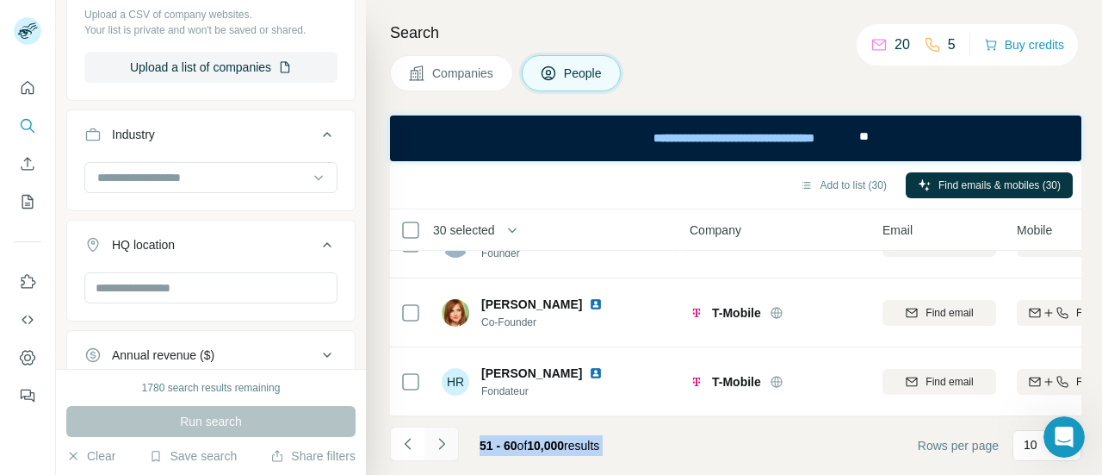
click at [451, 443] on button "Navigate to next page" at bounding box center [442, 443] width 34 height 34
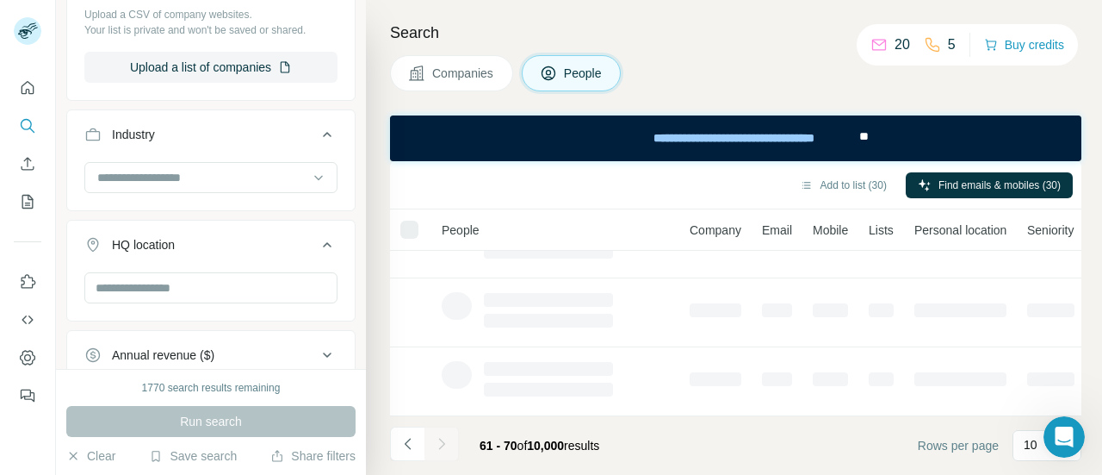
click at [451, 443] on div at bounding box center [442, 443] width 34 height 34
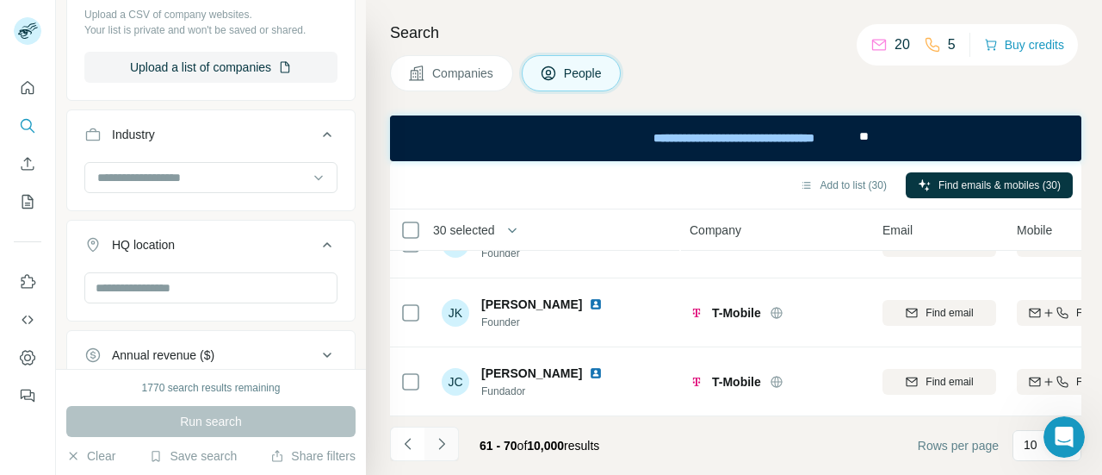
click at [451, 443] on button "Navigate to next page" at bounding box center [442, 443] width 34 height 34
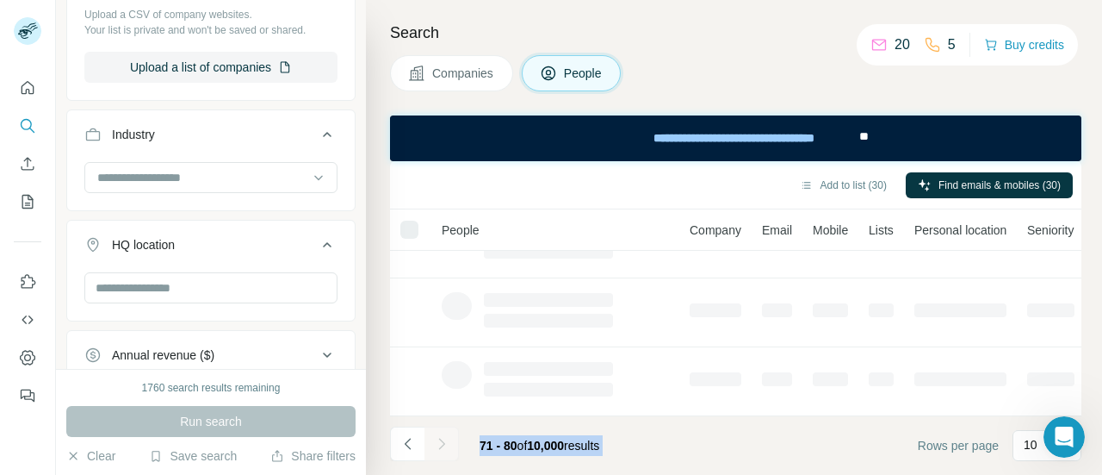
click at [451, 443] on div at bounding box center [442, 443] width 34 height 34
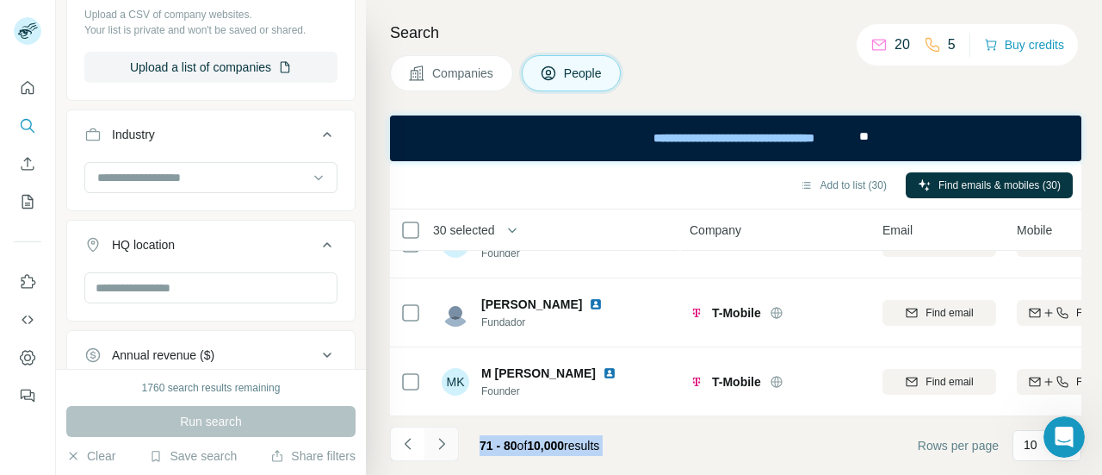
click at [451, 443] on button "Navigate to next page" at bounding box center [442, 443] width 34 height 34
click at [451, 443] on div at bounding box center [442, 443] width 34 height 34
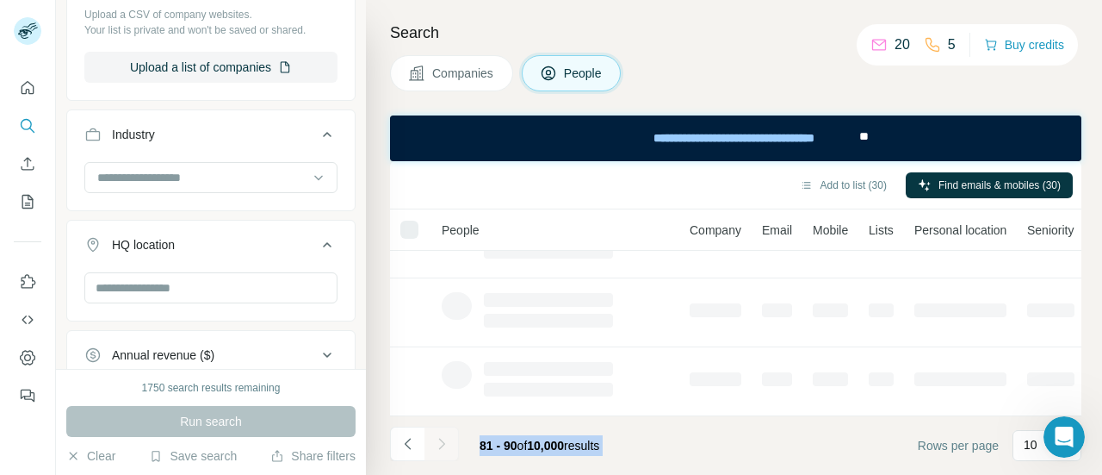
click at [451, 443] on div at bounding box center [442, 443] width 34 height 34
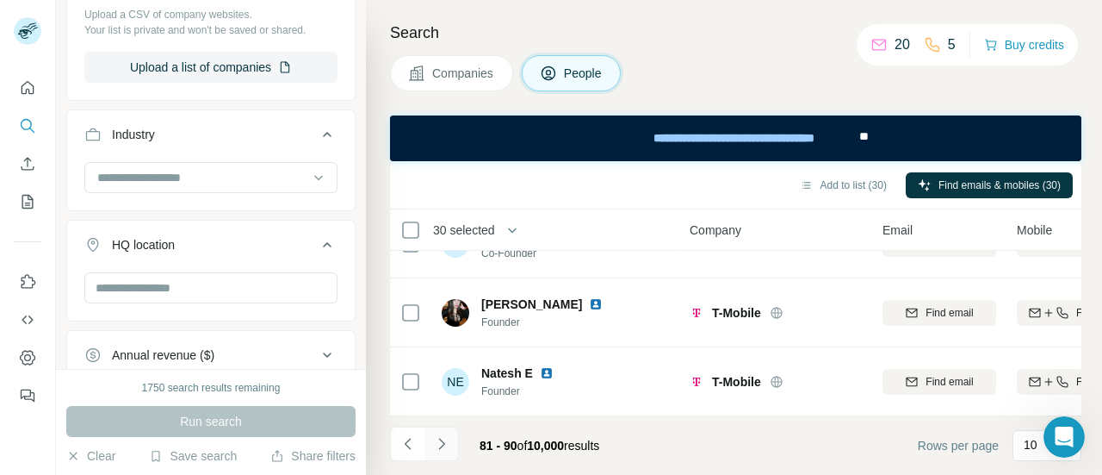
click at [451, 443] on button "Navigate to next page" at bounding box center [442, 443] width 34 height 34
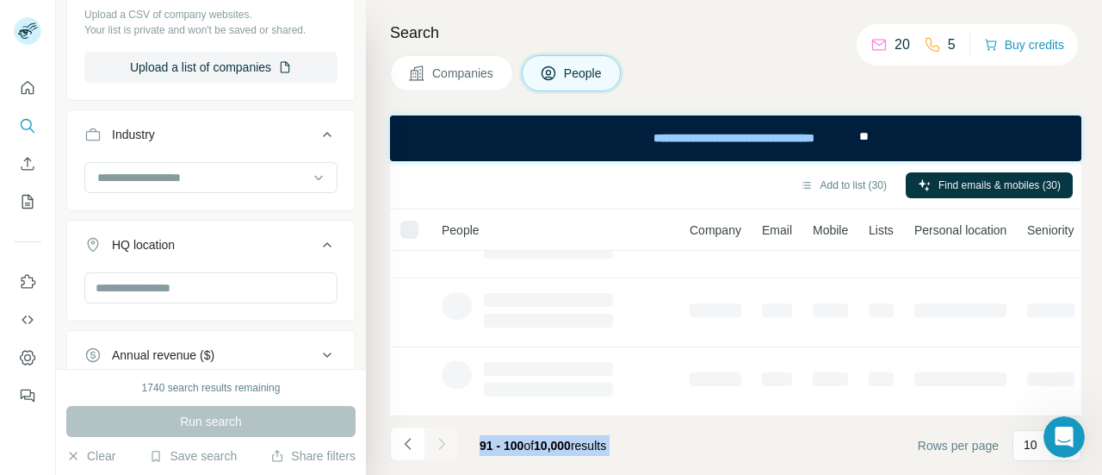
click at [451, 443] on div at bounding box center [442, 443] width 34 height 34
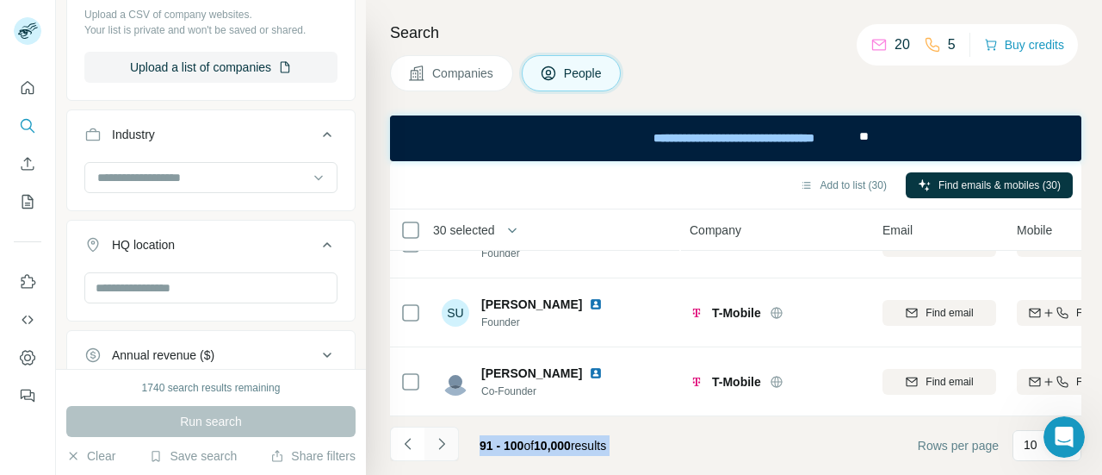
click at [451, 443] on button "Navigate to next page" at bounding box center [442, 443] width 34 height 34
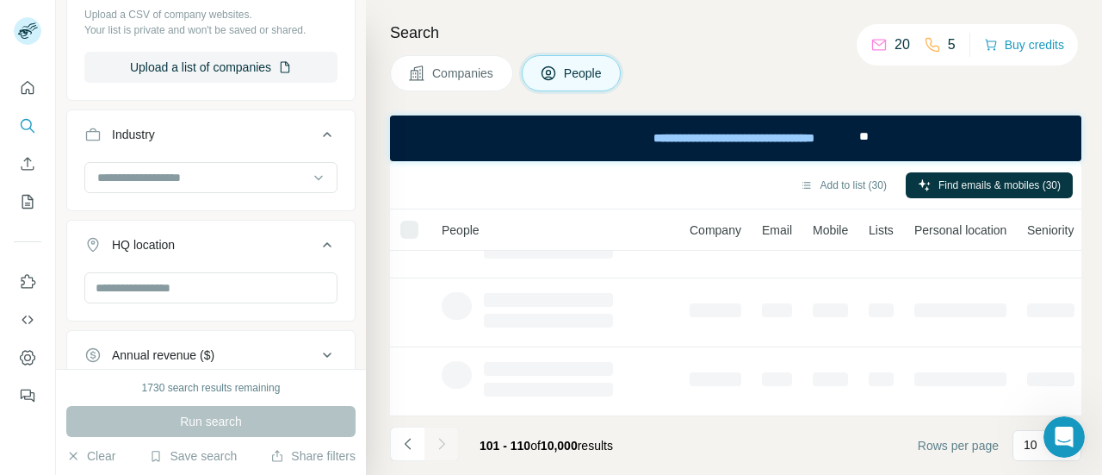
click at [451, 443] on div at bounding box center [442, 443] width 34 height 34
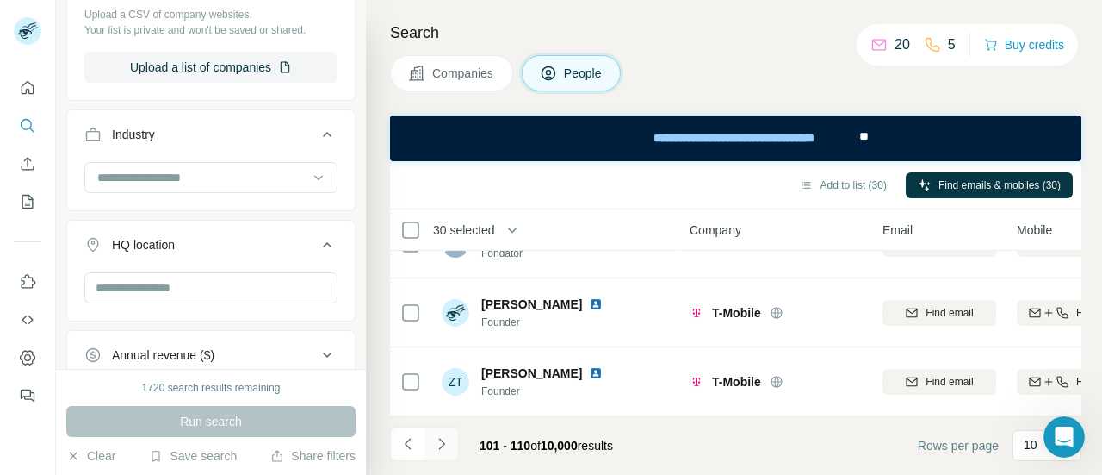
click at [451, 443] on button "Navigate to next page" at bounding box center [442, 443] width 34 height 34
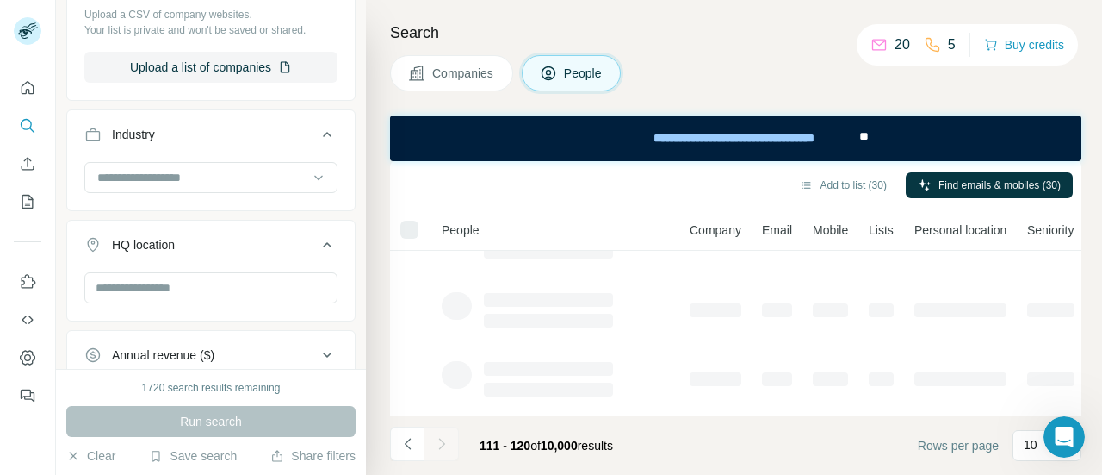
click at [451, 443] on div at bounding box center [442, 443] width 34 height 34
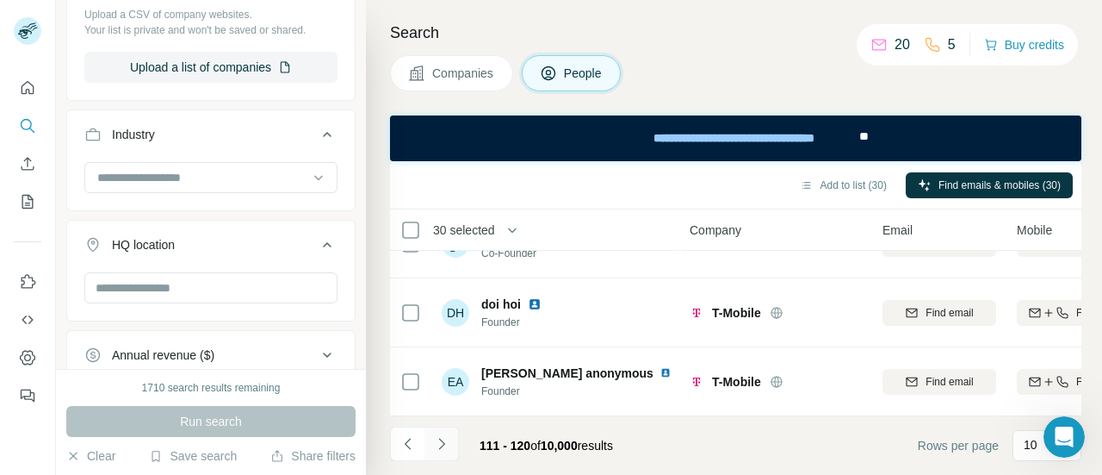
click at [451, 443] on button "Navigate to next page" at bounding box center [442, 443] width 34 height 34
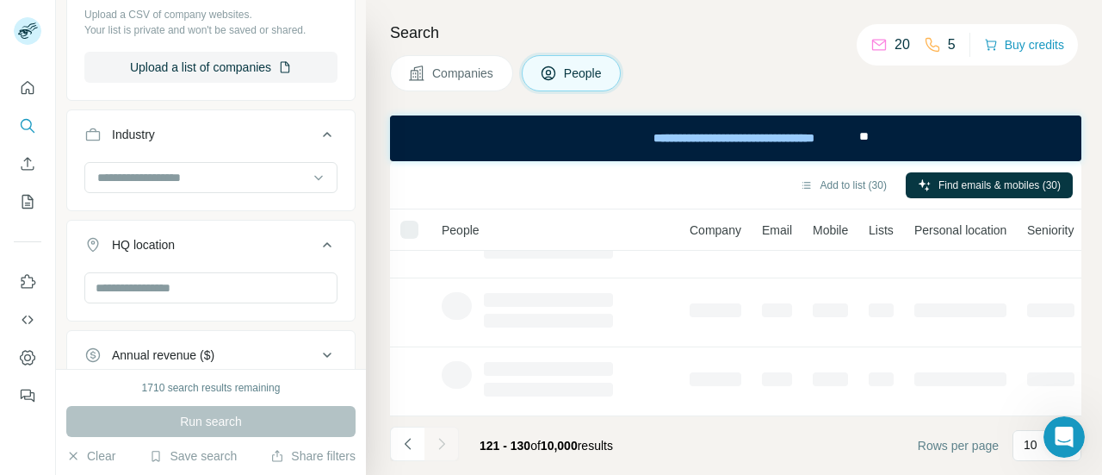
click at [451, 443] on div at bounding box center [442, 443] width 34 height 34
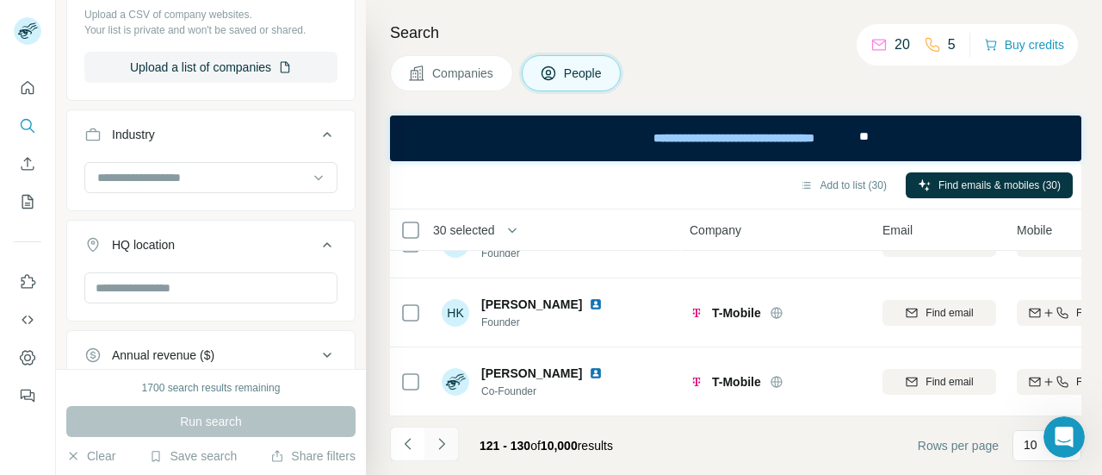
click at [451, 443] on button "Navigate to next page" at bounding box center [442, 443] width 34 height 34
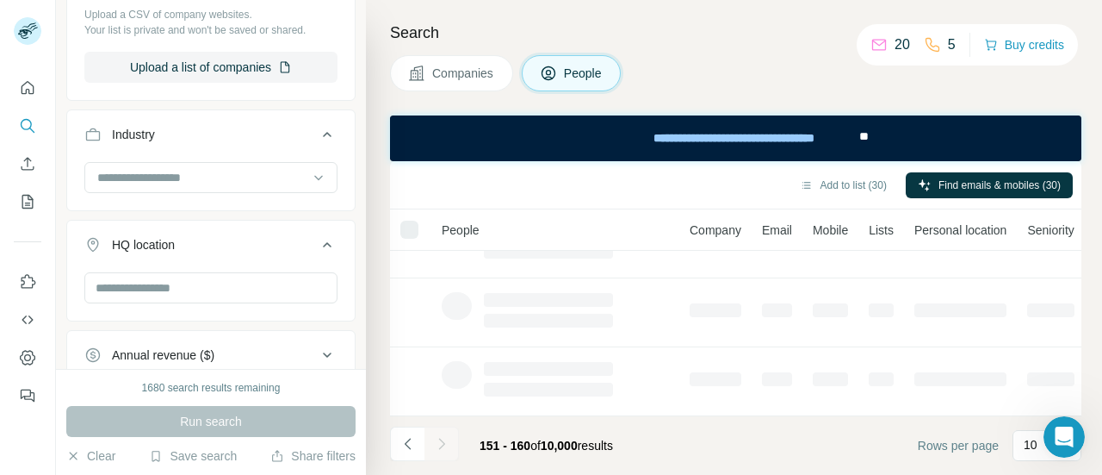
click at [451, 443] on div at bounding box center [442, 443] width 34 height 34
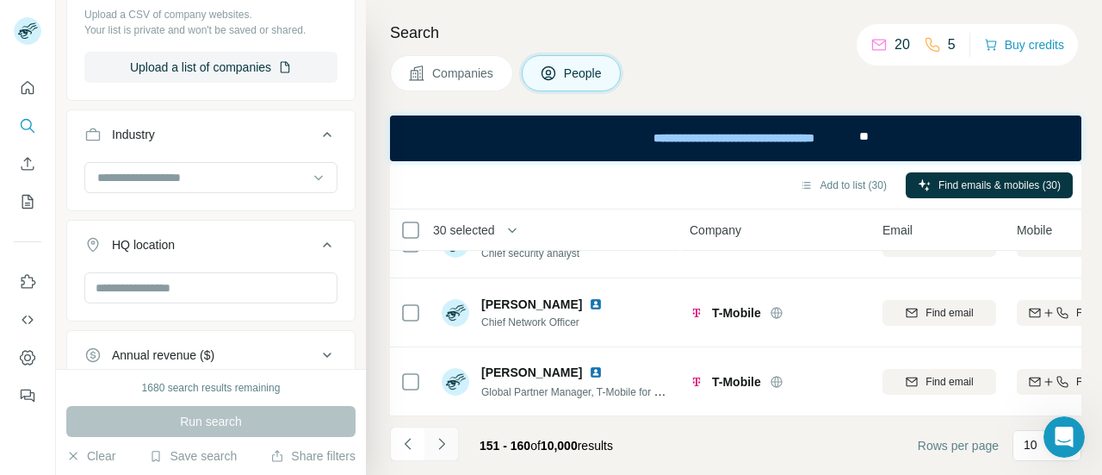
click at [451, 443] on button "Navigate to next page" at bounding box center [442, 443] width 34 height 34
click at [397, 436] on button "Navigate to previous page" at bounding box center [407, 443] width 34 height 34
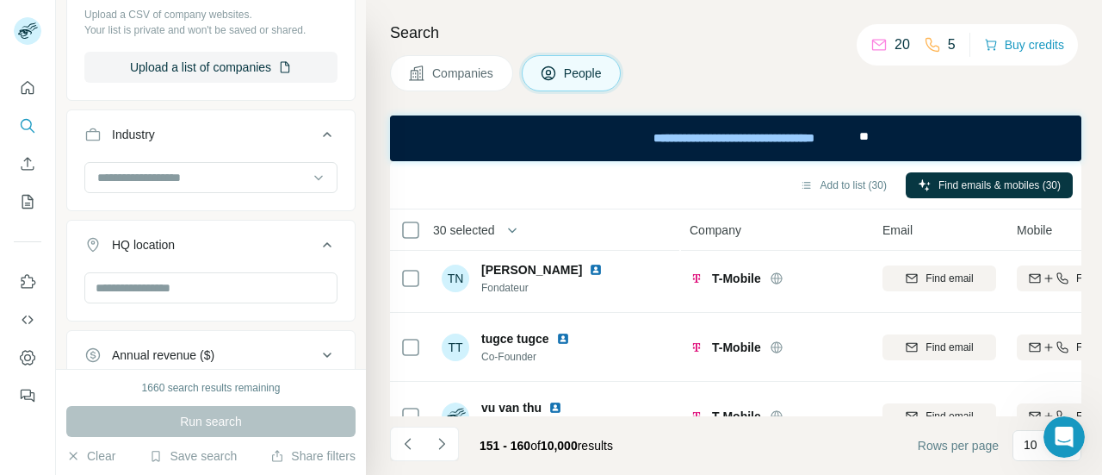
scroll to position [0, 0]
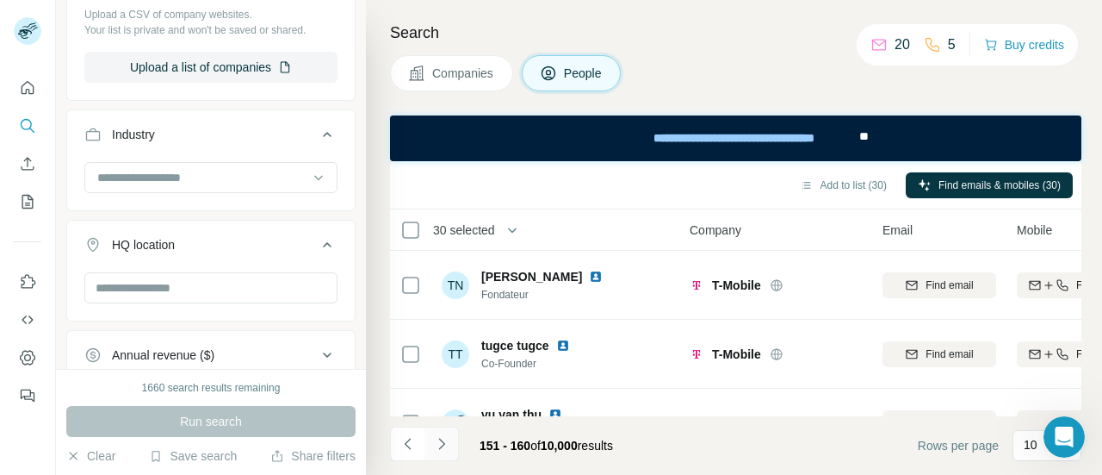
click at [444, 441] on icon "Navigate to next page" at bounding box center [441, 443] width 17 height 17
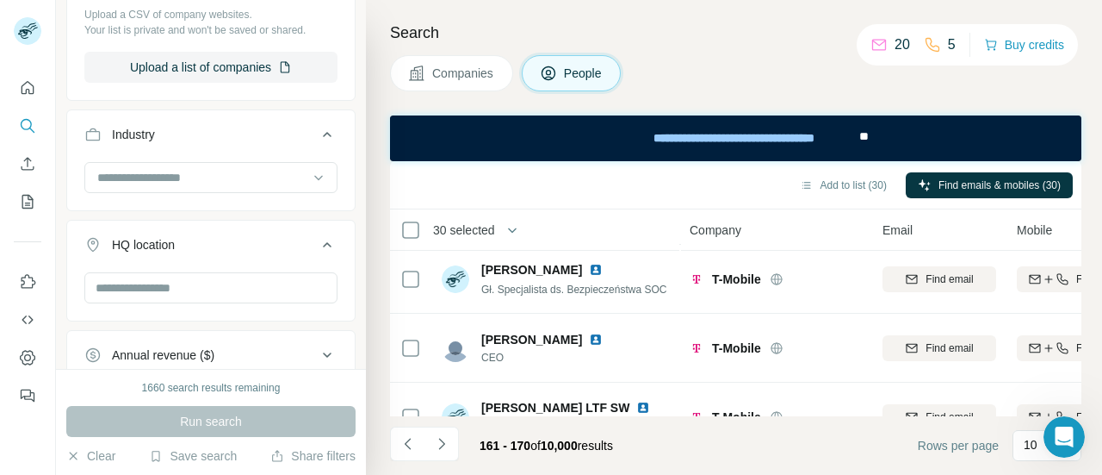
scroll to position [531, 0]
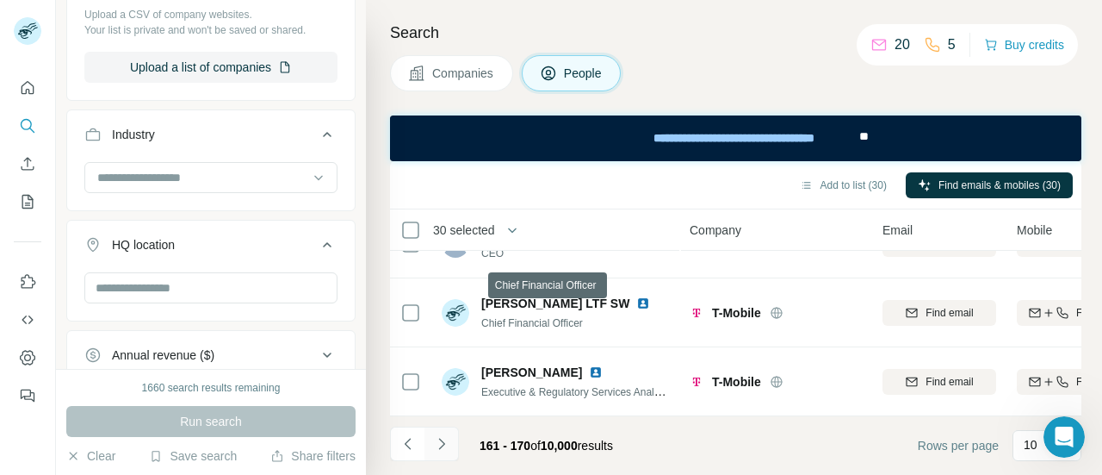
click at [439, 438] on icon "Navigate to next page" at bounding box center [441, 443] width 17 height 17
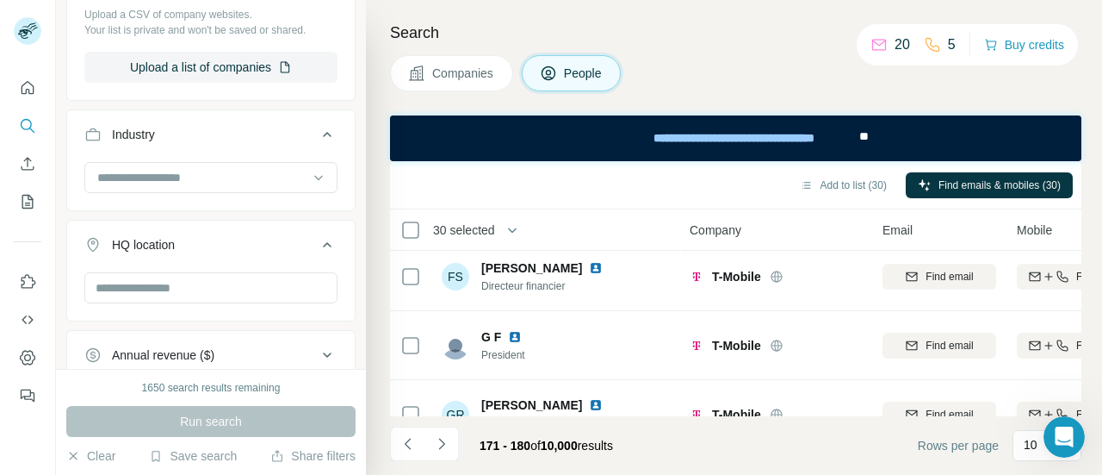
scroll to position [0, 0]
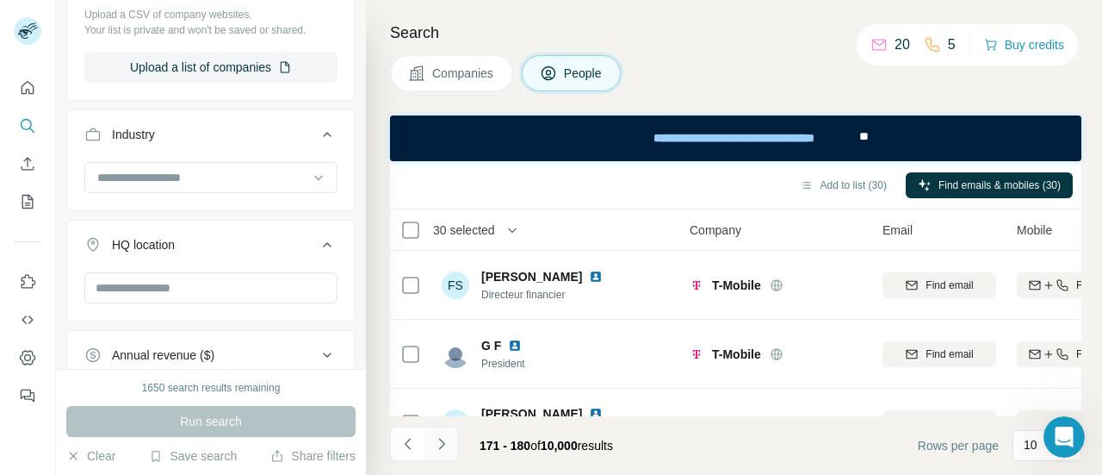
click at [444, 442] on icon "Navigate to next page" at bounding box center [441, 443] width 17 height 17
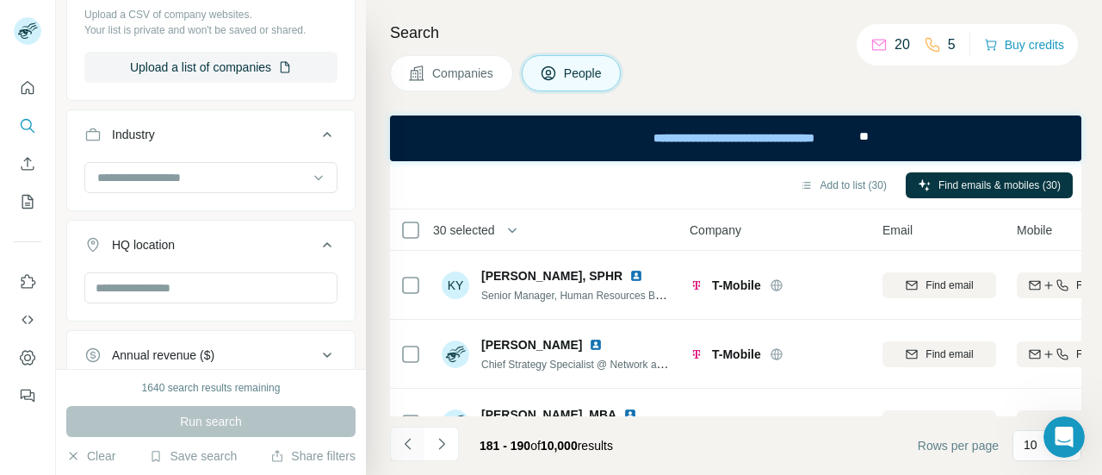
click at [410, 448] on icon "Navigate to previous page" at bounding box center [408, 443] width 17 height 17
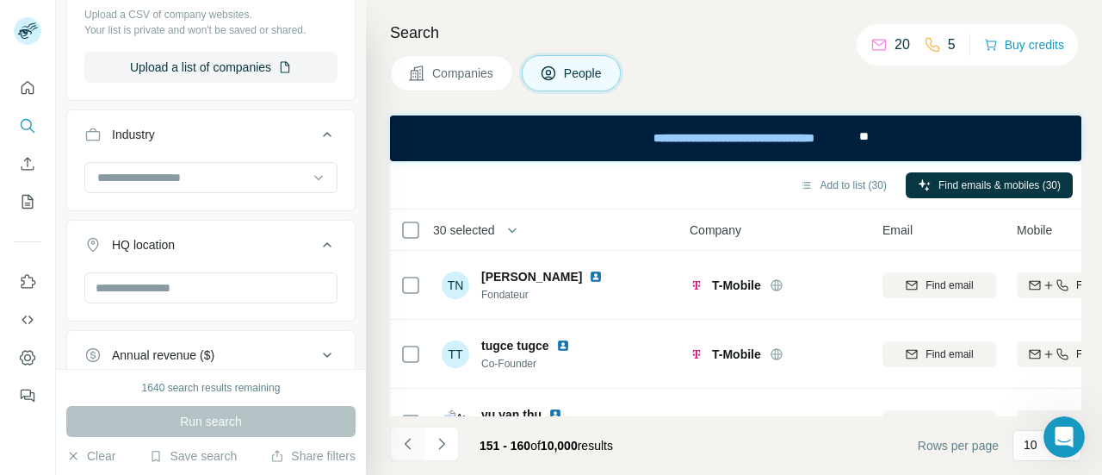
click at [410, 448] on icon "Navigate to previous page" at bounding box center [408, 443] width 17 height 17
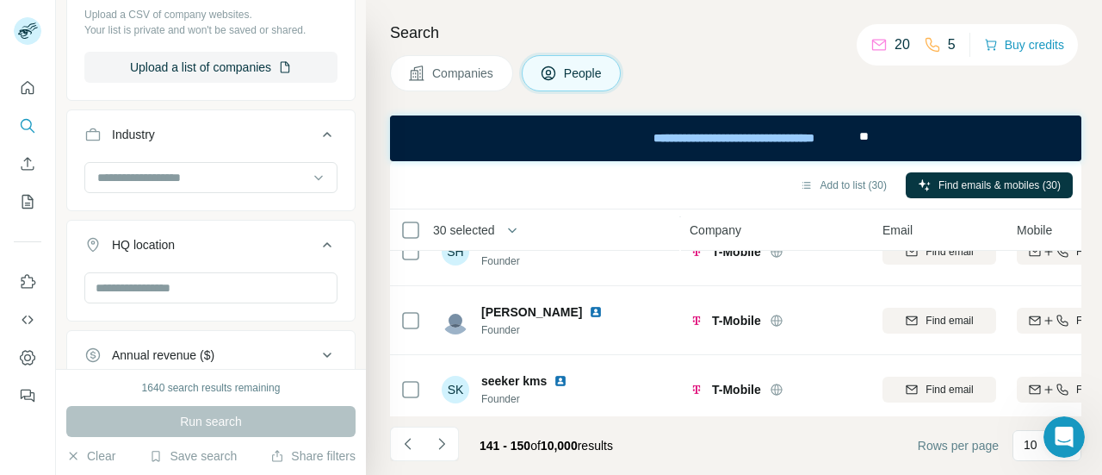
scroll to position [531, 0]
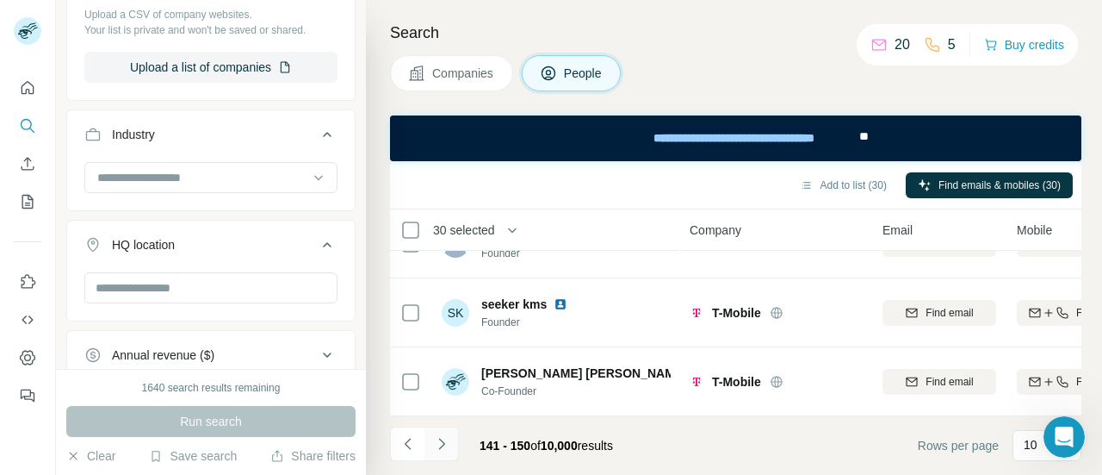
click at [438, 447] on icon "Navigate to next page" at bounding box center [441, 443] width 17 height 17
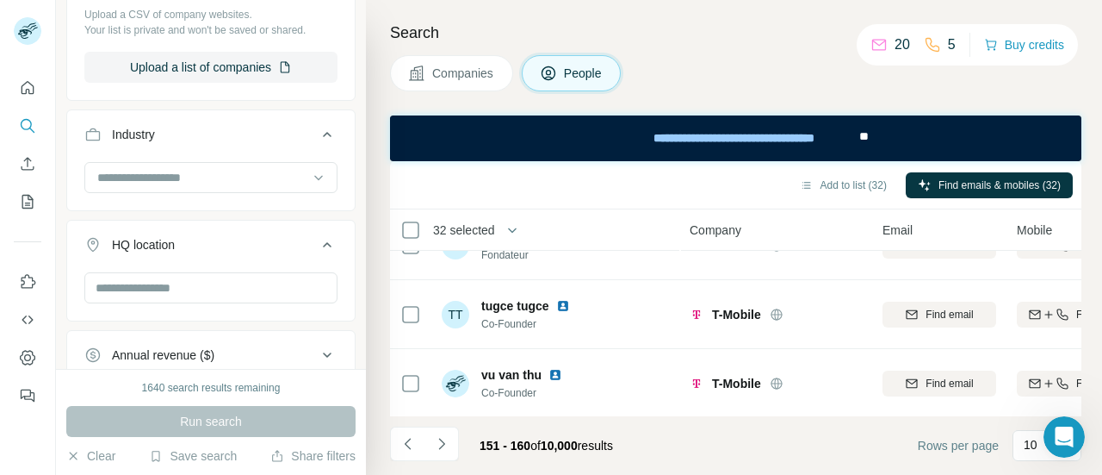
scroll to position [0, 0]
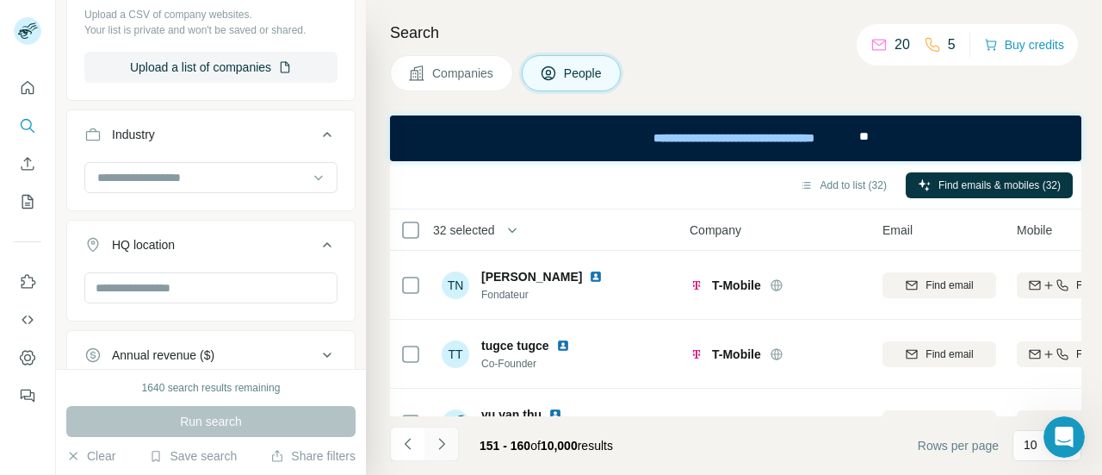
click at [443, 437] on icon "Navigate to next page" at bounding box center [441, 443] width 17 height 17
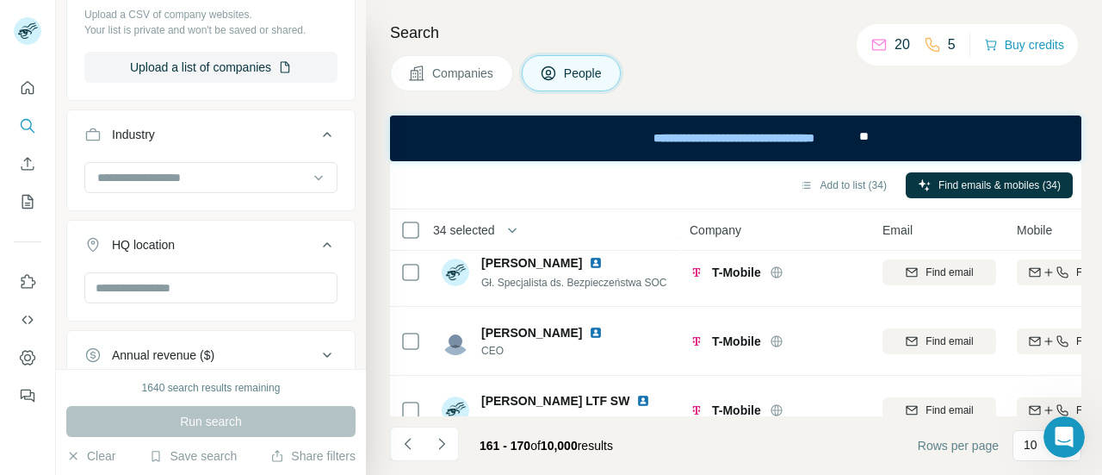
scroll to position [531, 0]
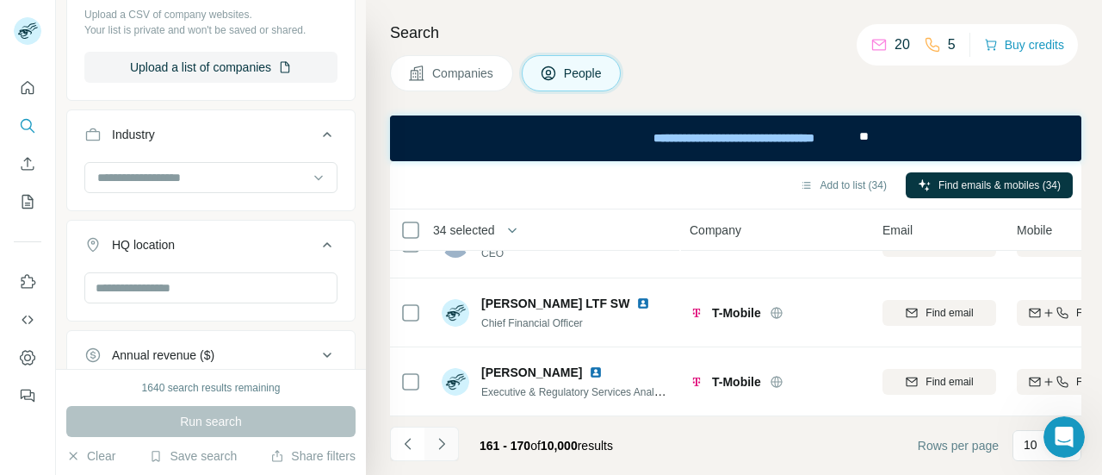
click at [439, 437] on icon "Navigate to next page" at bounding box center [441, 443] width 17 height 17
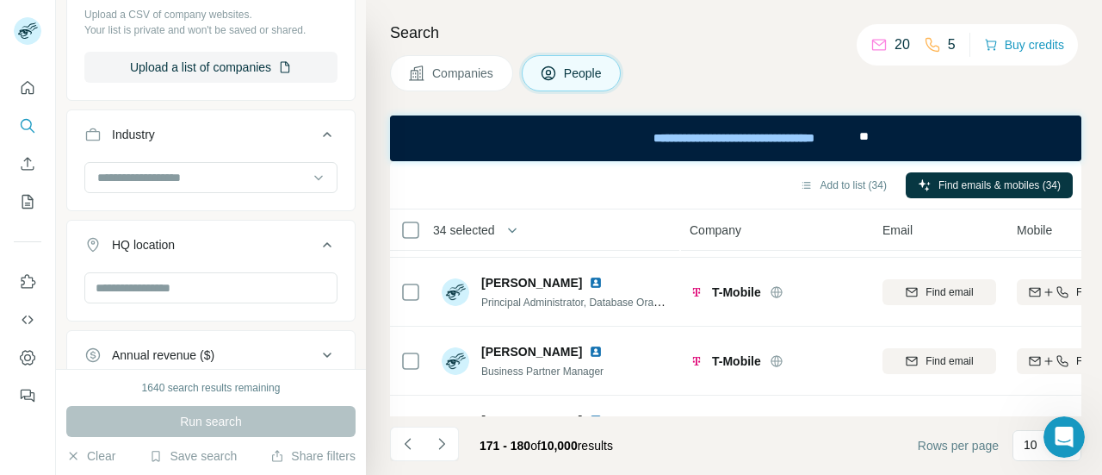
scroll to position [264, 0]
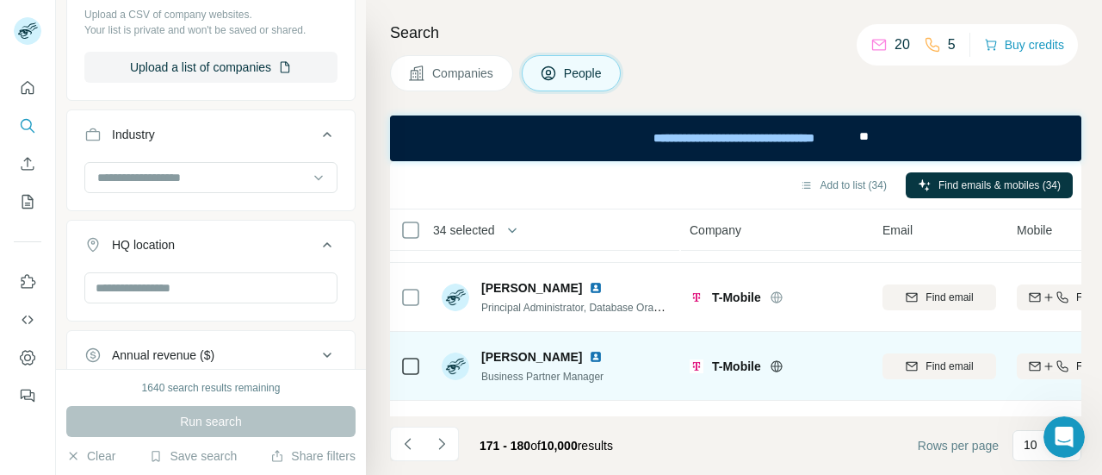
click at [413, 353] on div at bounding box center [411, 365] width 21 height 47
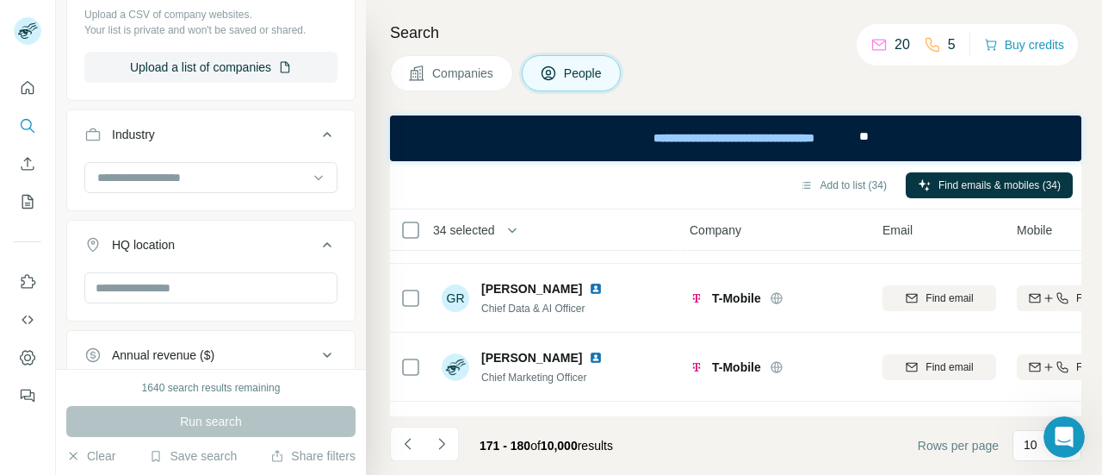
scroll to position [0, 0]
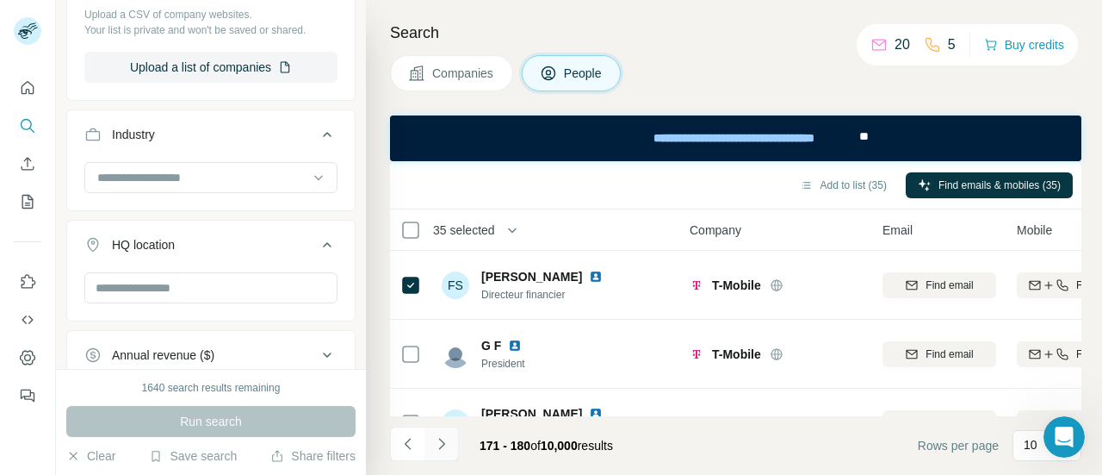
click at [441, 440] on icon "Navigate to next page" at bounding box center [441, 443] width 6 height 11
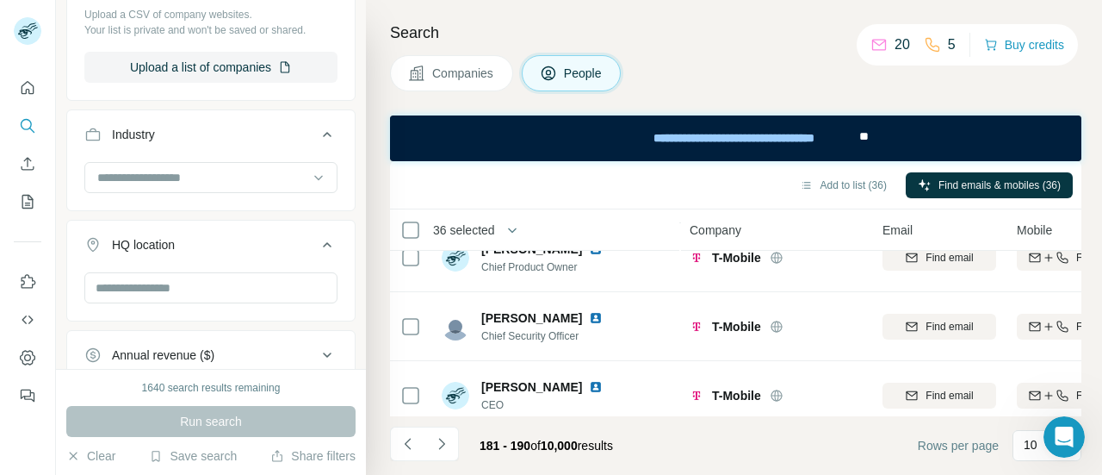
scroll to position [531, 0]
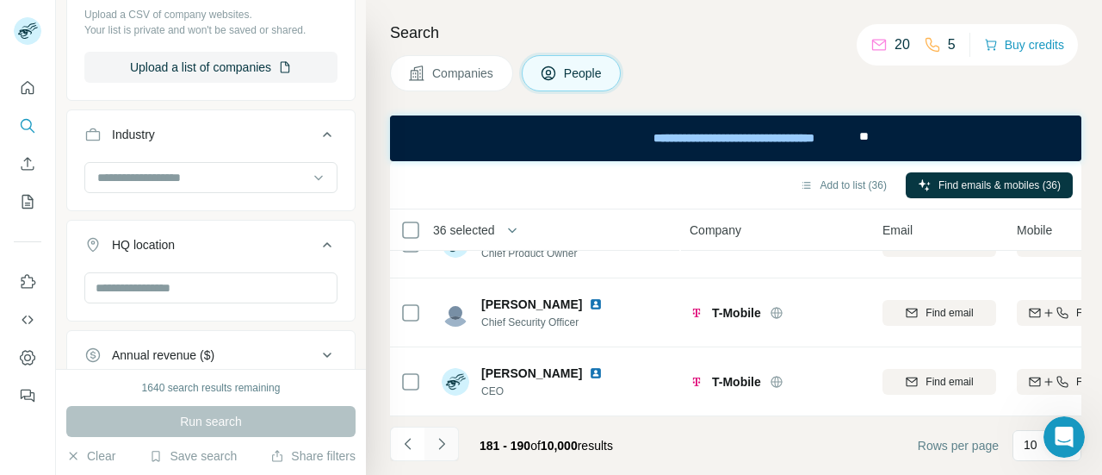
click at [453, 451] on button "Navigate to next page" at bounding box center [442, 443] width 34 height 34
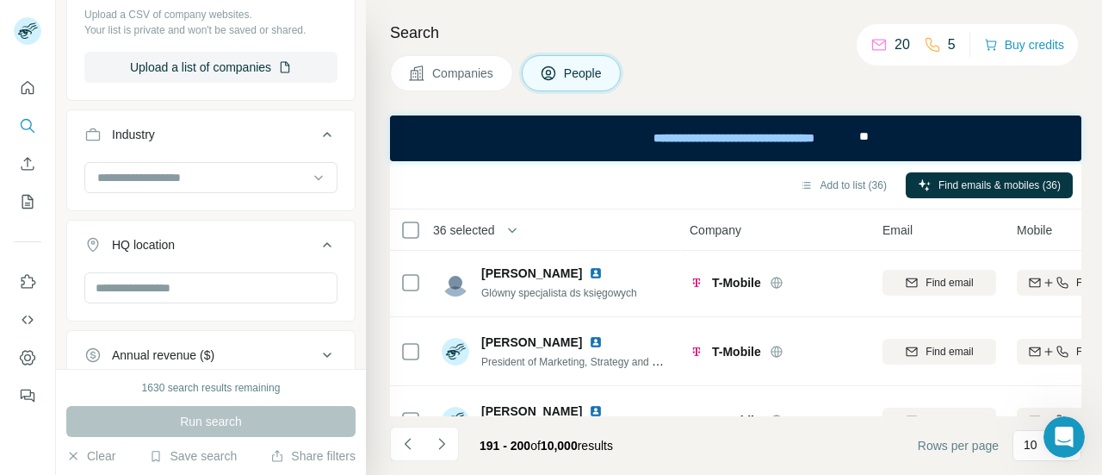
scroll to position [0, 0]
click at [447, 444] on icon "Navigate to next page" at bounding box center [441, 443] width 17 height 17
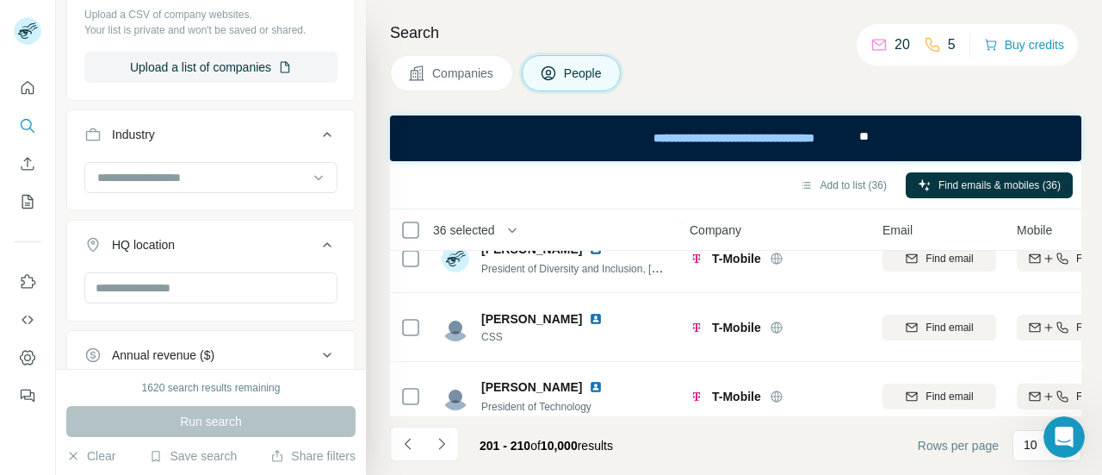
scroll to position [531, 0]
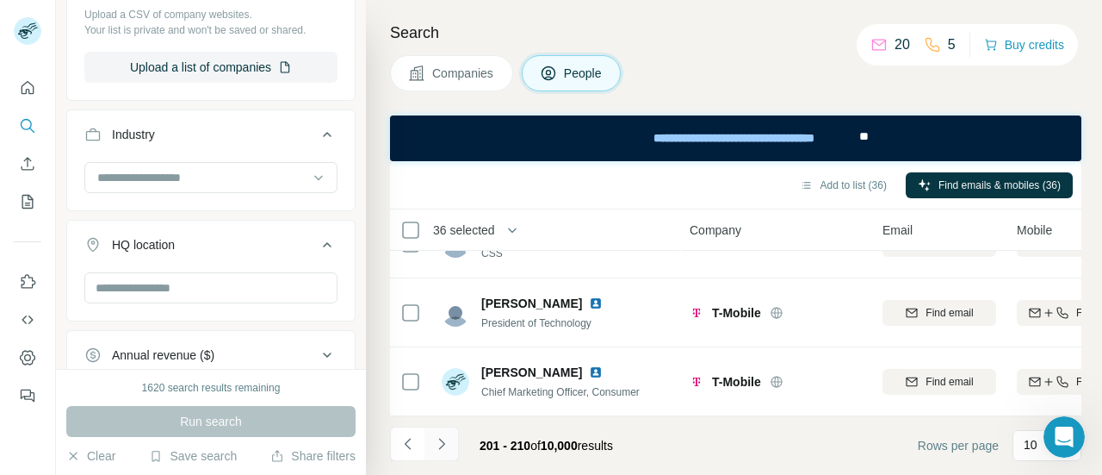
click at [441, 453] on button "Navigate to next page" at bounding box center [442, 443] width 34 height 34
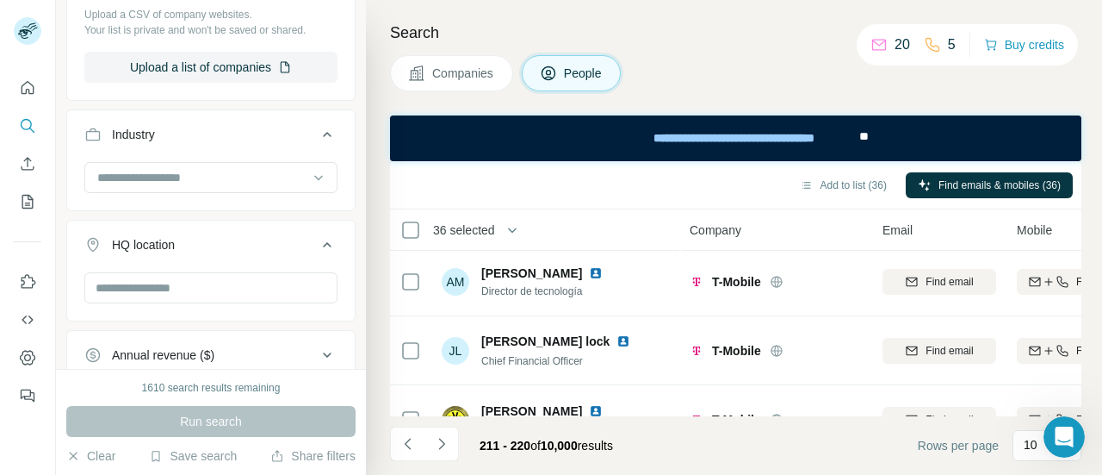
scroll to position [0, 0]
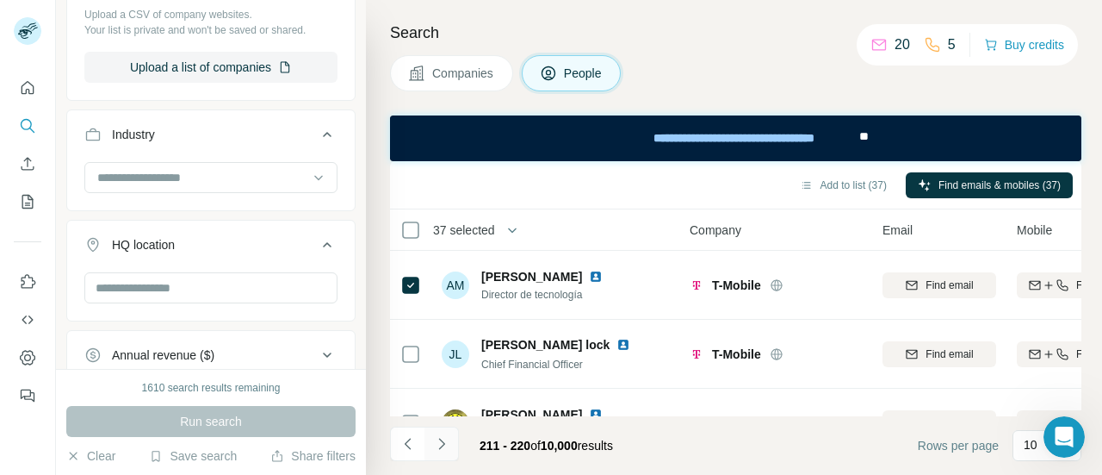
click at [444, 445] on icon "Navigate to next page" at bounding box center [441, 443] width 17 height 17
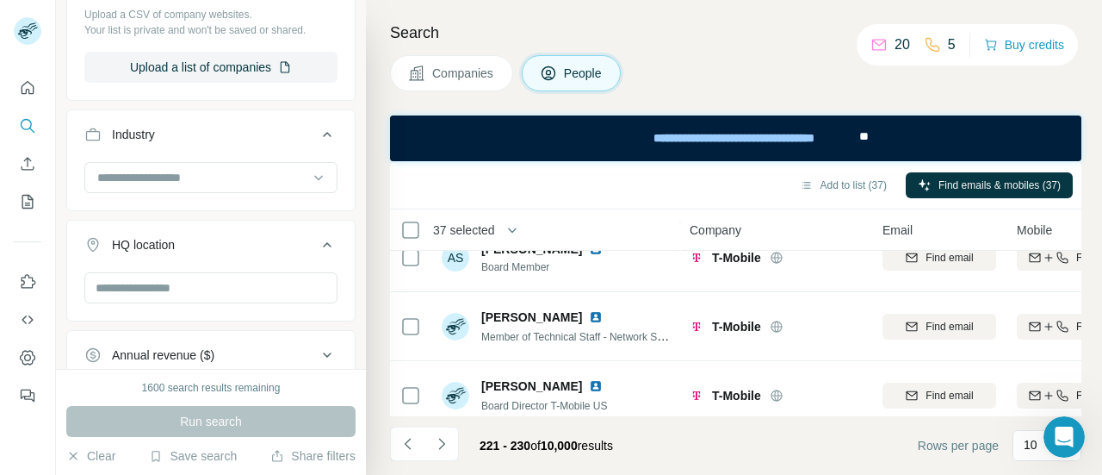
scroll to position [531, 0]
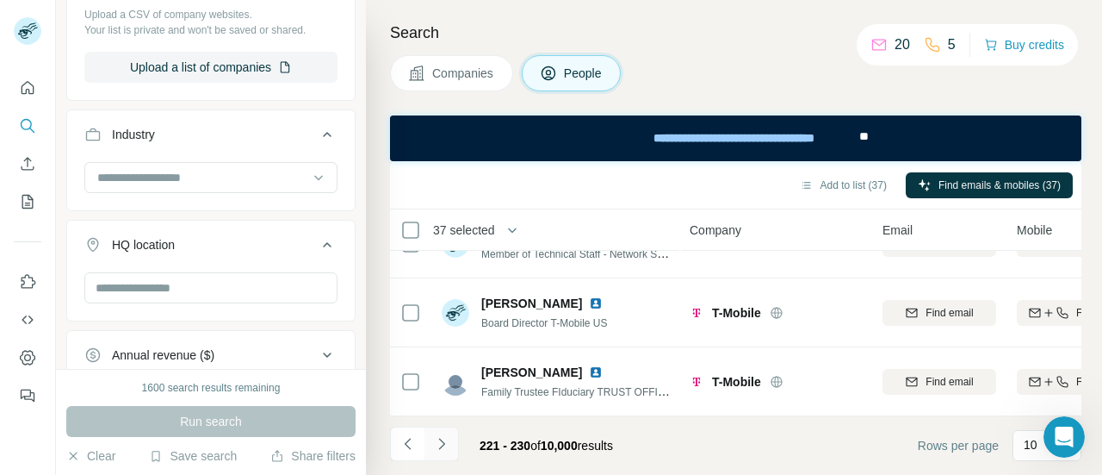
click at [437, 440] on icon "Navigate to next page" at bounding box center [441, 443] width 17 height 17
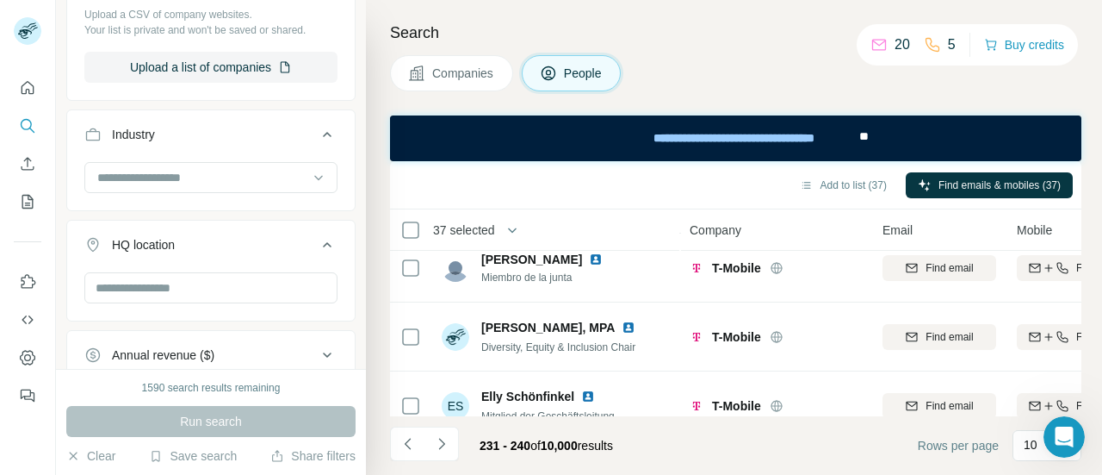
scroll to position [0, 0]
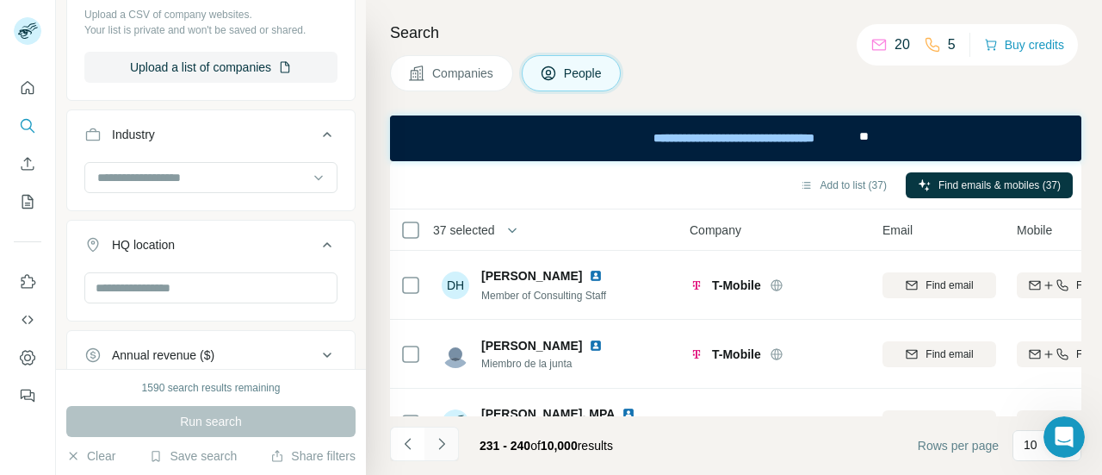
click at [450, 436] on button "Navigate to next page" at bounding box center [442, 443] width 34 height 34
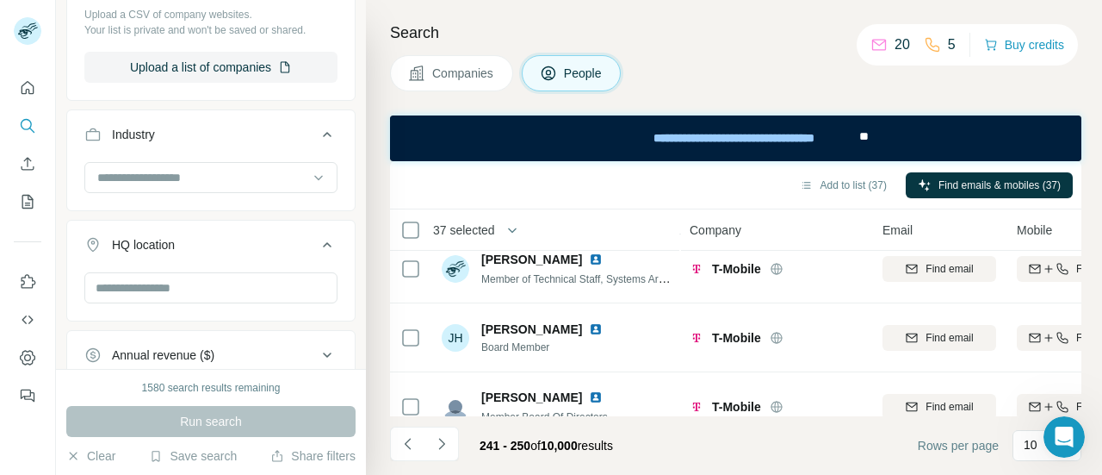
scroll to position [531, 0]
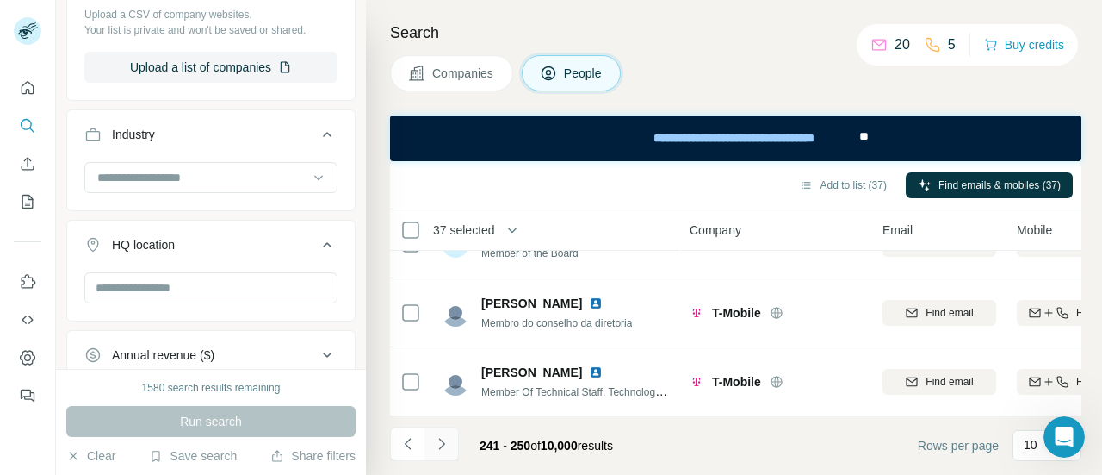
click at [456, 432] on button "Navigate to next page" at bounding box center [442, 443] width 34 height 34
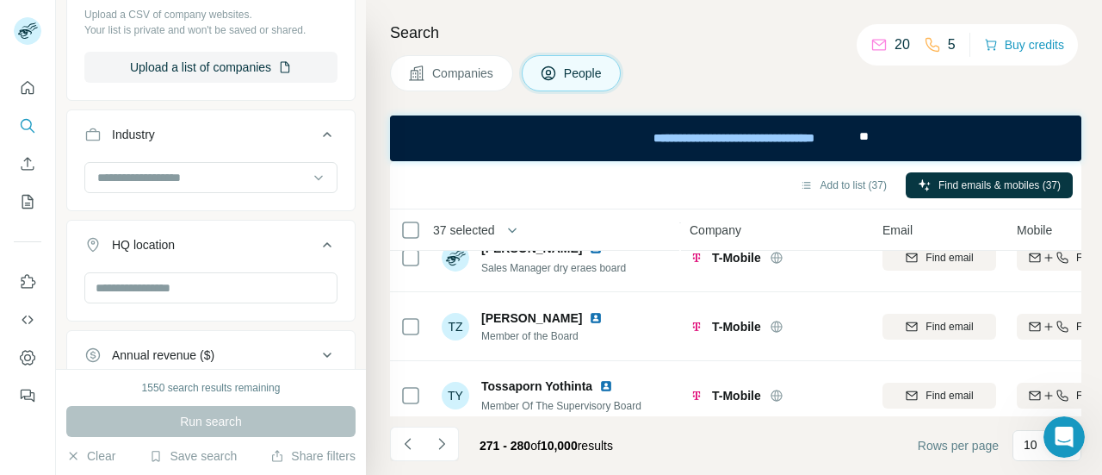
scroll to position [0, 0]
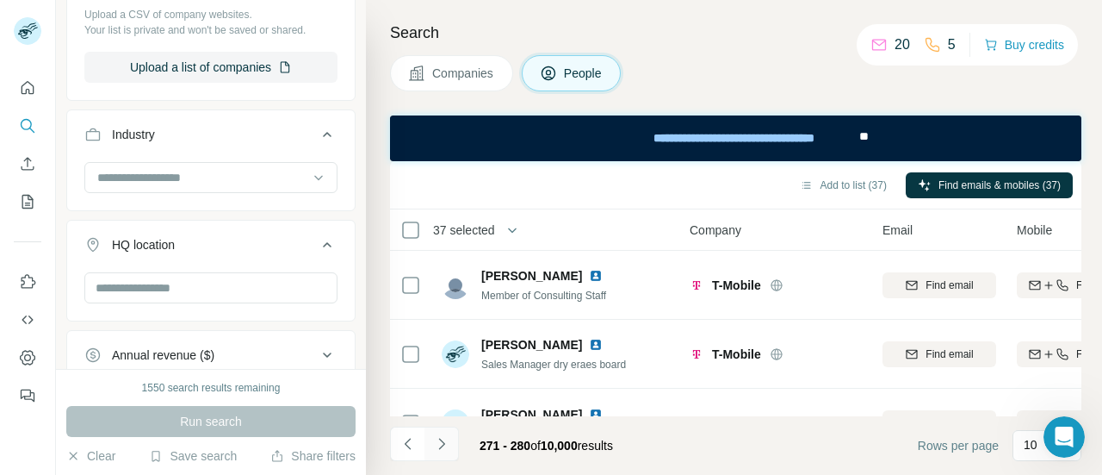
click at [440, 440] on icon "Navigate to next page" at bounding box center [441, 443] width 6 height 11
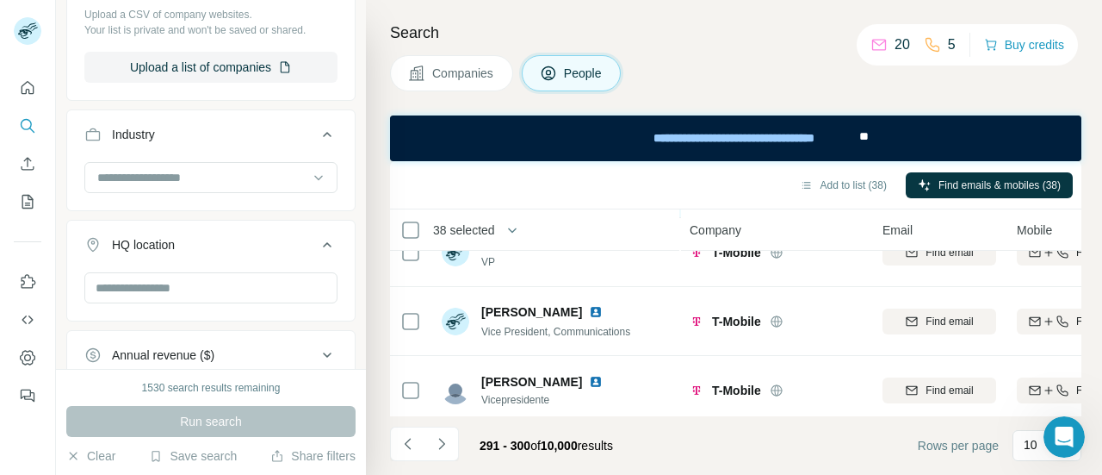
scroll to position [136, 0]
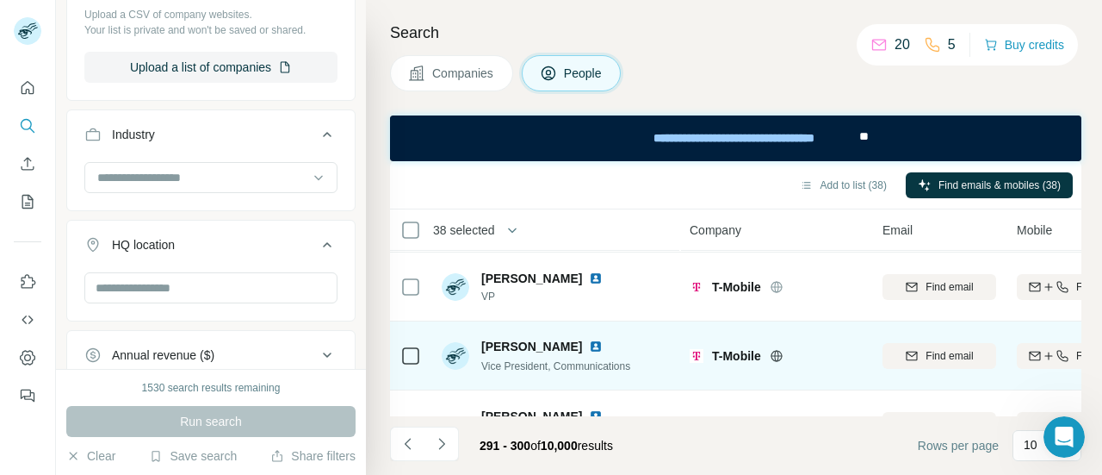
click at [0, 0] on tbody "thông Lê Member Of The Supervisory Board T-Mobile Find email Find both Not in a…" at bounding box center [0, 0] width 0 height 0
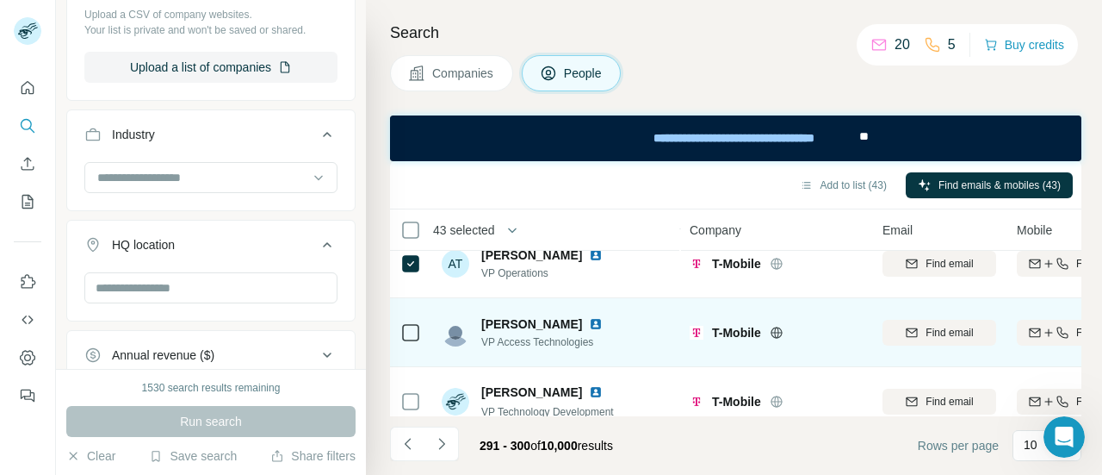
scroll to position [531, 0]
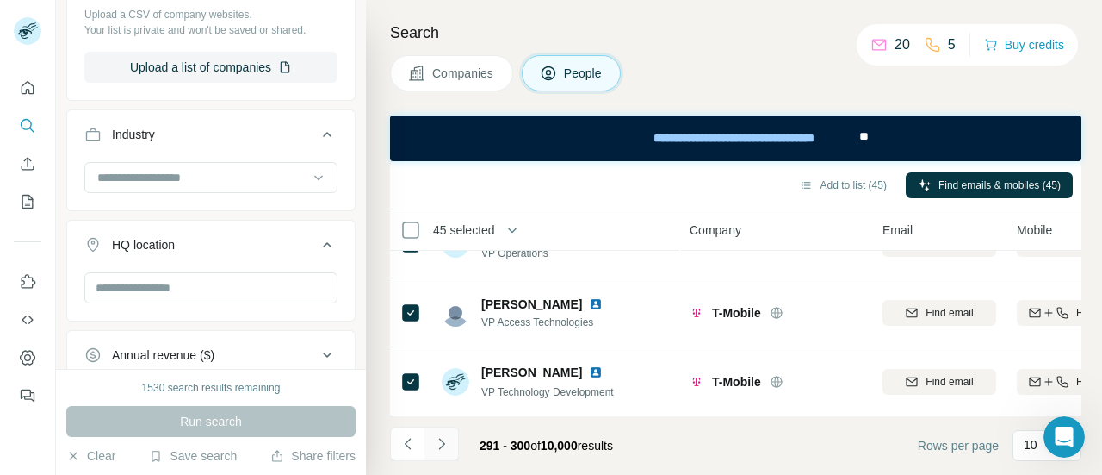
click at [447, 440] on icon "Navigate to next page" at bounding box center [441, 443] width 17 height 17
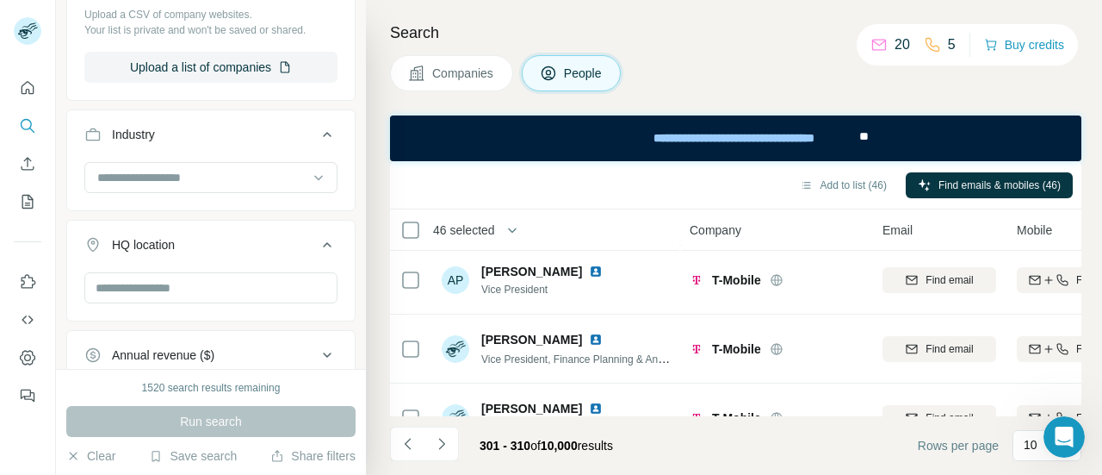
scroll to position [0, 0]
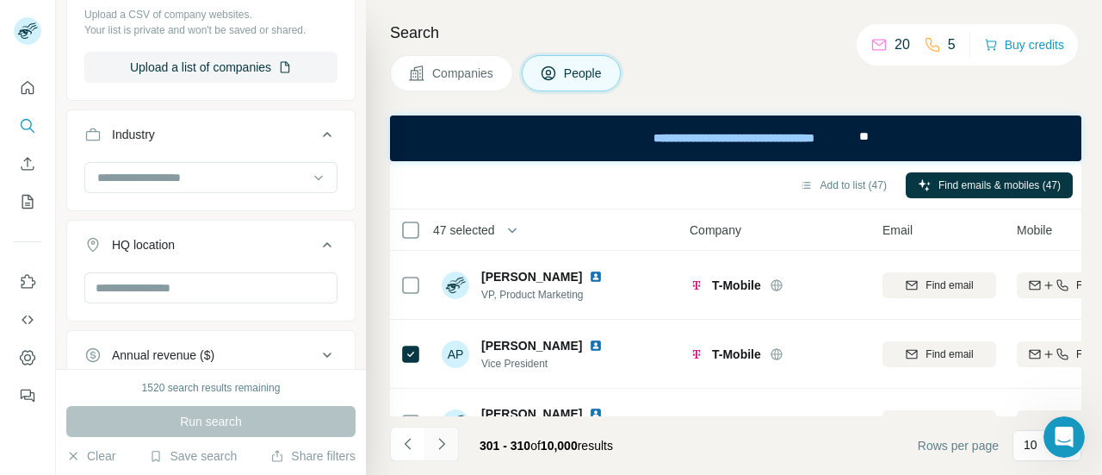
click at [439, 456] on button "Navigate to next page" at bounding box center [442, 443] width 34 height 34
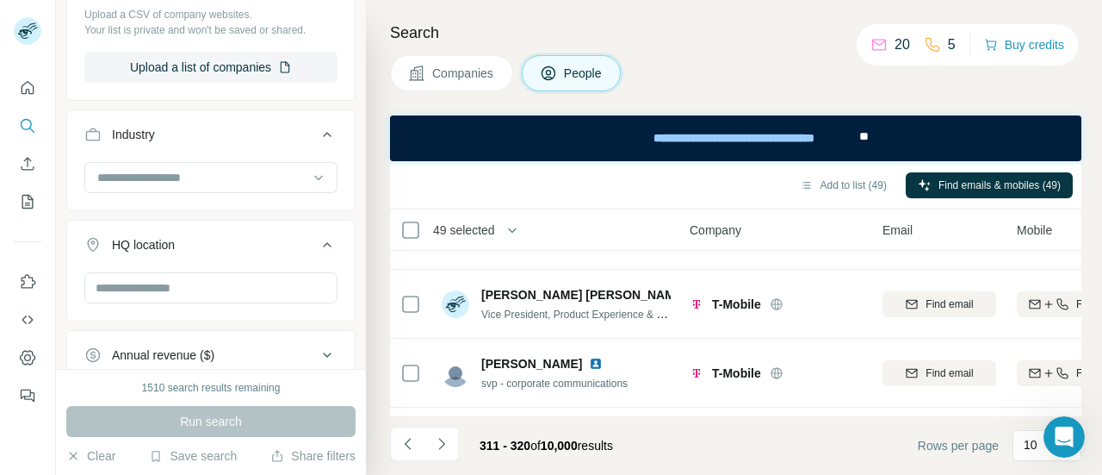
scroll to position [481, 0]
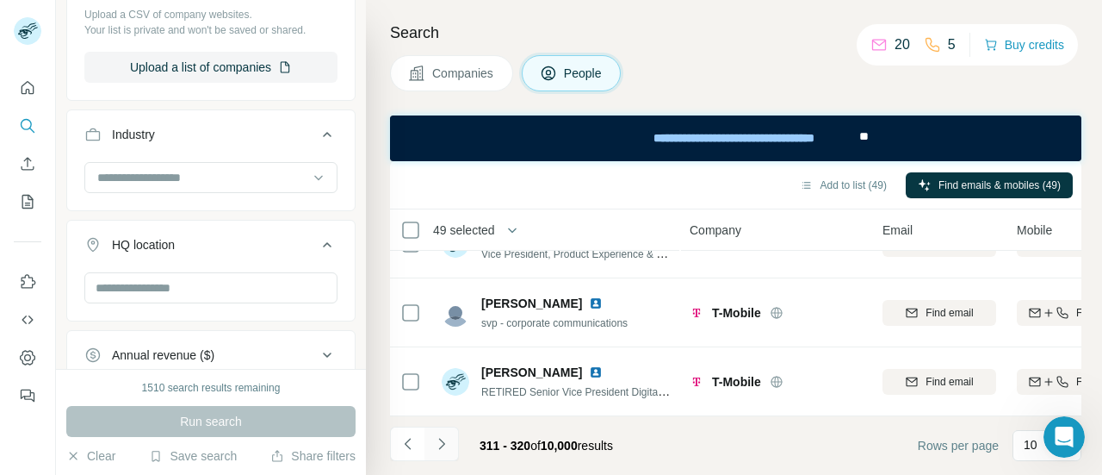
click at [444, 440] on icon "Navigate to next page" at bounding box center [441, 443] width 17 height 17
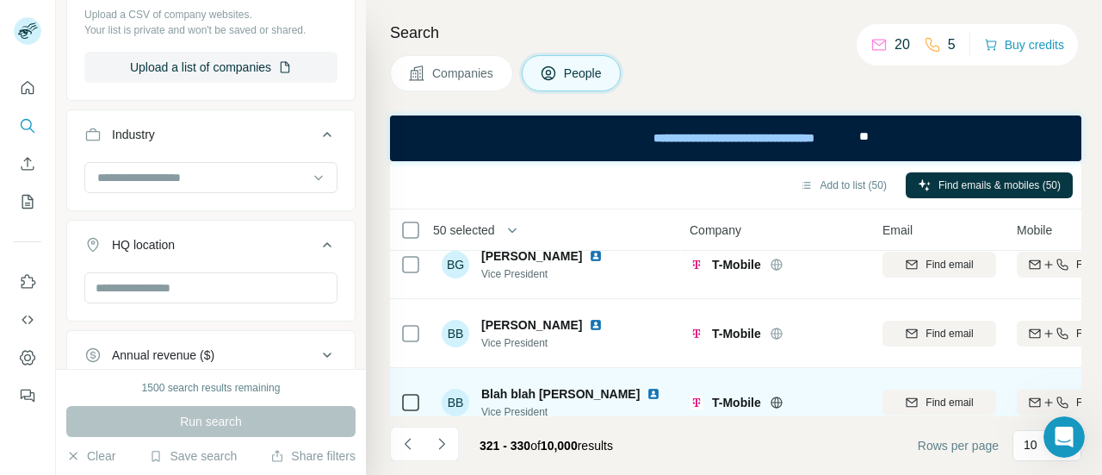
scroll to position [15, 0]
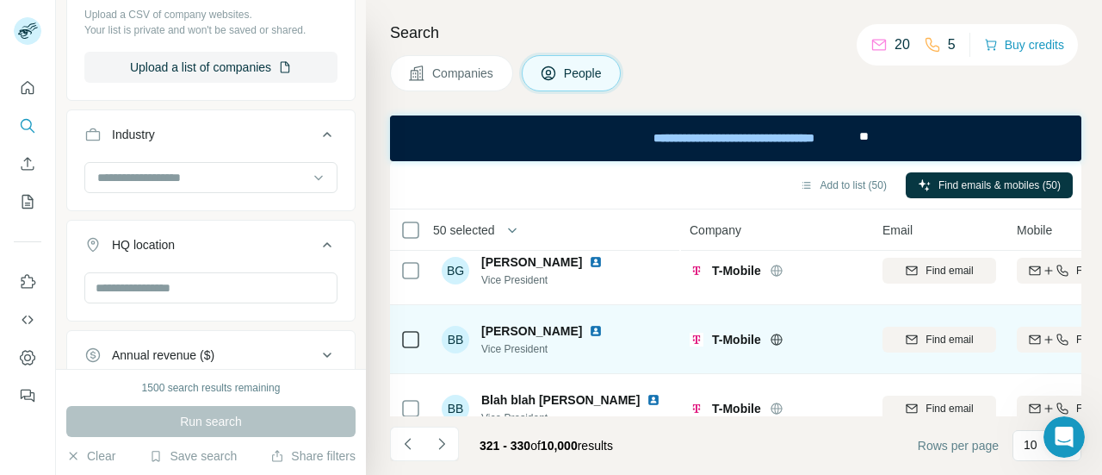
click at [407, 347] on icon at bounding box center [411, 339] width 21 height 21
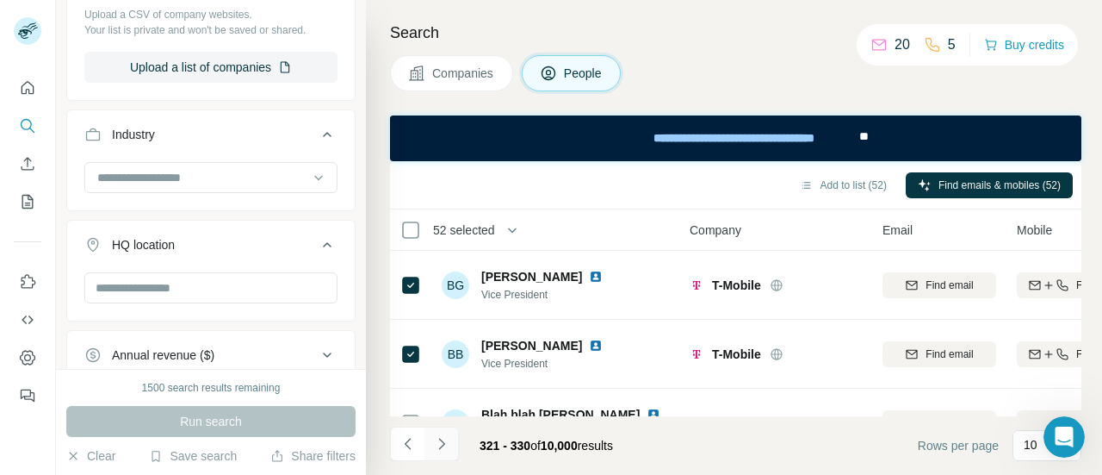
click at [438, 444] on icon "Navigate to next page" at bounding box center [441, 443] width 17 height 17
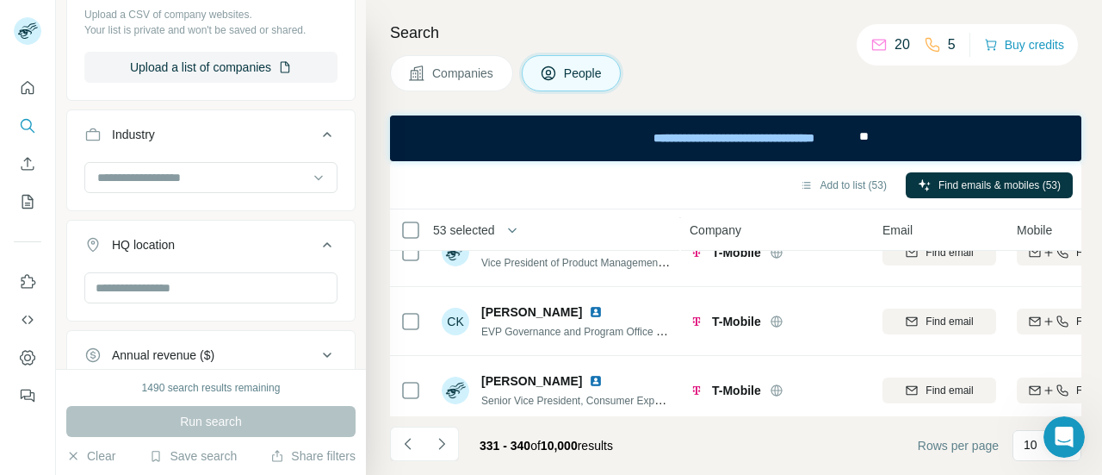
scroll to position [531, 0]
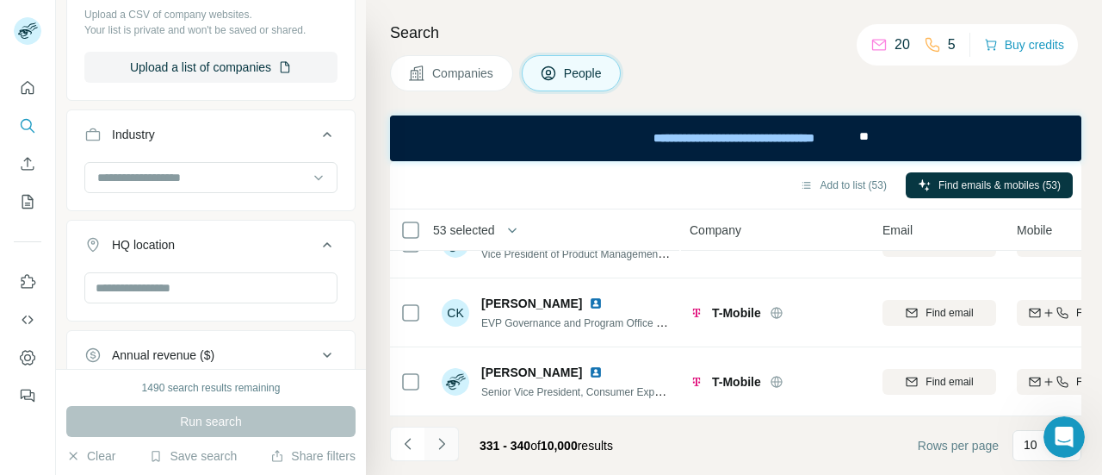
click at [451, 448] on button "Navigate to next page" at bounding box center [442, 443] width 34 height 34
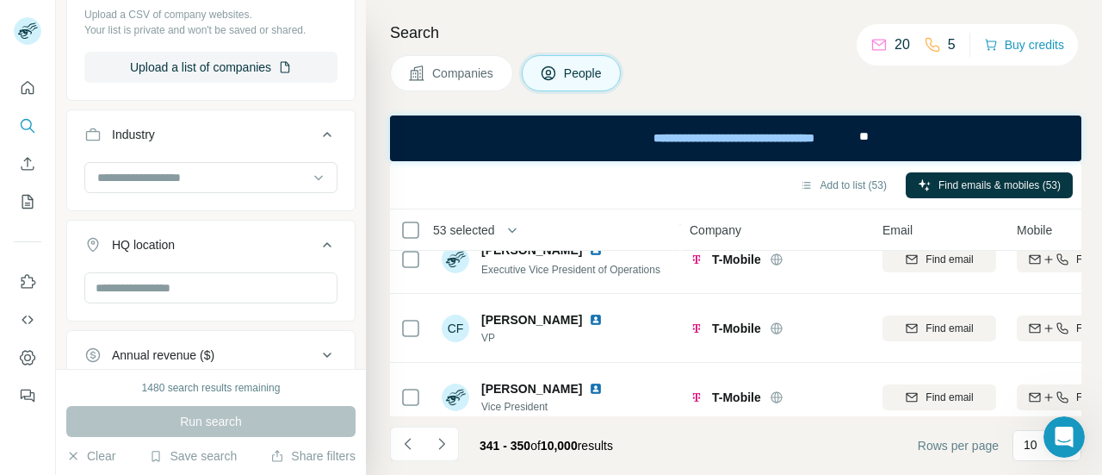
scroll to position [0, 0]
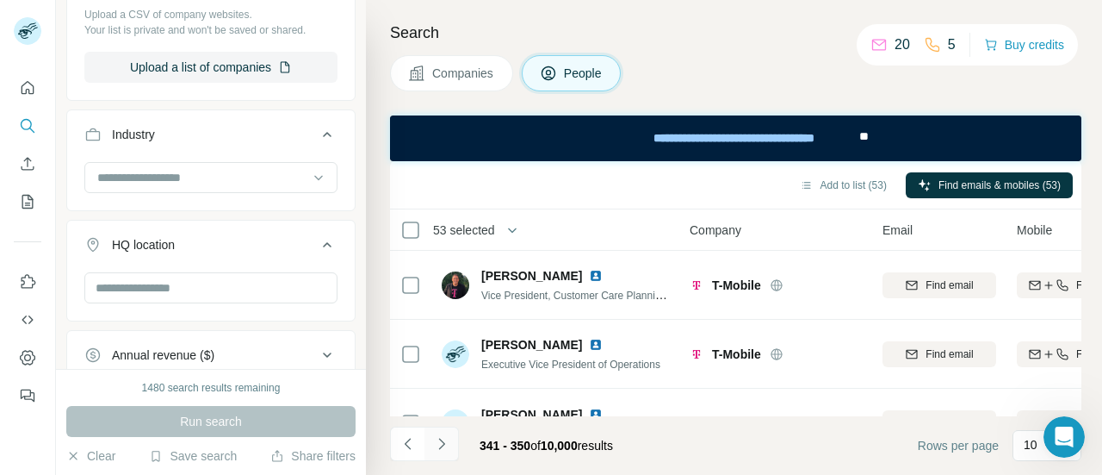
click at [448, 444] on icon "Navigate to next page" at bounding box center [441, 443] width 17 height 17
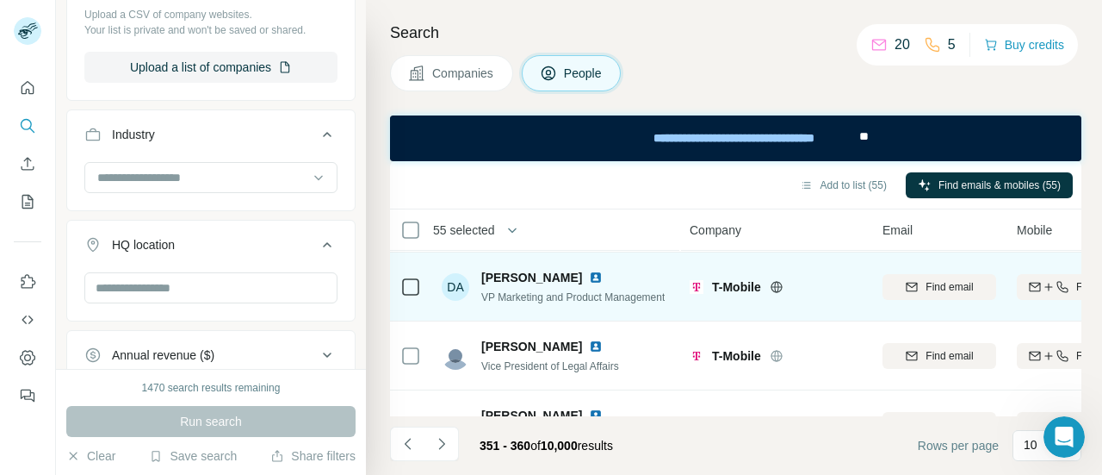
scroll to position [531, 0]
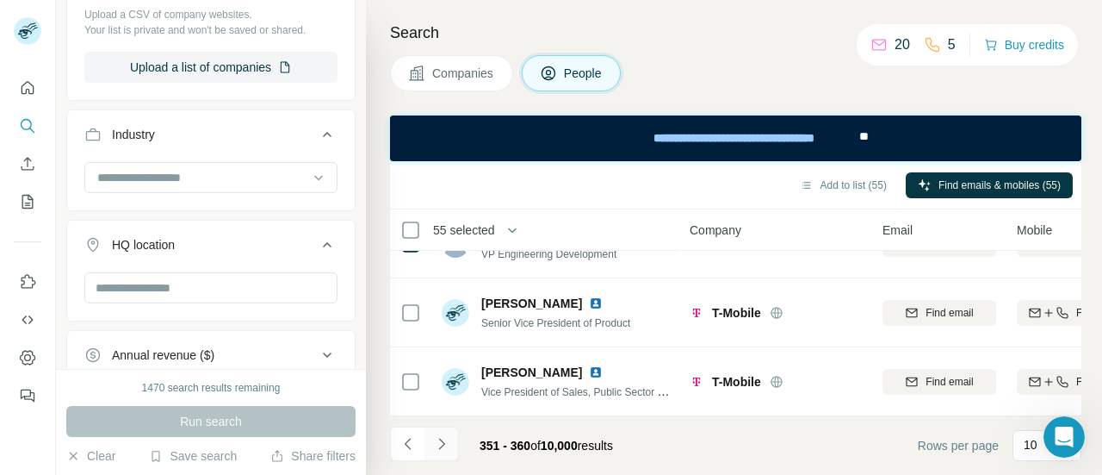
click at [446, 449] on icon "Navigate to next page" at bounding box center [441, 443] width 17 height 17
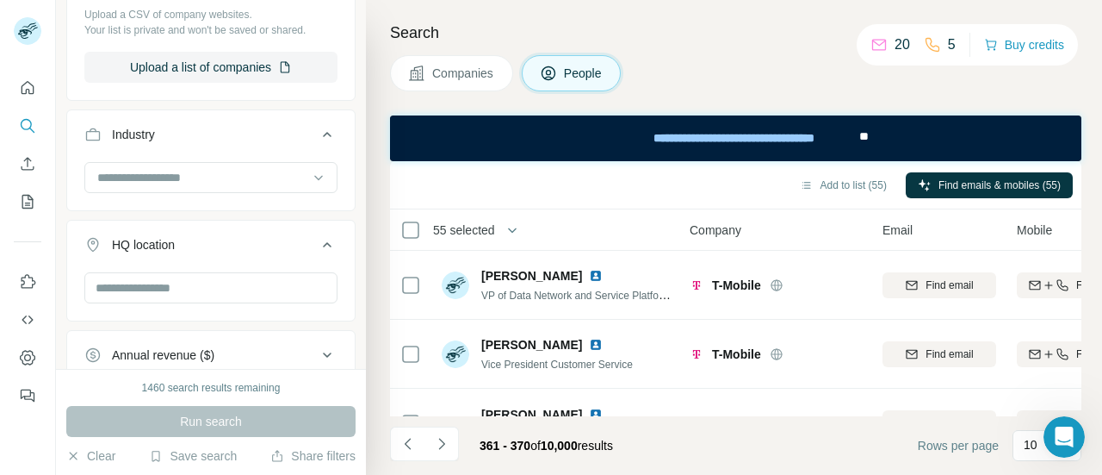
scroll to position [0, 0]
click at [448, 451] on icon "Navigate to next page" at bounding box center [441, 443] width 17 height 17
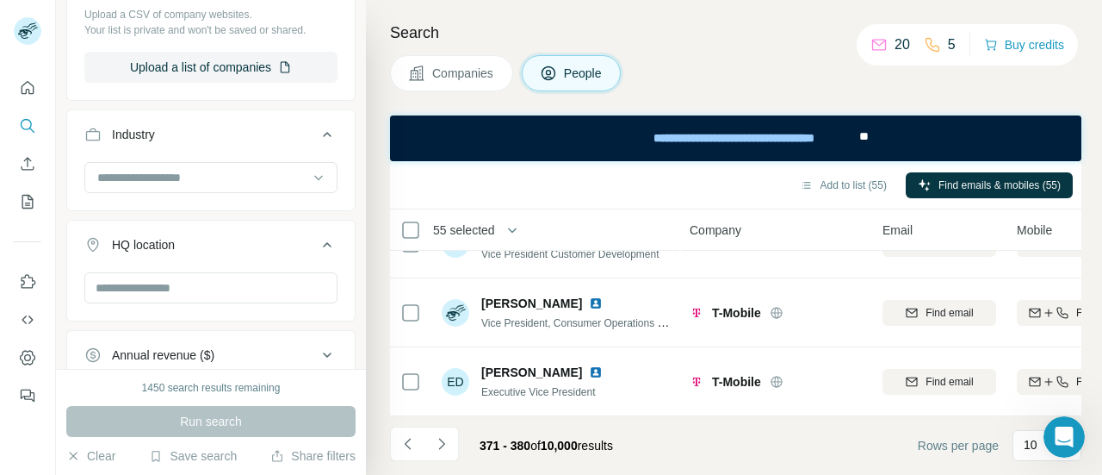
scroll to position [531, 0]
click at [436, 453] on button "Navigate to next page" at bounding box center [442, 443] width 34 height 34
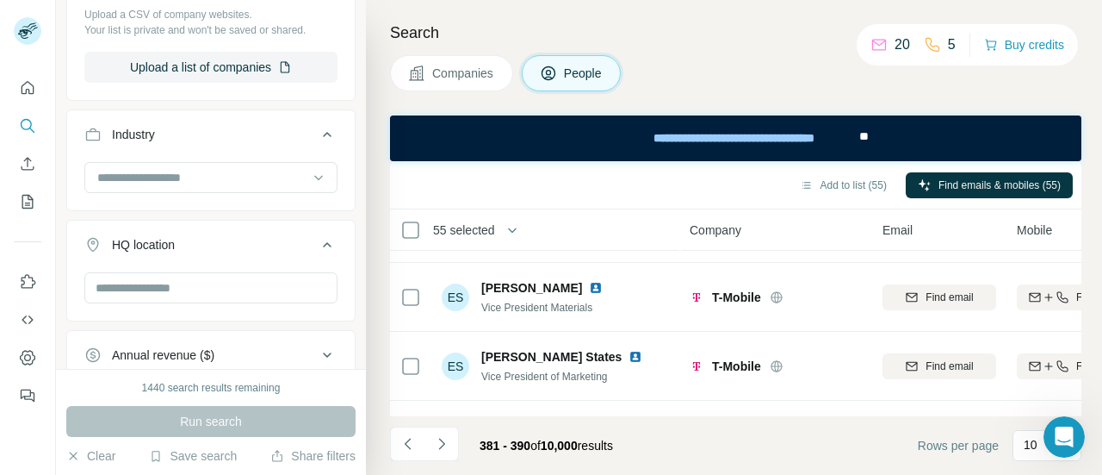
scroll to position [0, 0]
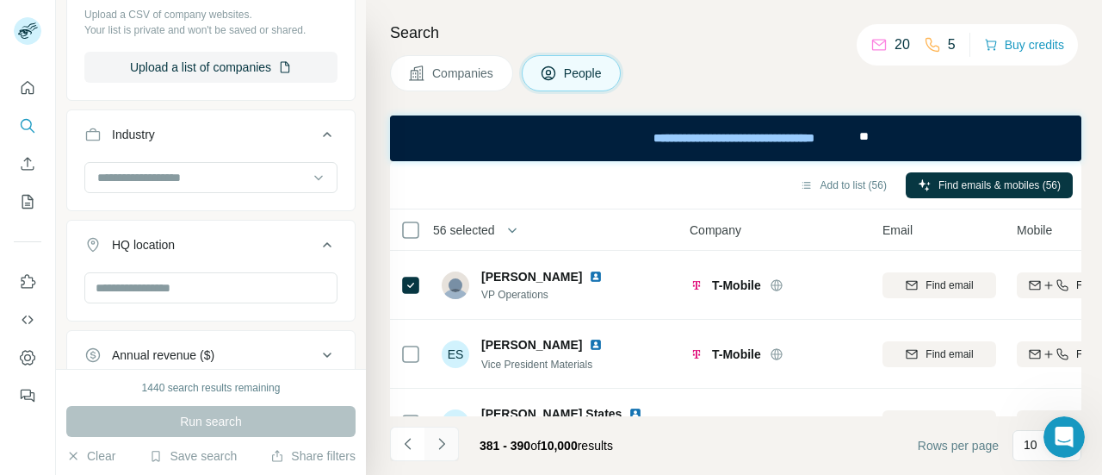
click at [436, 444] on icon "Navigate to next page" at bounding box center [441, 443] width 17 height 17
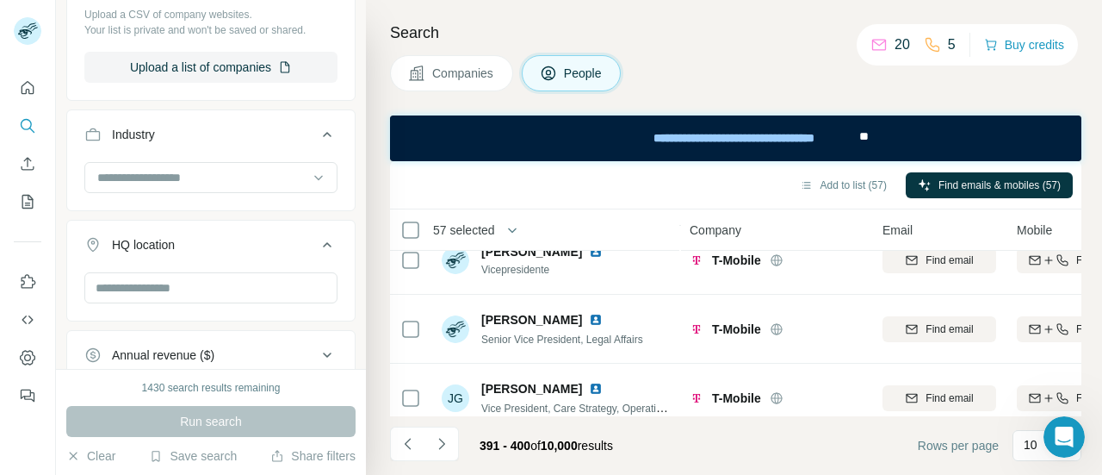
scroll to position [531, 0]
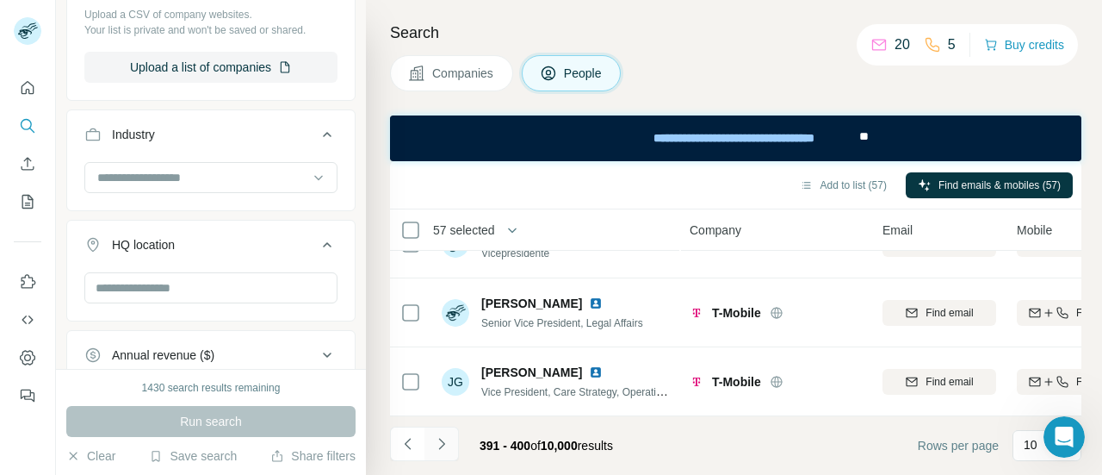
click at [443, 445] on icon "Navigate to next page" at bounding box center [441, 443] width 6 height 11
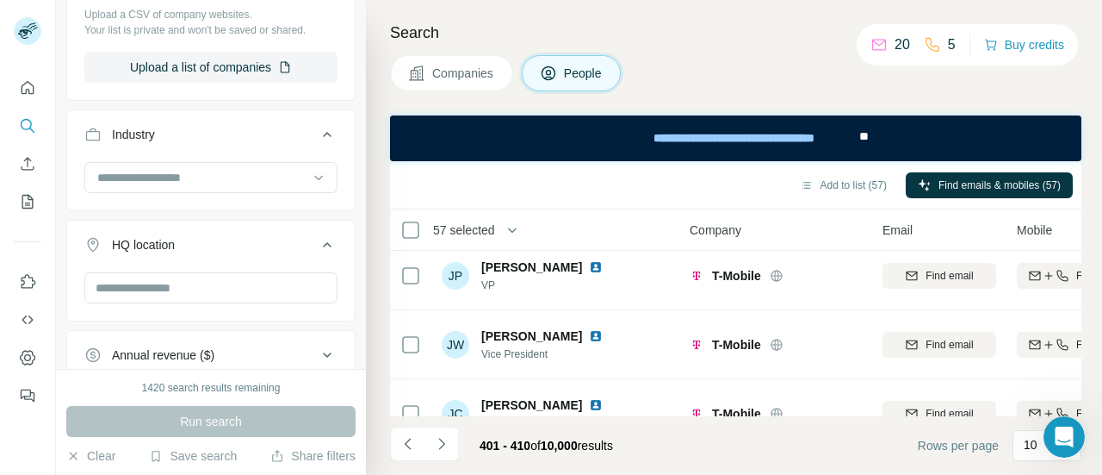
scroll to position [0, 0]
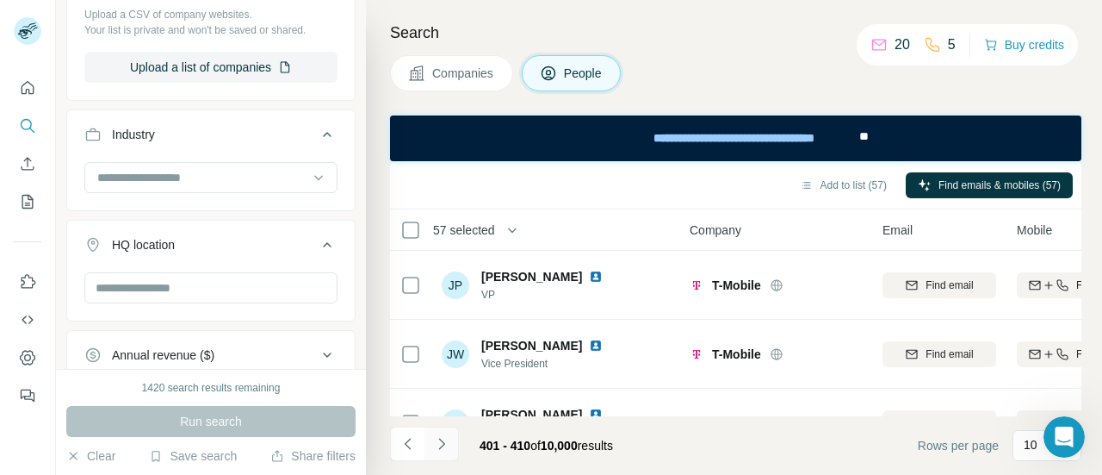
click at [443, 445] on icon "Navigate to next page" at bounding box center [441, 443] width 6 height 11
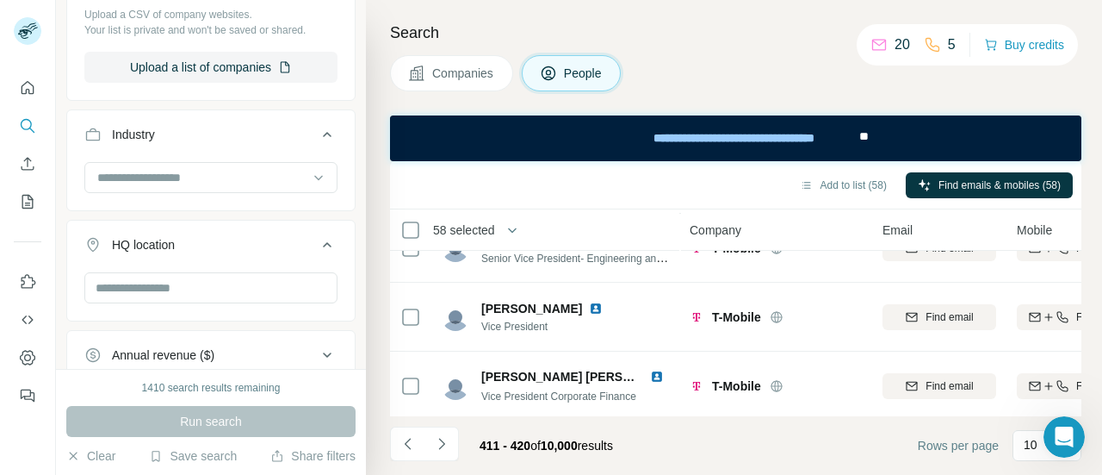
scroll to position [531, 0]
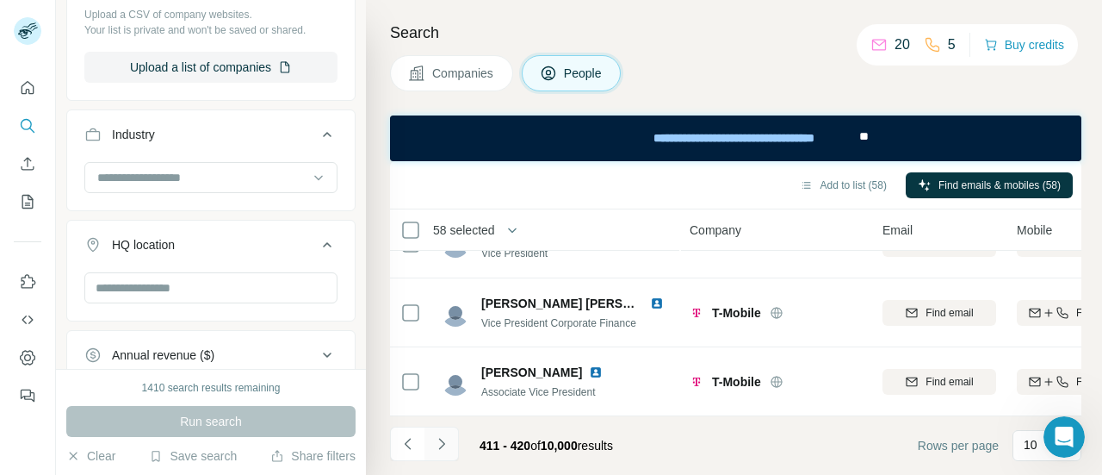
click at [442, 454] on button "Navigate to next page" at bounding box center [442, 443] width 34 height 34
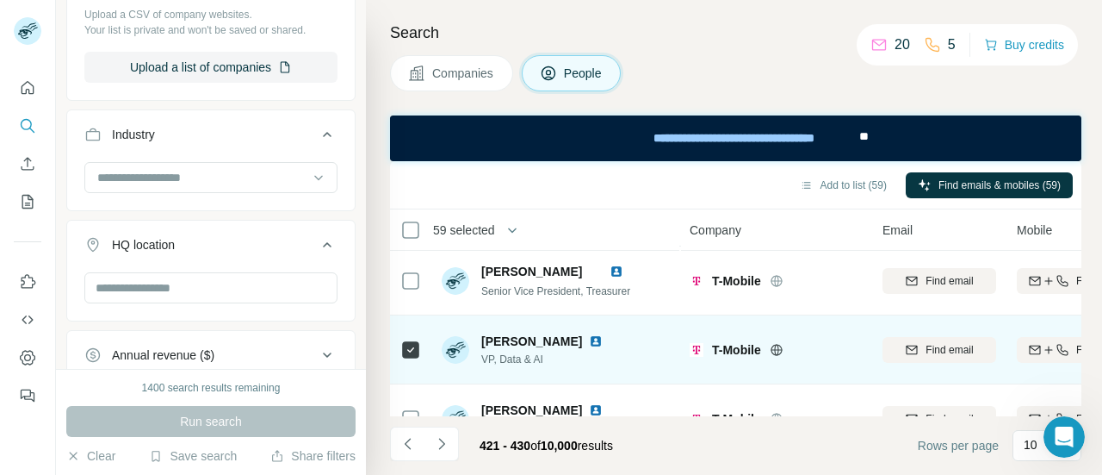
scroll to position [0, 0]
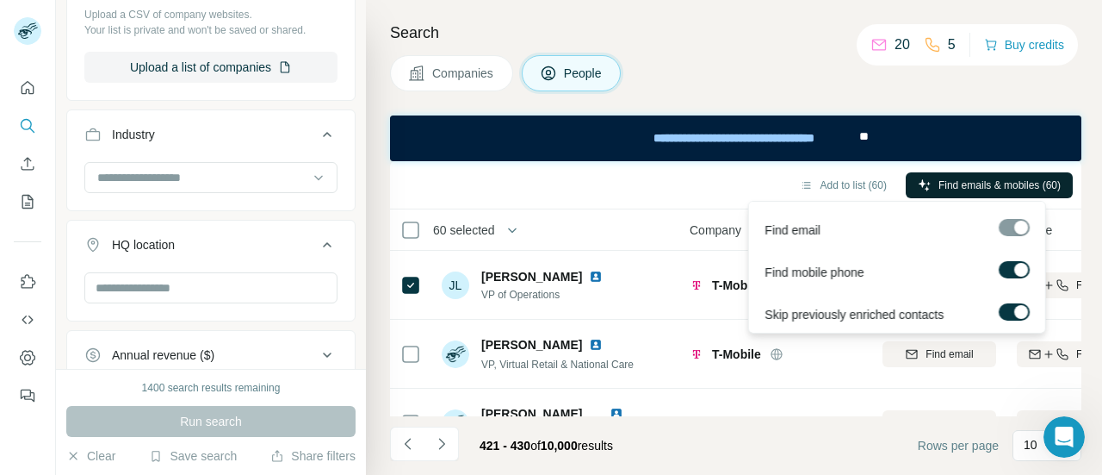
click at [996, 185] on span "Find emails & mobiles (60)" at bounding box center [1000, 185] width 122 height 16
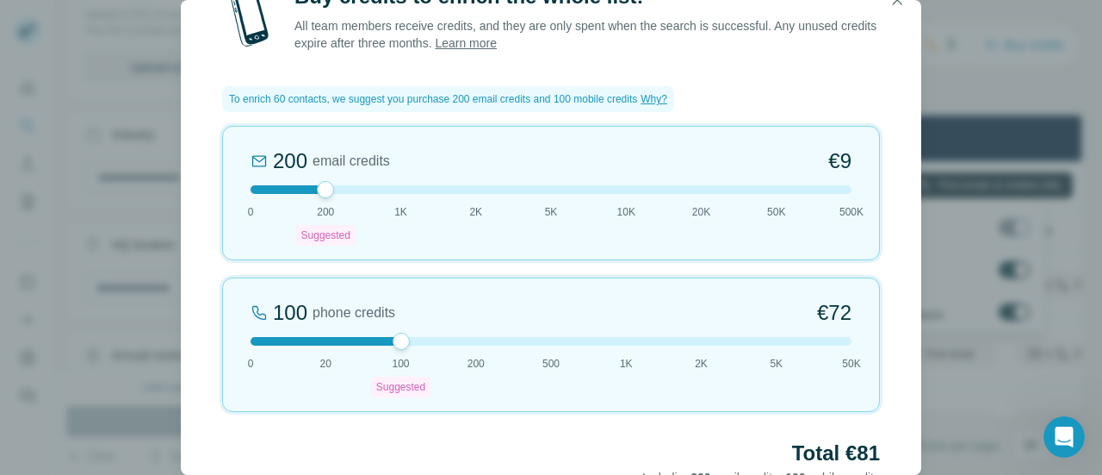
scroll to position [104, 0]
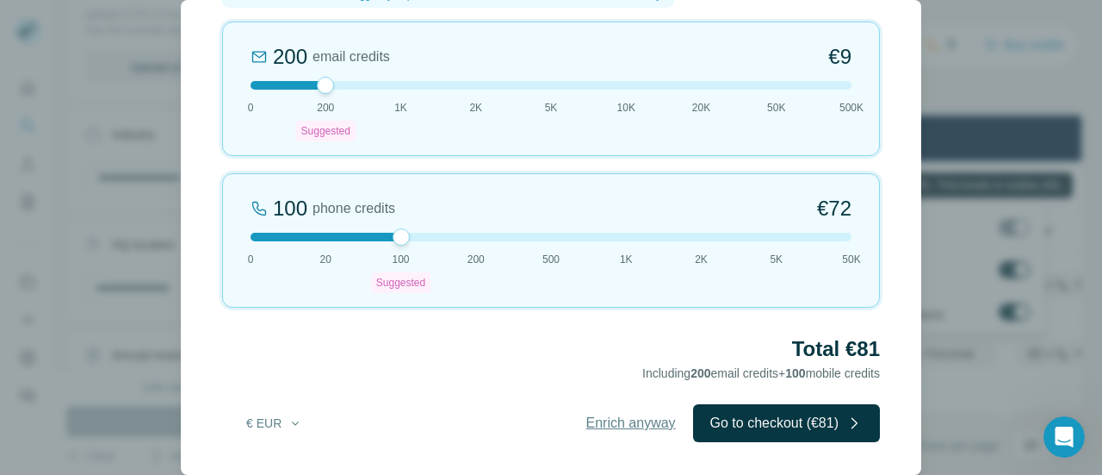
click at [633, 413] on span "Enrich anyway" at bounding box center [632, 423] width 90 height 21
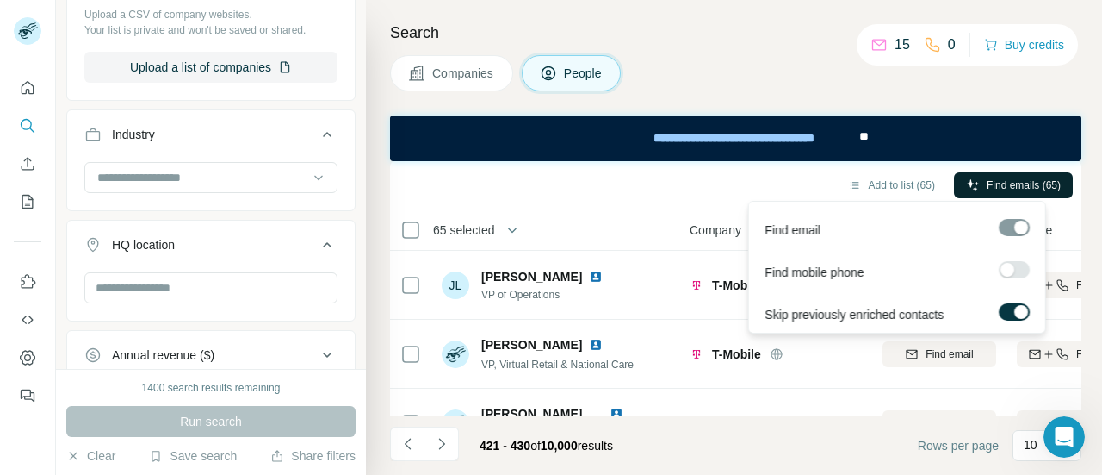
click at [1006, 177] on span "Find emails (65)" at bounding box center [1024, 185] width 74 height 16
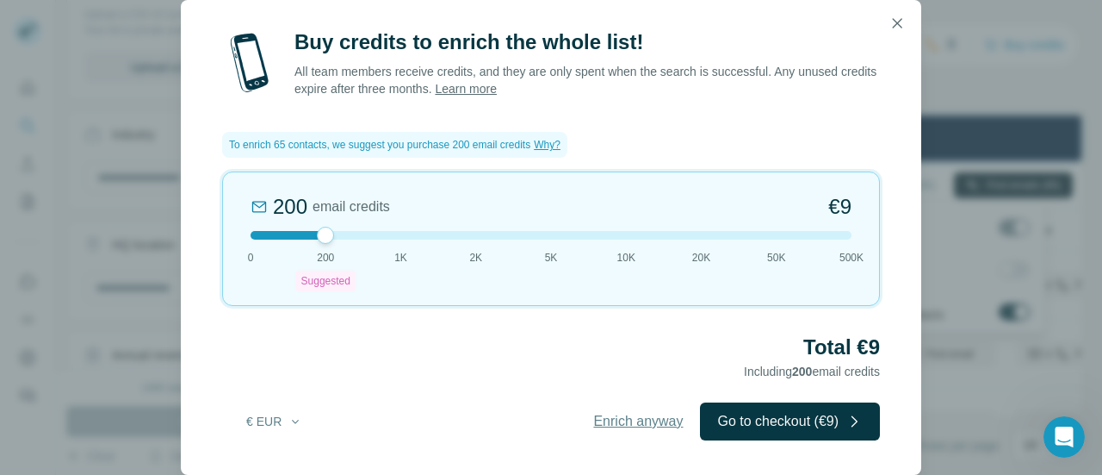
click at [633, 418] on span "Enrich anyway" at bounding box center [638, 421] width 90 height 21
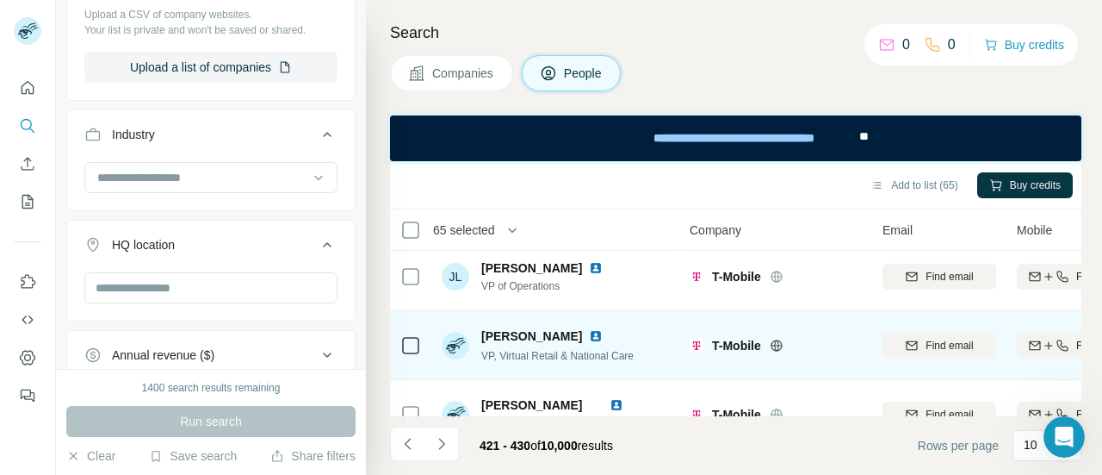
scroll to position [0, 0]
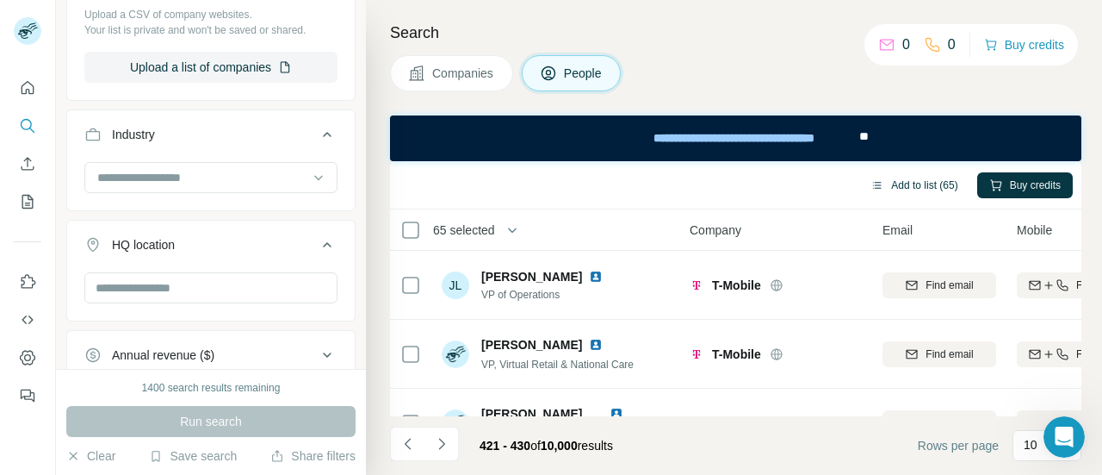
click at [904, 185] on button "Add to list (65)" at bounding box center [914, 185] width 111 height 26
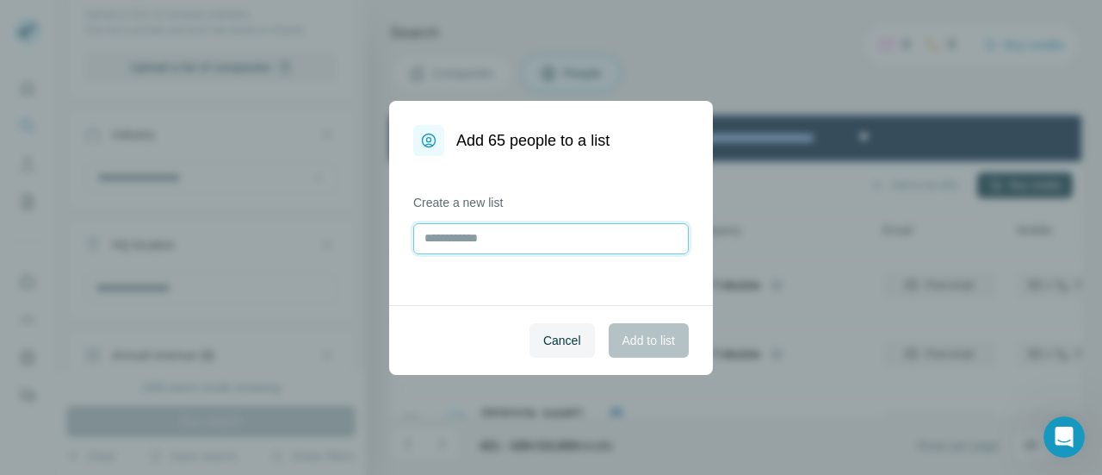
click at [571, 238] on input "text" at bounding box center [551, 238] width 276 height 31
type input "********"
click at [649, 336] on span "Add to list" at bounding box center [649, 340] width 53 height 17
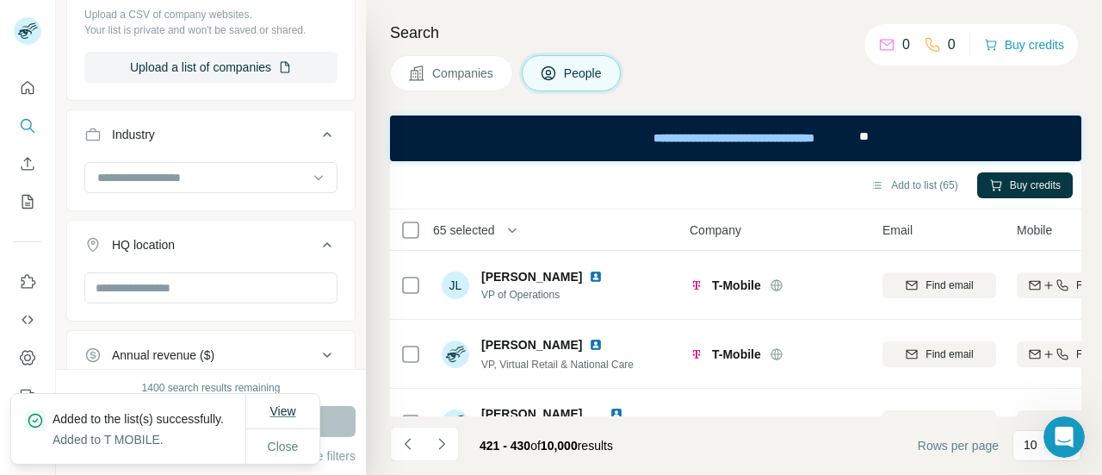
click at [283, 404] on span "View" at bounding box center [283, 411] width 26 height 14
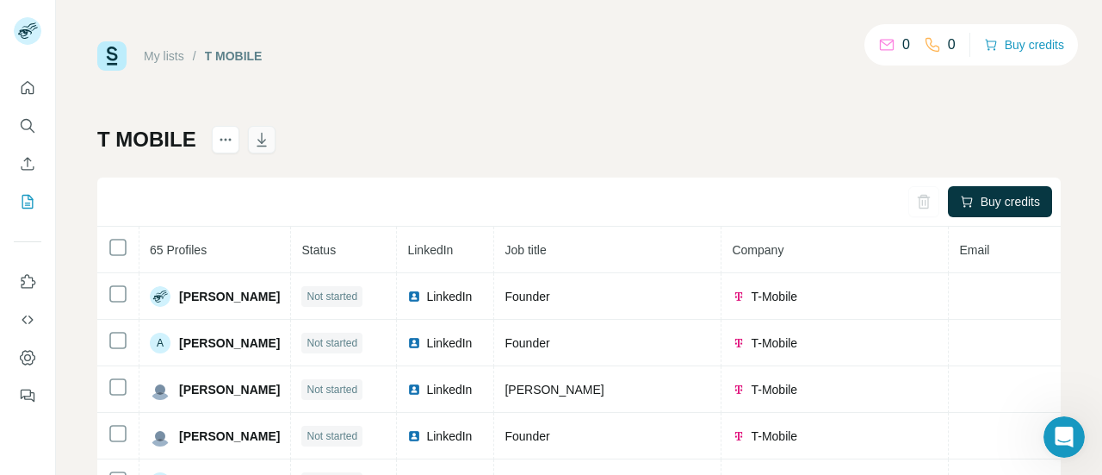
click at [253, 140] on icon "button" at bounding box center [261, 139] width 17 height 17
click at [23, 356] on icon "Dashboard" at bounding box center [27, 357] width 17 height 17
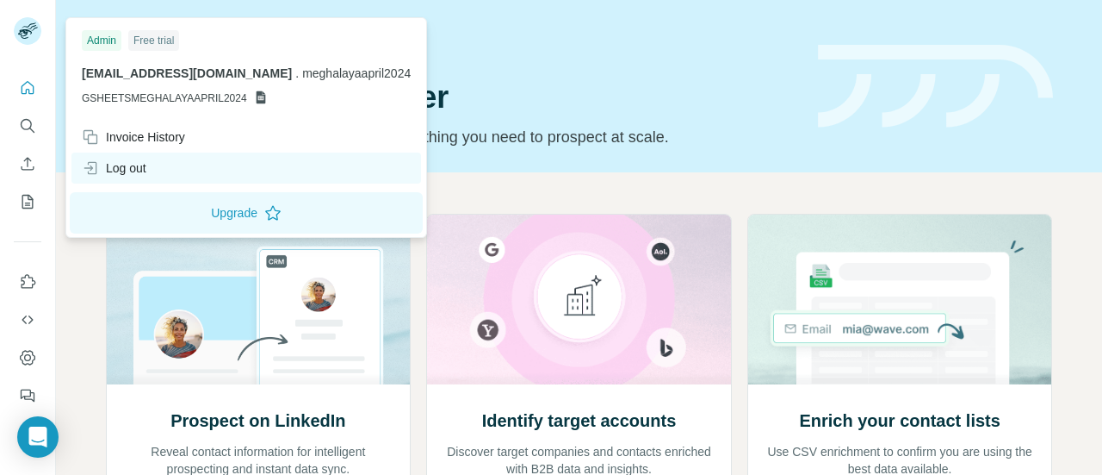
click at [125, 170] on div "Log out" at bounding box center [114, 167] width 65 height 17
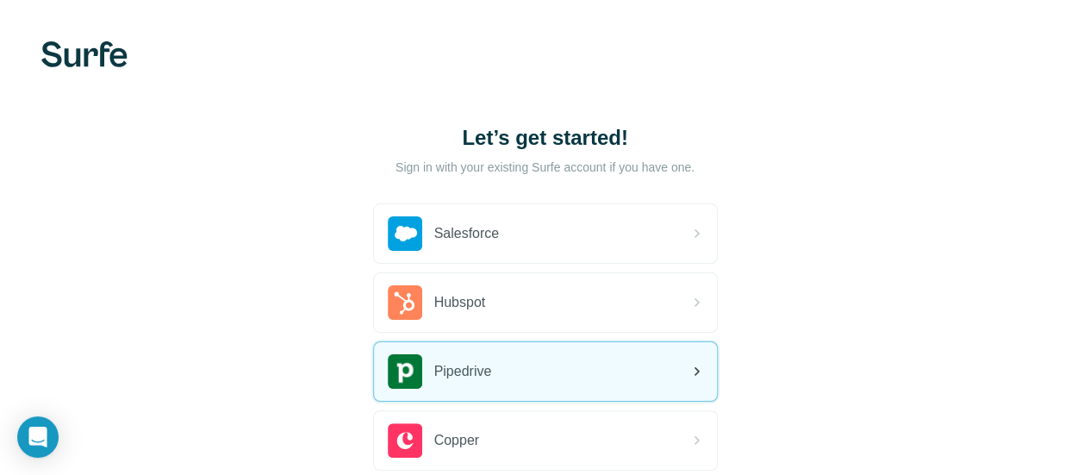
scroll to position [162, 0]
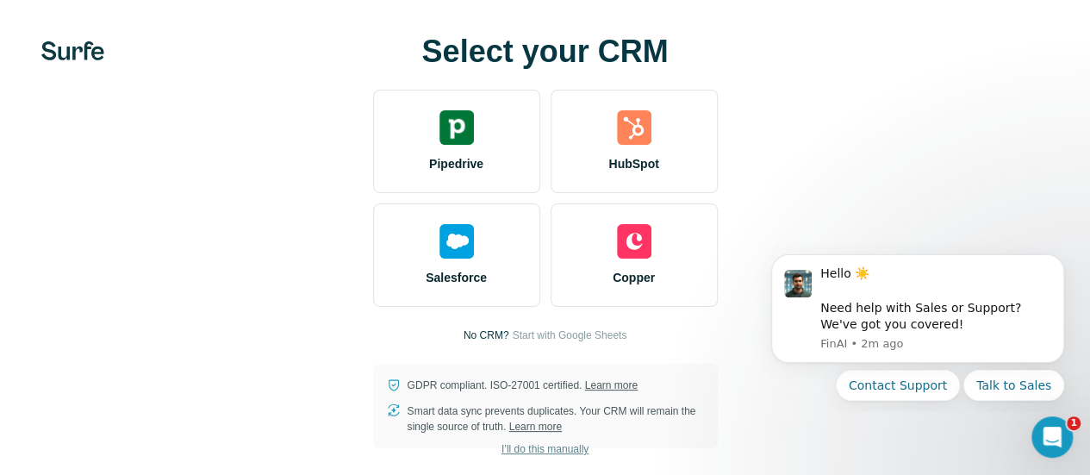
click at [501, 456] on span "I’ll do this manually" at bounding box center [544, 449] width 87 height 16
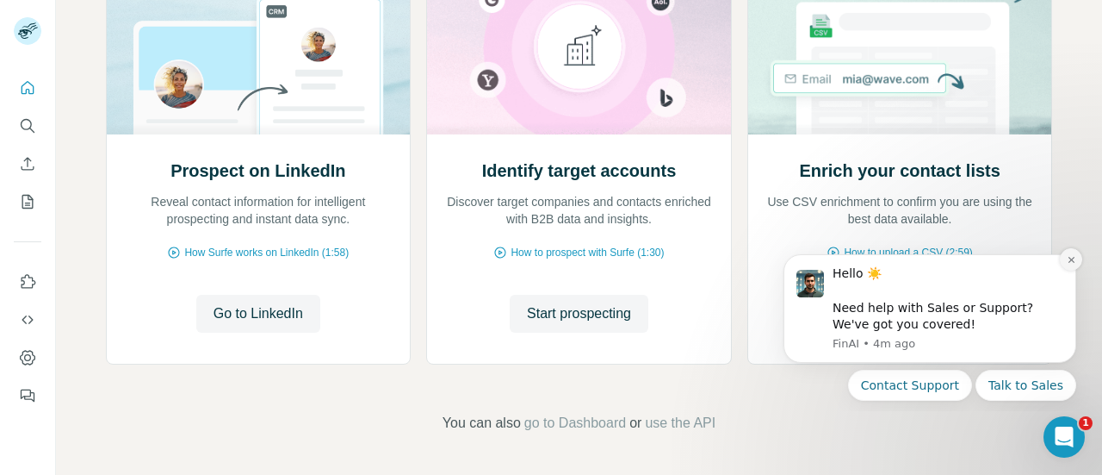
click at [1077, 260] on icon "Dismiss notification" at bounding box center [1071, 259] width 9 height 9
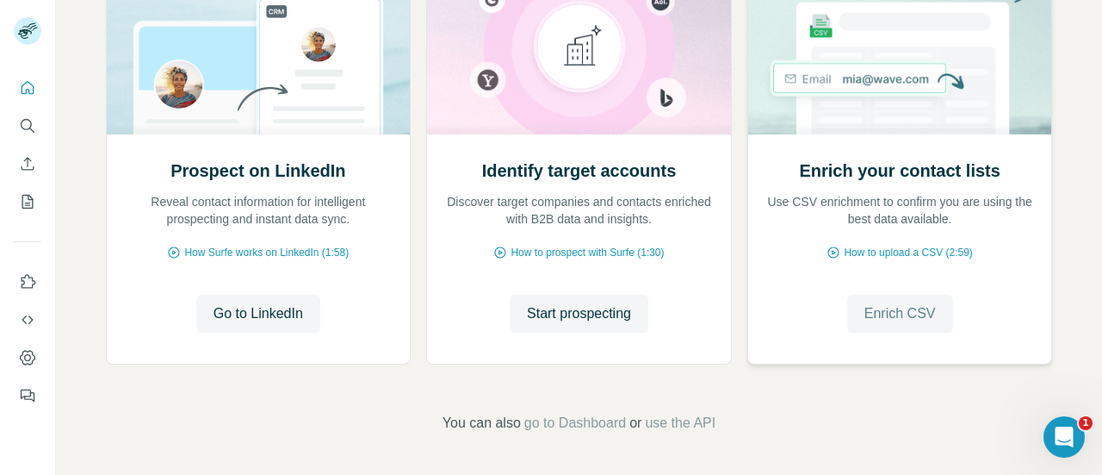
click at [923, 320] on span "Enrich CSV" at bounding box center [900, 313] width 71 height 21
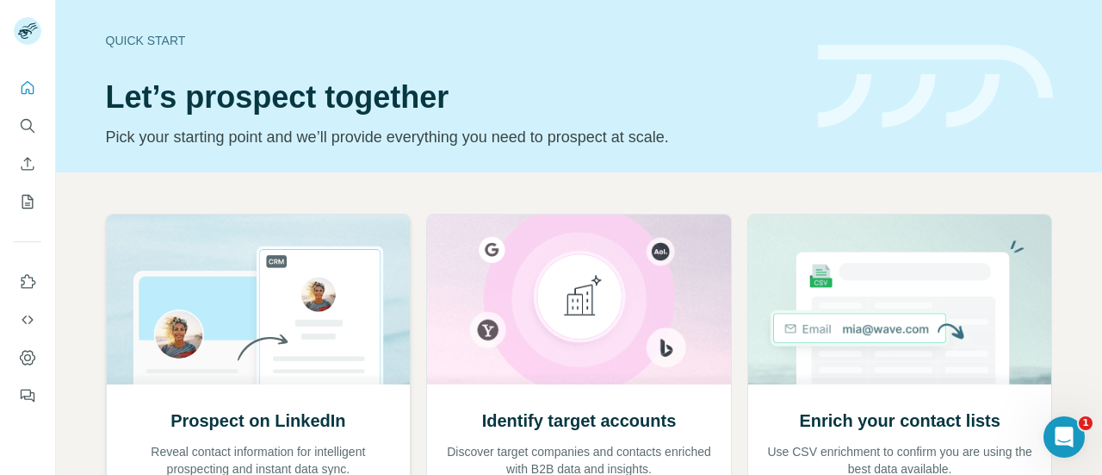
scroll to position [250, 0]
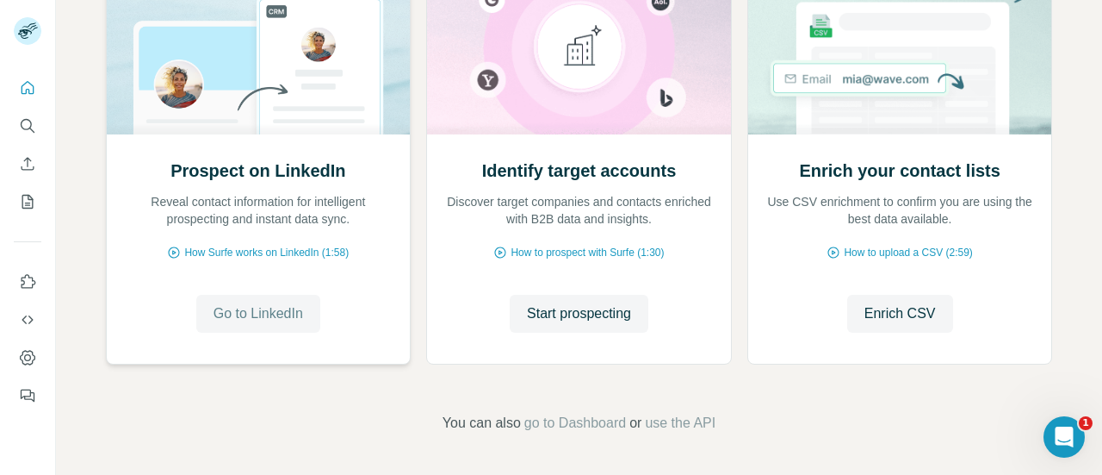
click at [295, 309] on span "Go to LinkedIn" at bounding box center [259, 313] width 90 height 21
click at [34, 355] on icon "Dashboard" at bounding box center [28, 357] width 16 height 15
click at [17, 276] on button "Use Surfe on LinkedIn" at bounding box center [28, 281] width 28 height 31
click at [24, 201] on icon "My lists" at bounding box center [27, 201] width 17 height 17
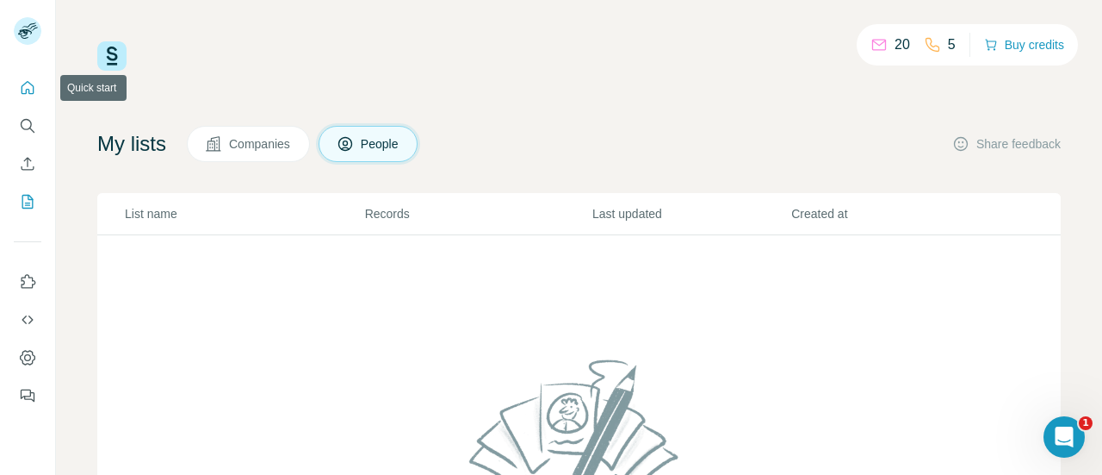
click at [22, 90] on icon "Quick start" at bounding box center [28, 87] width 13 height 13
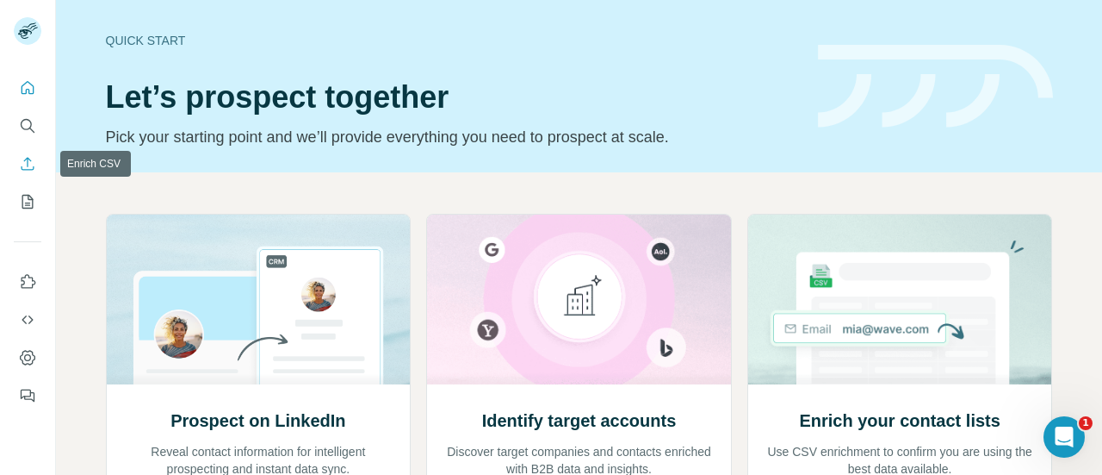
click at [26, 161] on icon "Enrich CSV" at bounding box center [27, 163] width 17 height 17
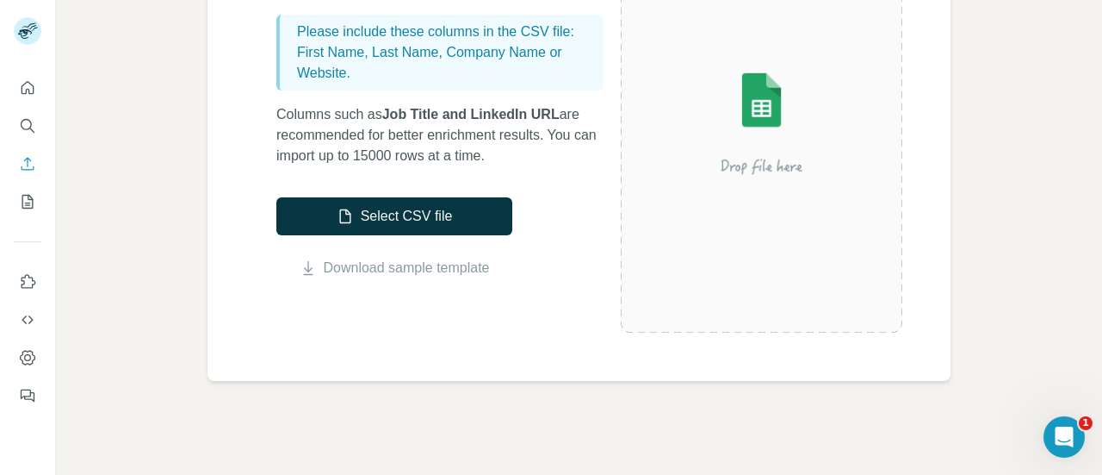
scroll to position [272, 0]
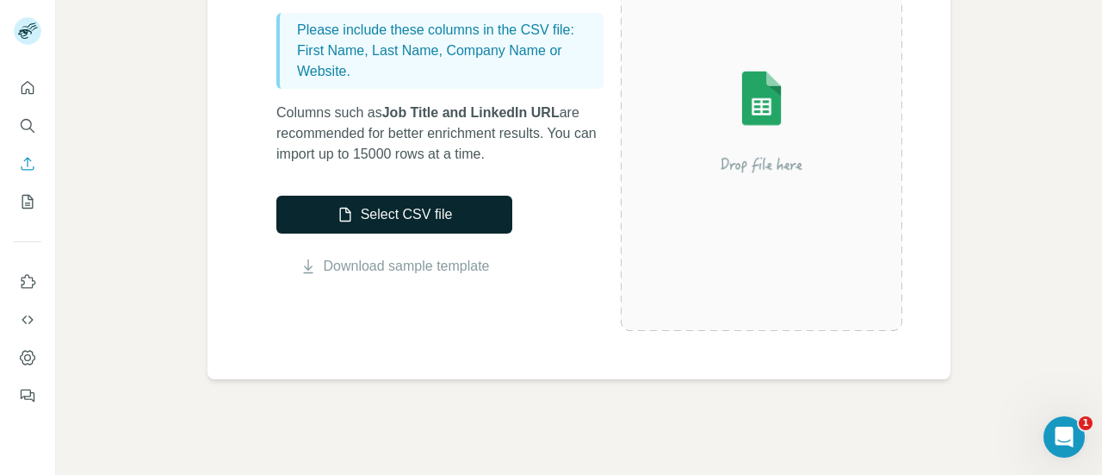
click at [455, 215] on button "Select CSV file" at bounding box center [394, 215] width 236 height 38
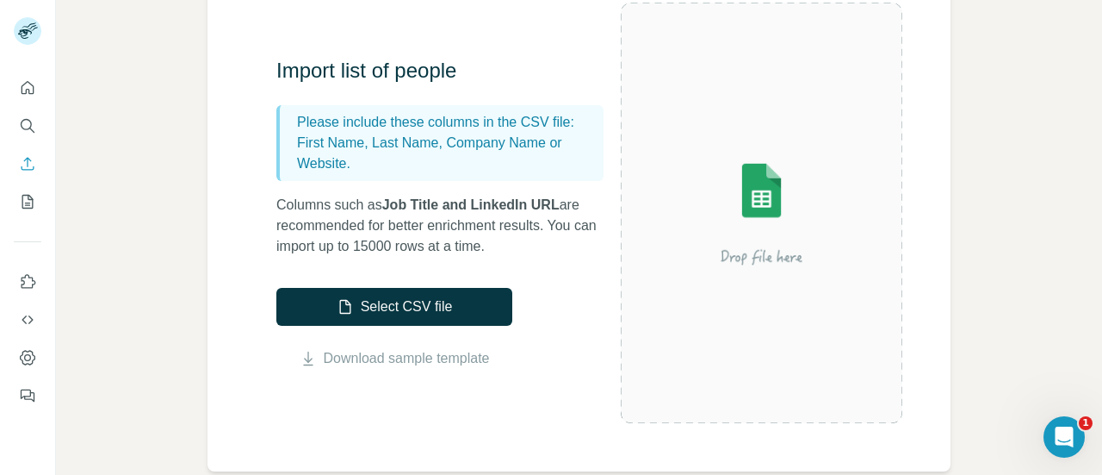
scroll to position [179, 0]
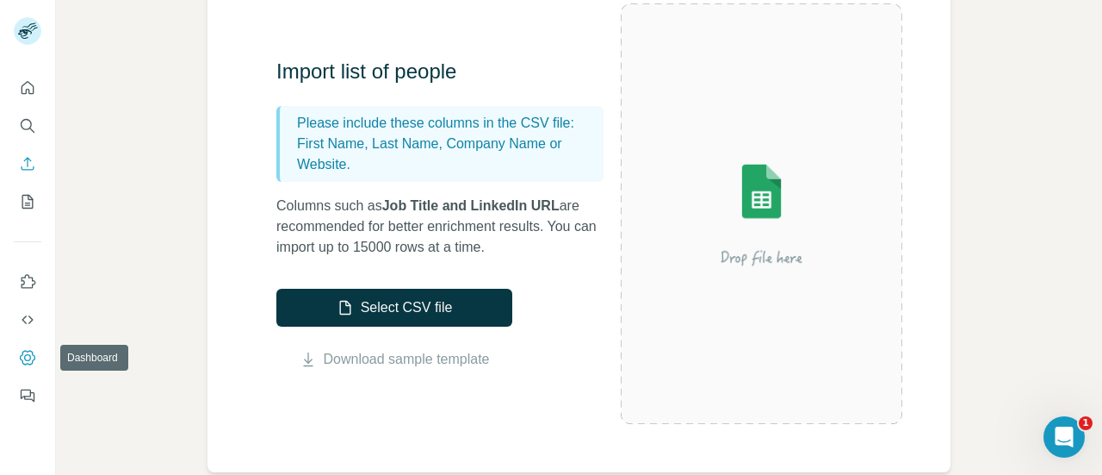
click at [21, 351] on icon "Dashboard" at bounding box center [27, 357] width 17 height 17
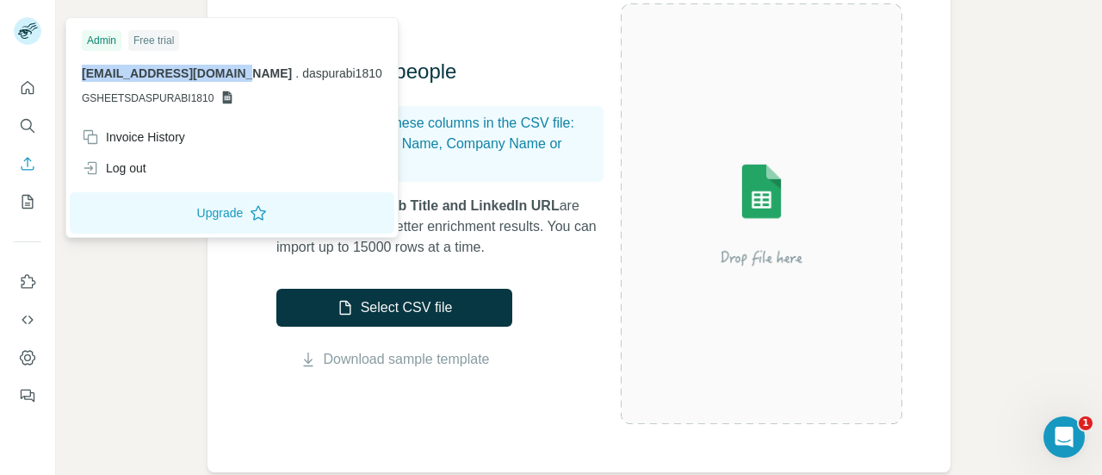
drag, startPoint x: 78, startPoint y: 74, endPoint x: 242, endPoint y: 71, distance: 164.5
click at [242, 71] on div "Admin Free trial [EMAIL_ADDRESS][DOMAIN_NAME] . daspurabi1810 [GEOGRAPHIC_DATA]" at bounding box center [232, 72] width 325 height 100
copy span "[EMAIL_ADDRESS][DOMAIN_NAME]"
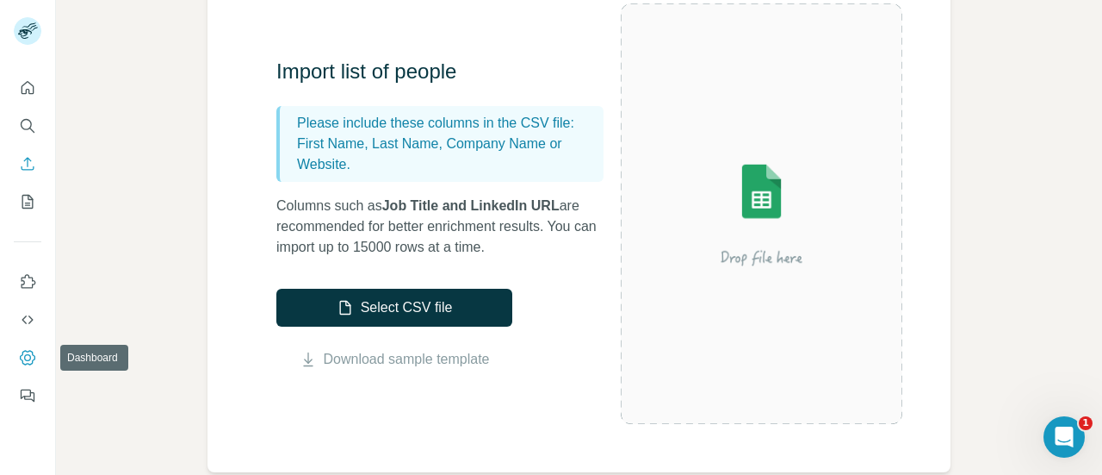
click at [16, 353] on button "Dashboard" at bounding box center [28, 357] width 28 height 31
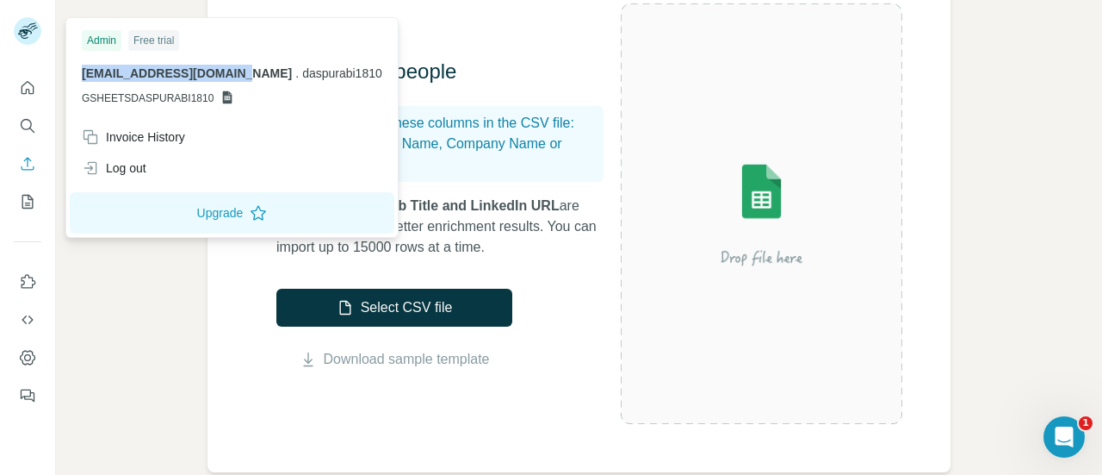
copy span "[EMAIL_ADDRESS][DOMAIN_NAME]"
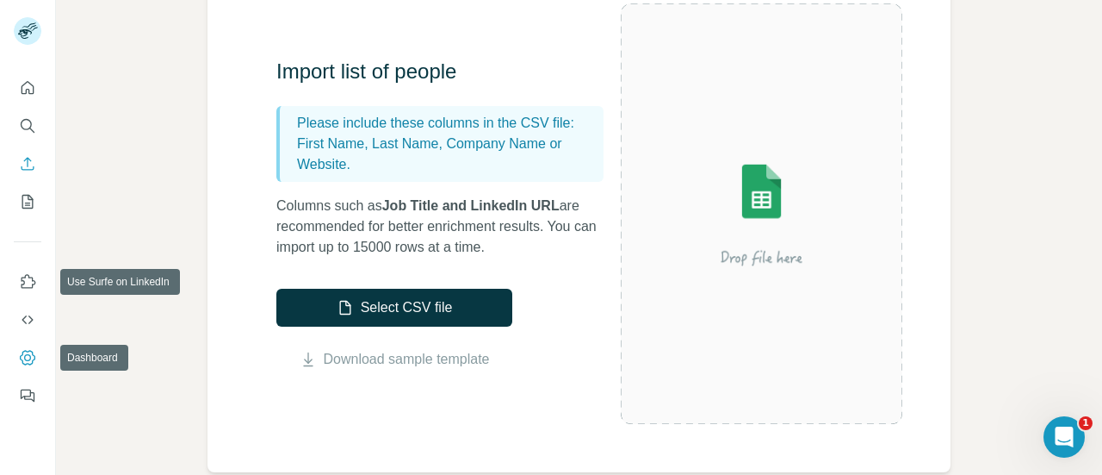
click at [32, 359] on icon "Dashboard" at bounding box center [27, 357] width 17 height 17
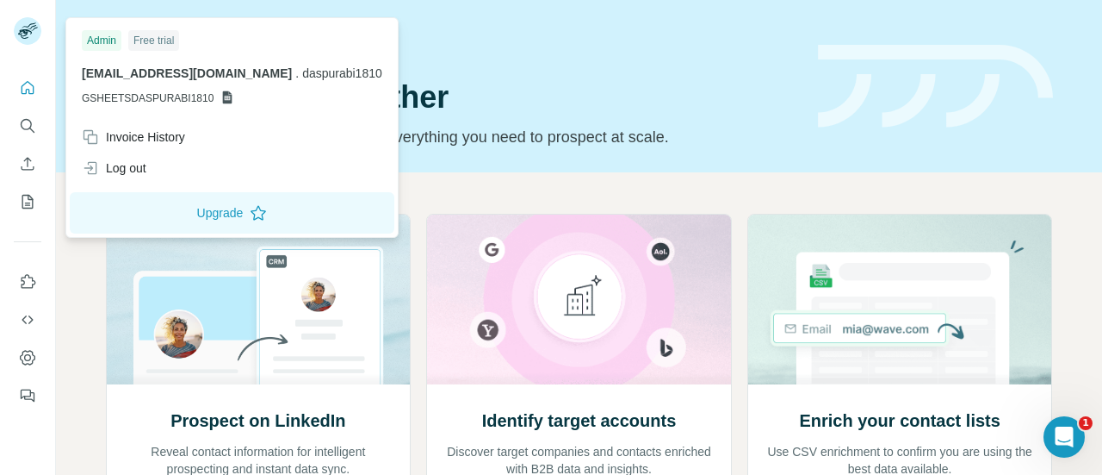
click at [225, 92] on icon at bounding box center [227, 97] width 9 height 13
click at [189, 93] on span "GSHEETSDASPURABI1810" at bounding box center [148, 98] width 132 height 16
click at [229, 99] on icon at bounding box center [227, 97] width 14 height 14
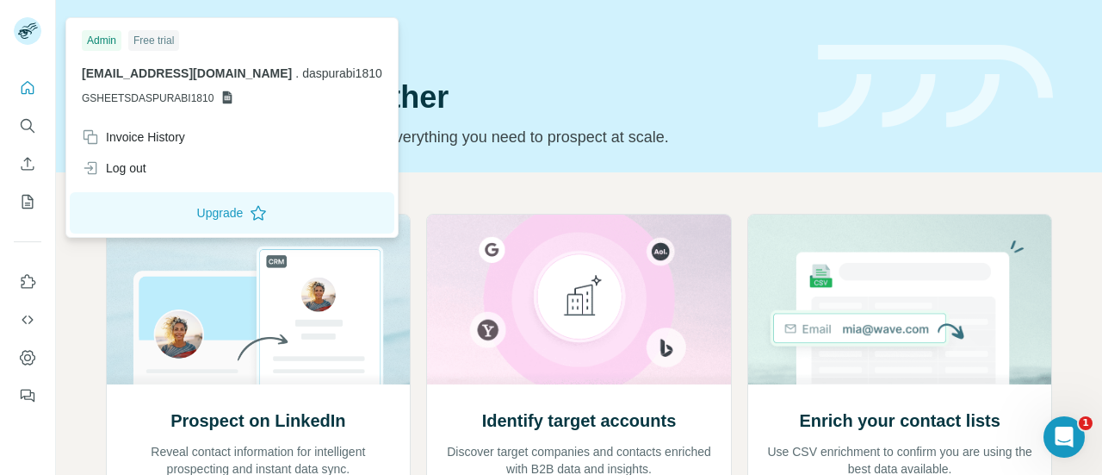
click at [156, 46] on div "Free trial" at bounding box center [153, 40] width 51 height 21
click at [106, 97] on span "GSHEETSDASPURABI1810" at bounding box center [148, 98] width 132 height 16
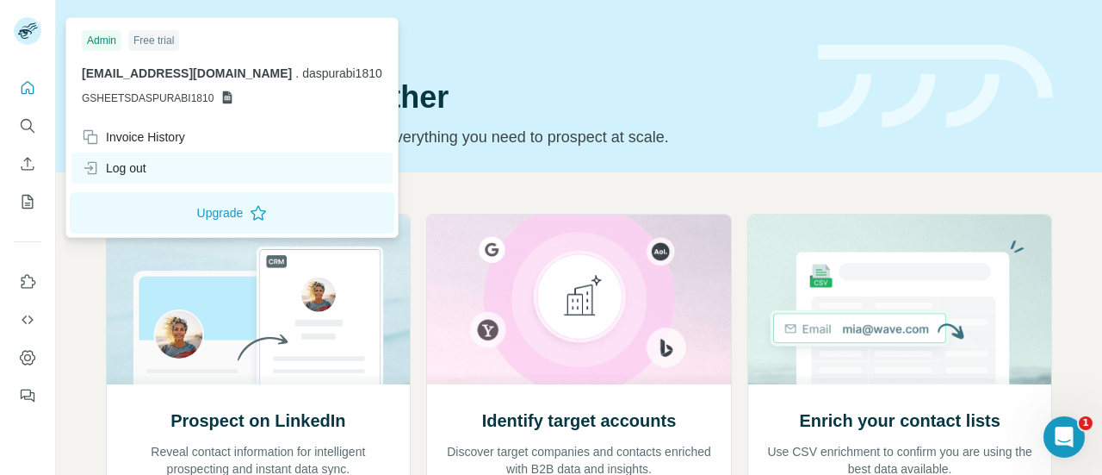
click at [131, 159] on div "Log out" at bounding box center [114, 167] width 65 height 17
